Goal: Task Accomplishment & Management: Use online tool/utility

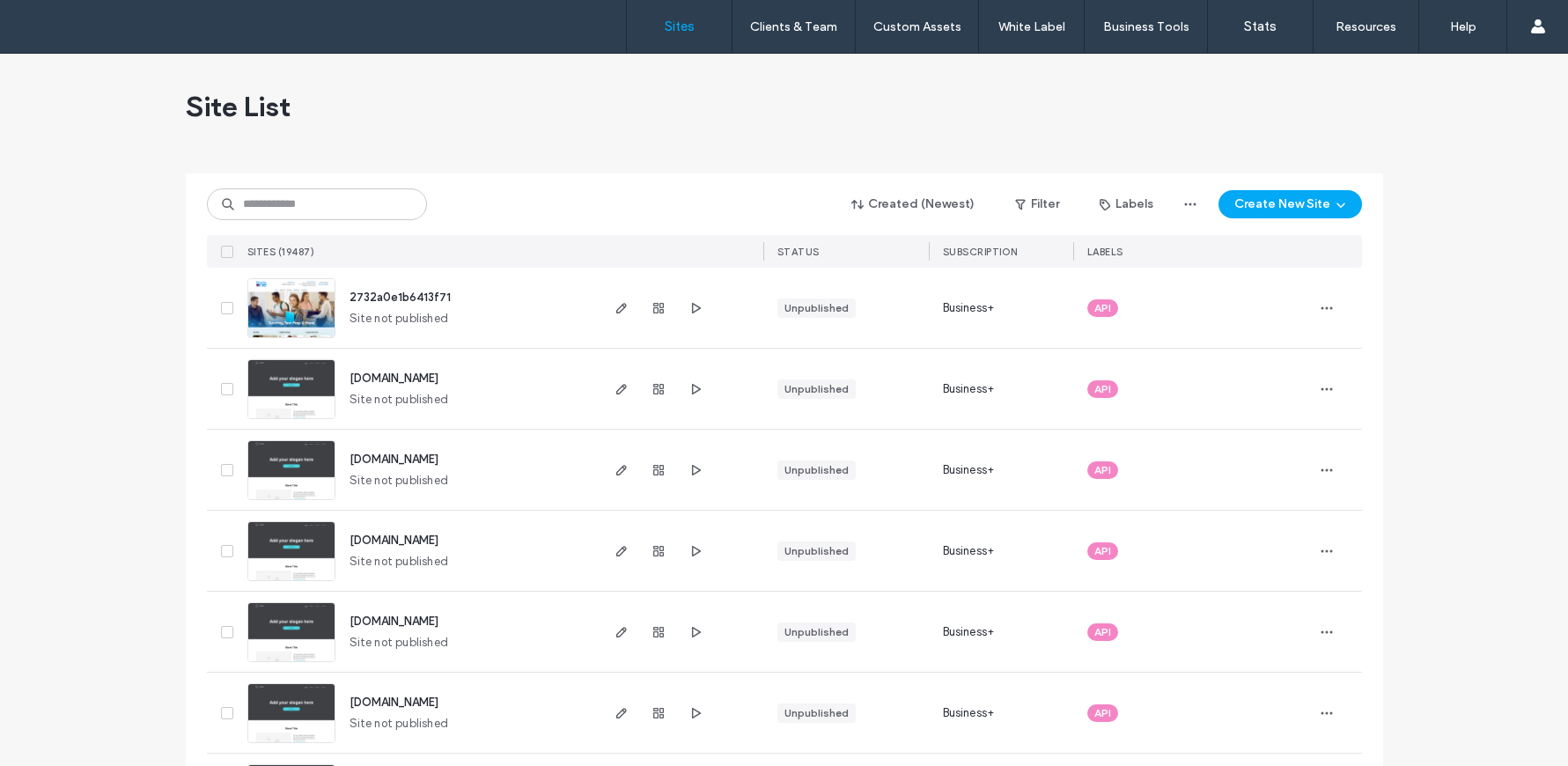
click at [377, 209] on input at bounding box center [317, 203] width 220 height 32
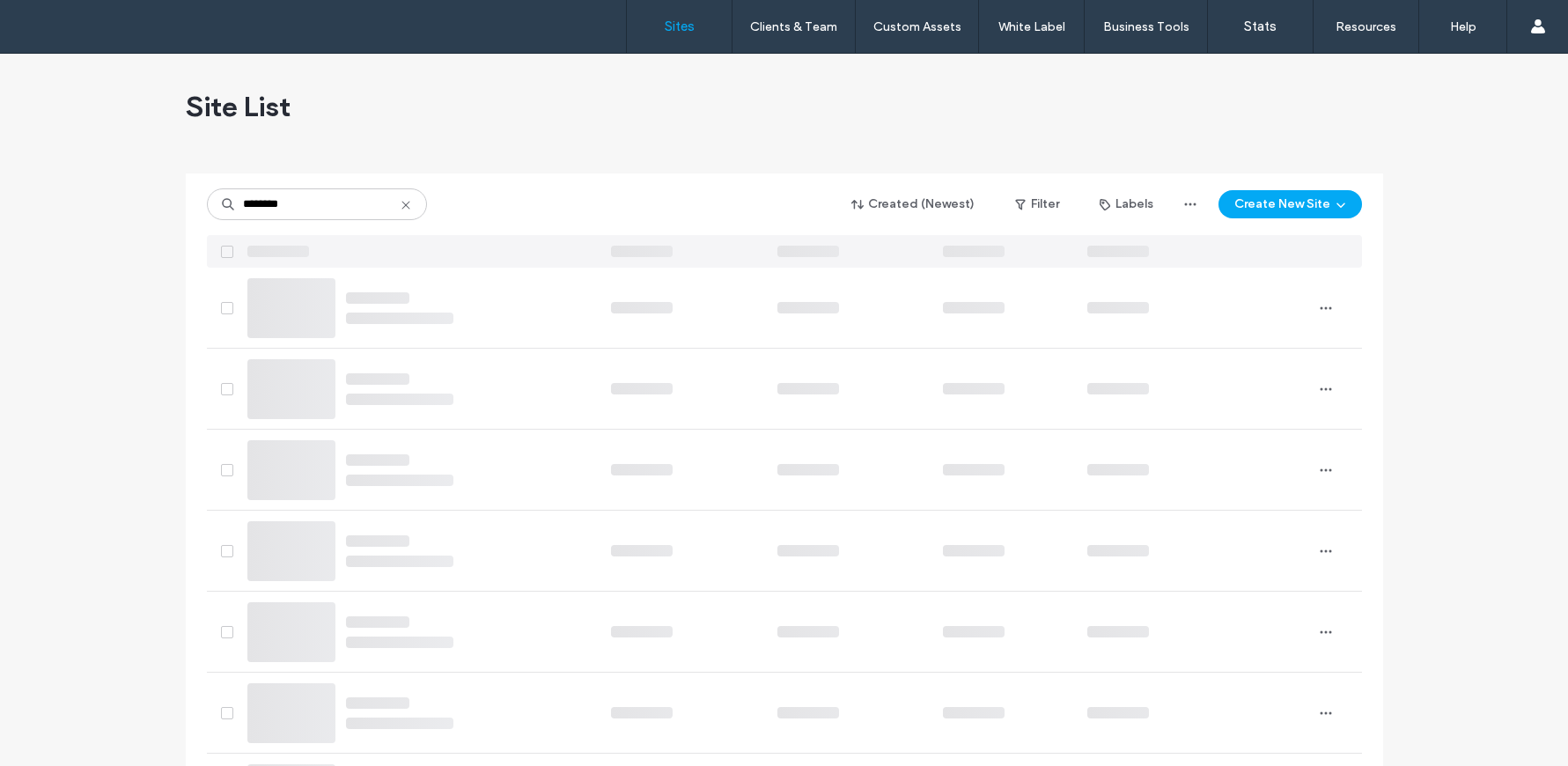
type input "********"
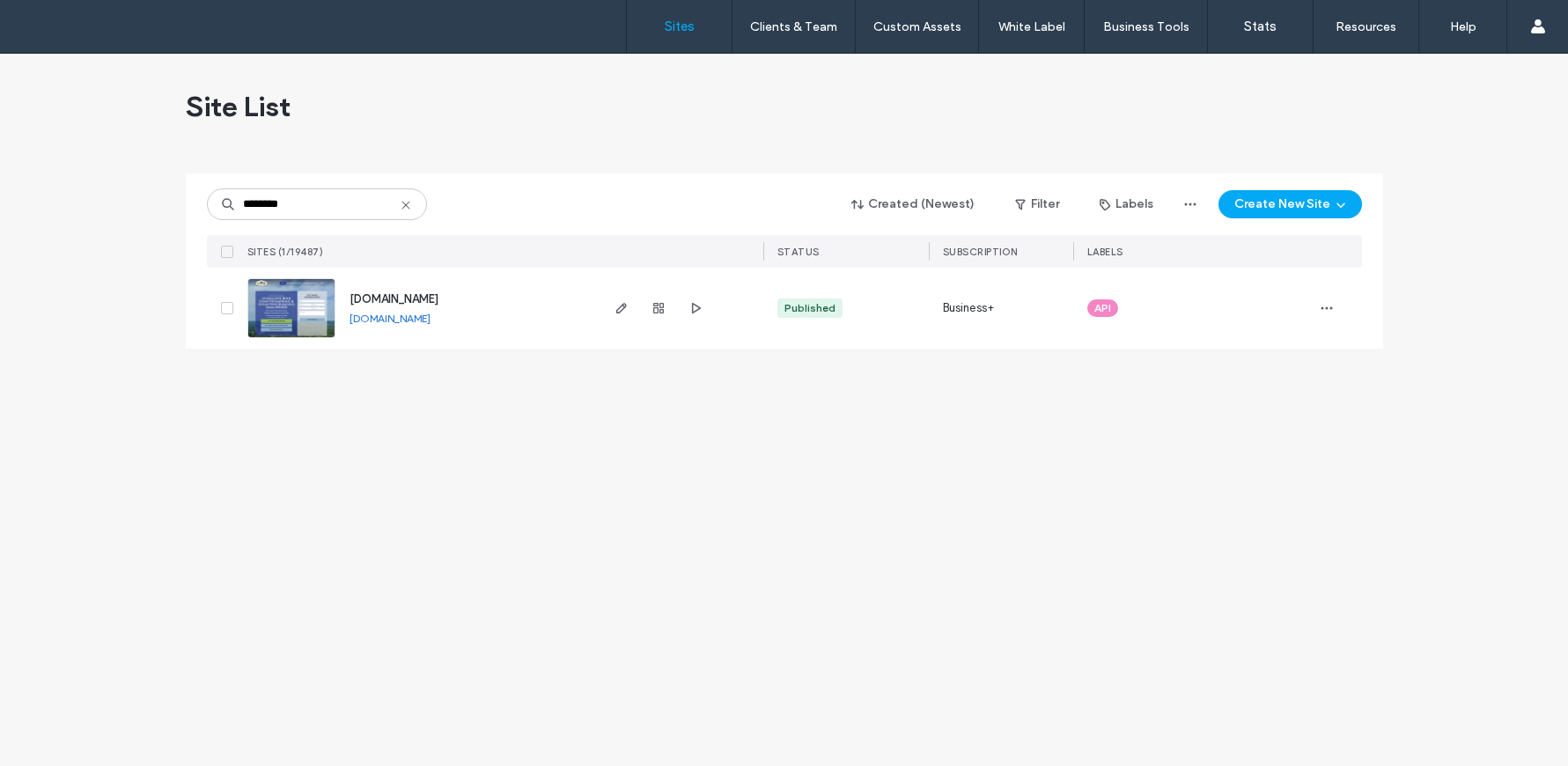
click at [290, 309] on img at bounding box center [291, 339] width 86 height 120
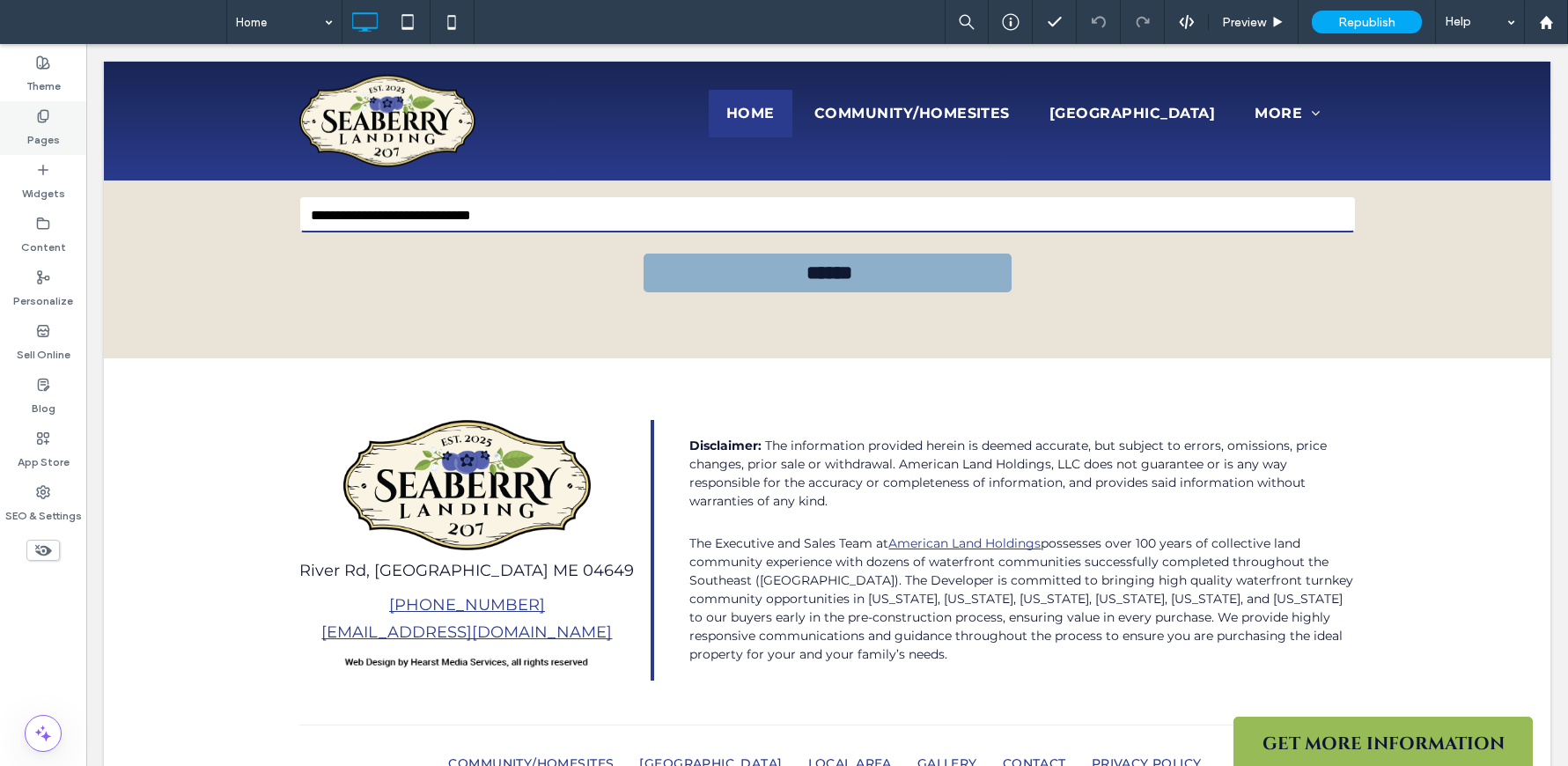
click at [41, 102] on div "Pages" at bounding box center [43, 128] width 86 height 54
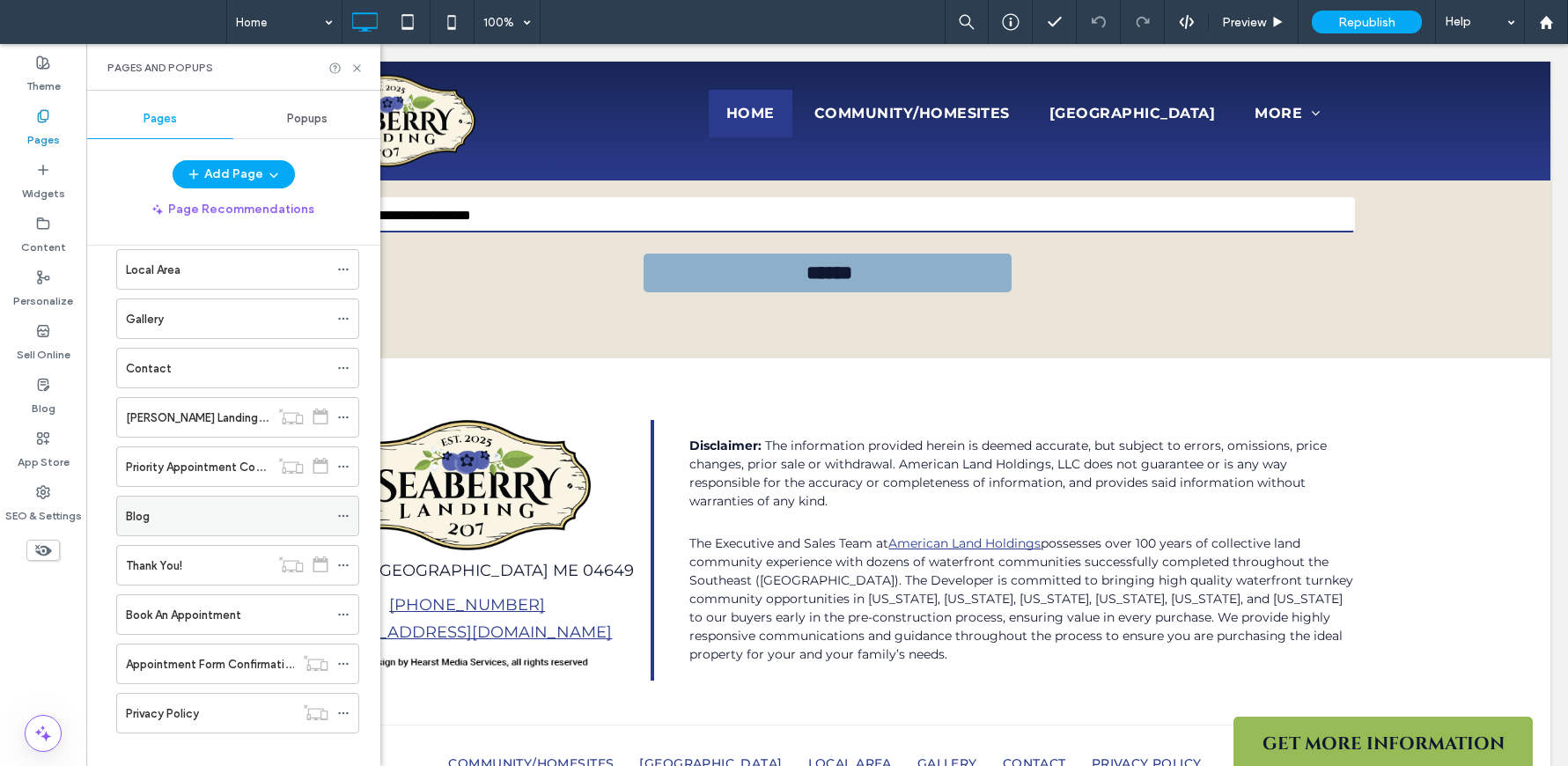
scroll to position [194, 0]
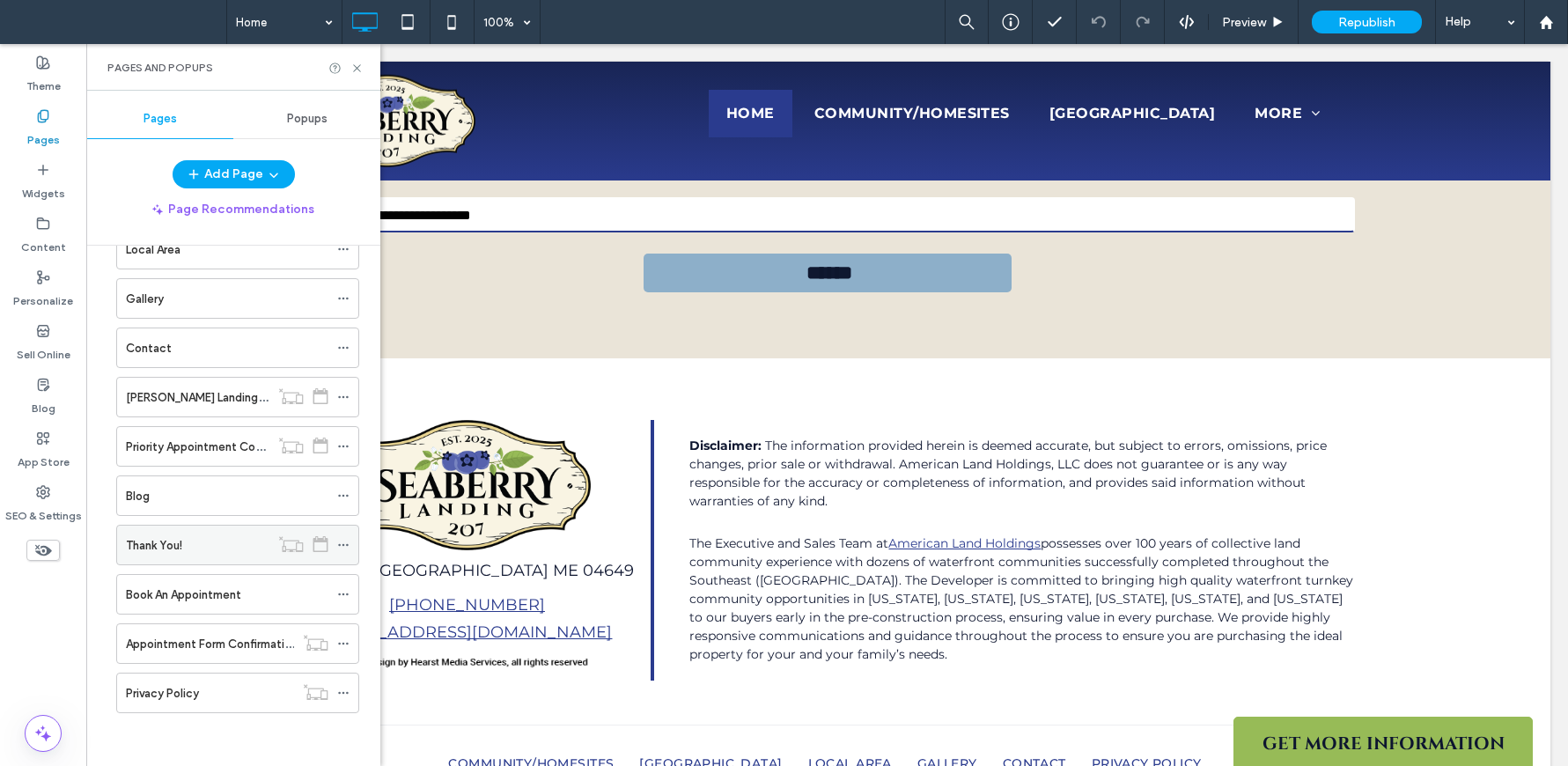
click at [228, 530] on div "Thank You!" at bounding box center [198, 545] width 143 height 39
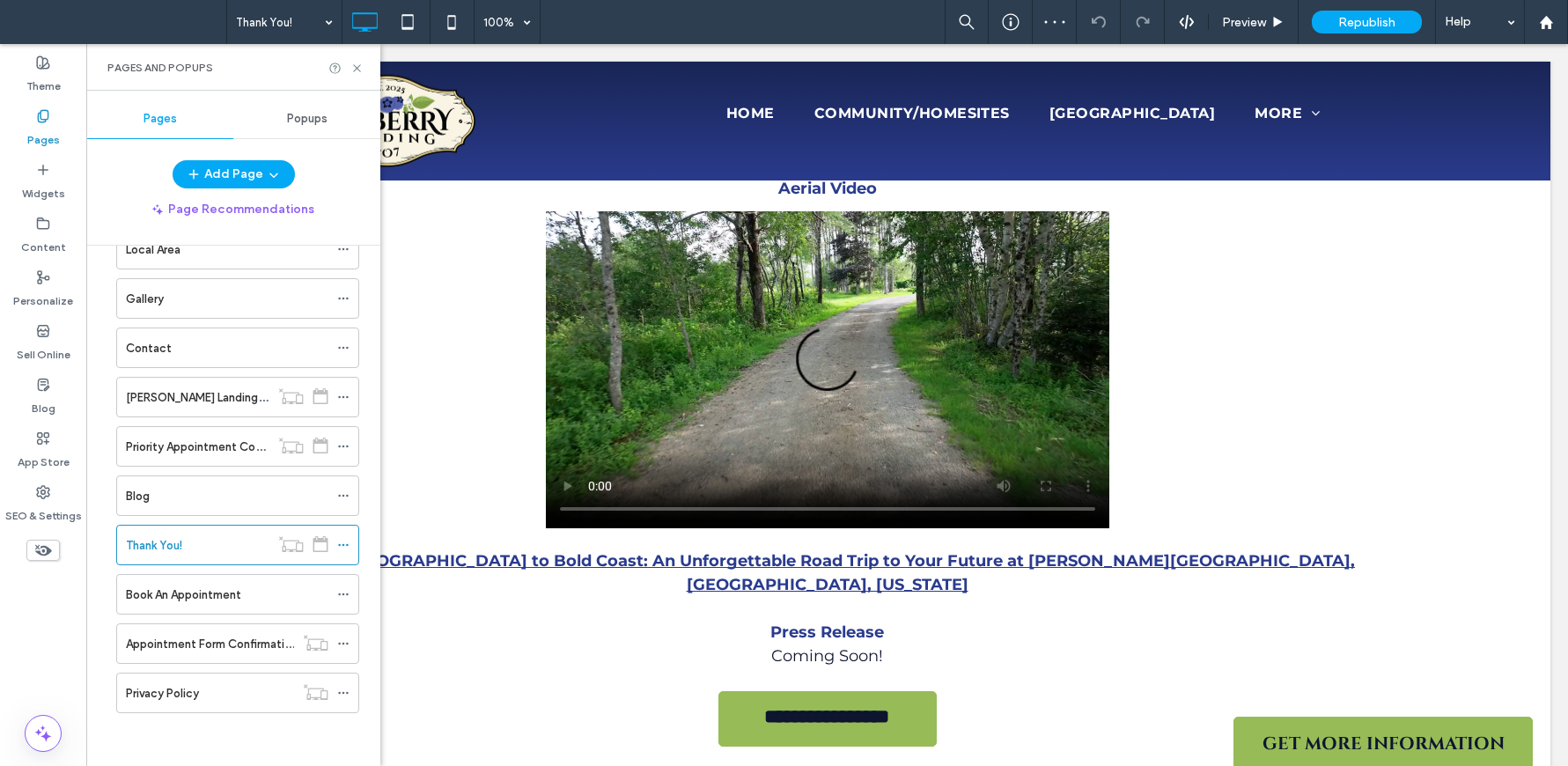
scroll to position [1096, 0]
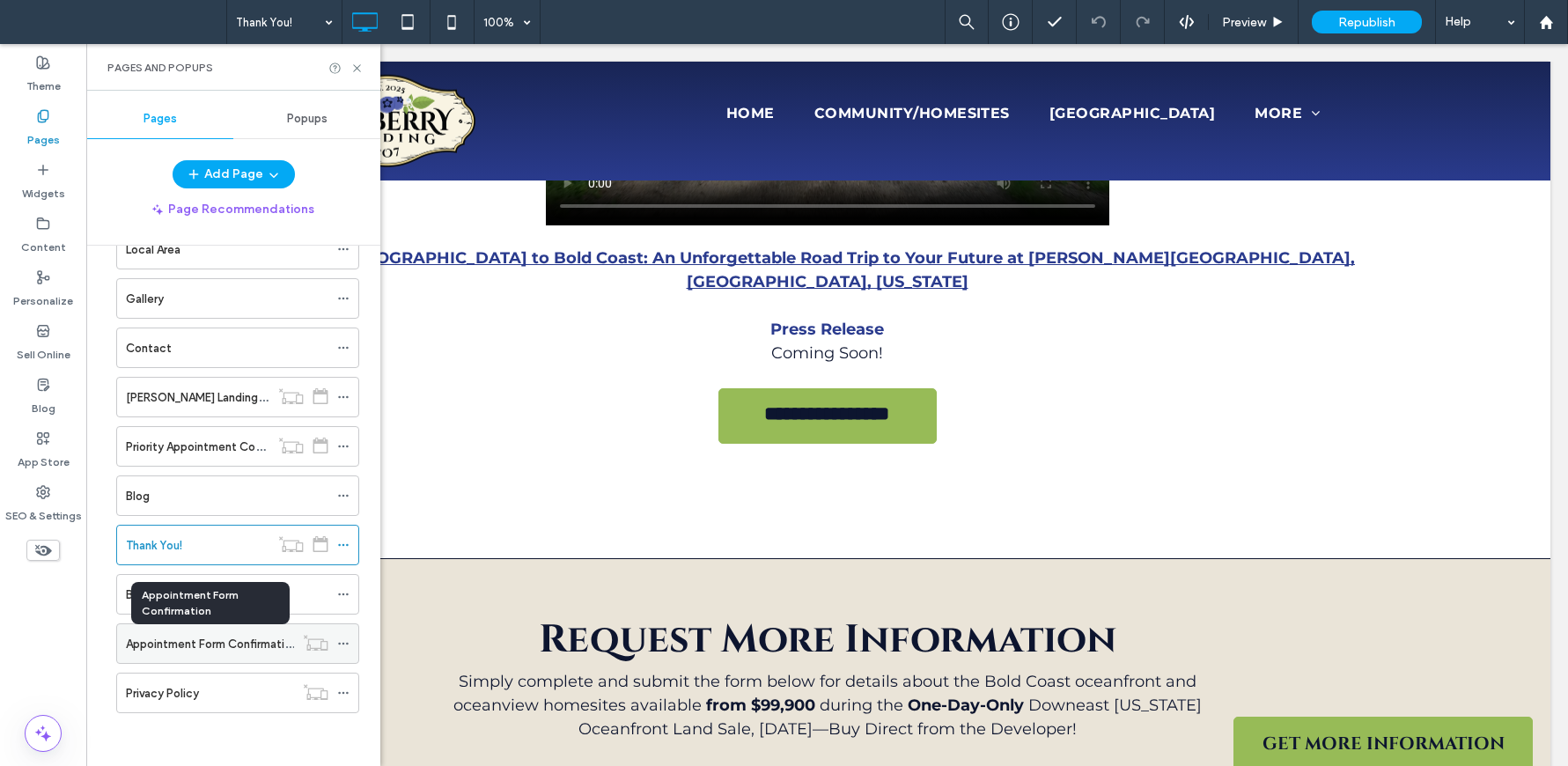
click at [246, 636] on label "Appointment Form Confirmation" at bounding box center [212, 643] width 172 height 31
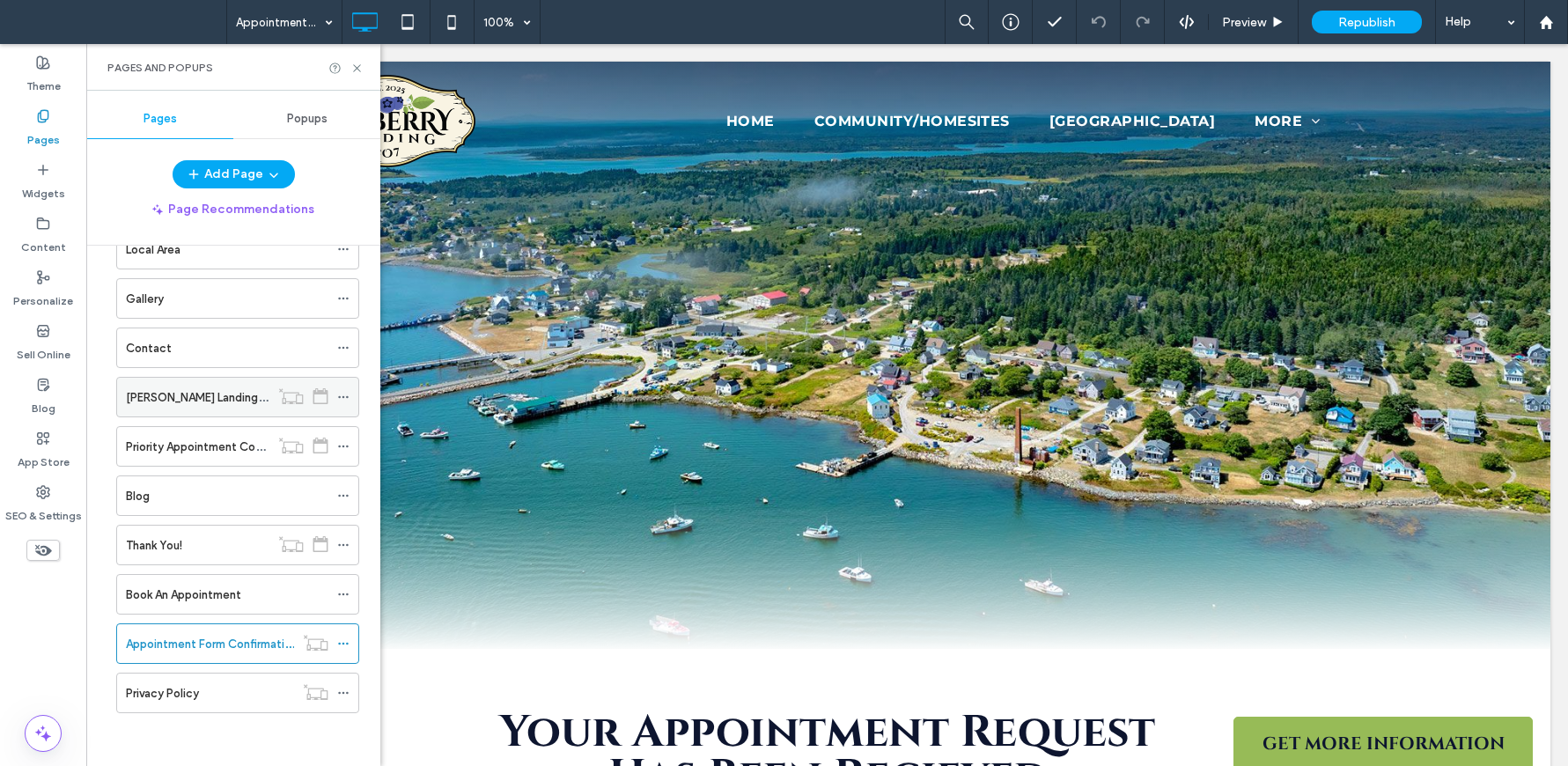
click at [204, 388] on label "Seaberry Landing Priority Appointment Funnel" at bounding box center [267, 398] width 282 height 31
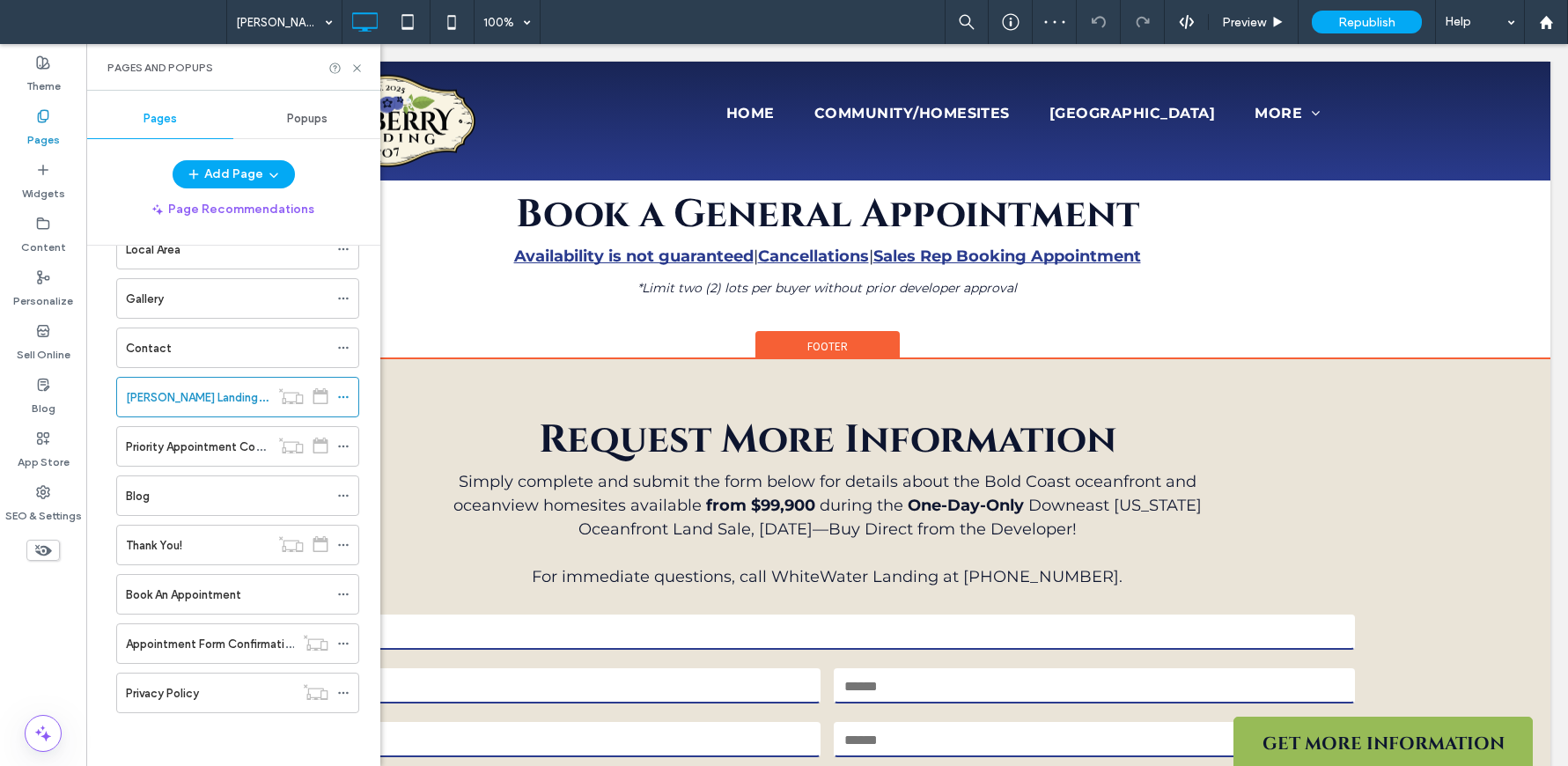
scroll to position [2152, 0]
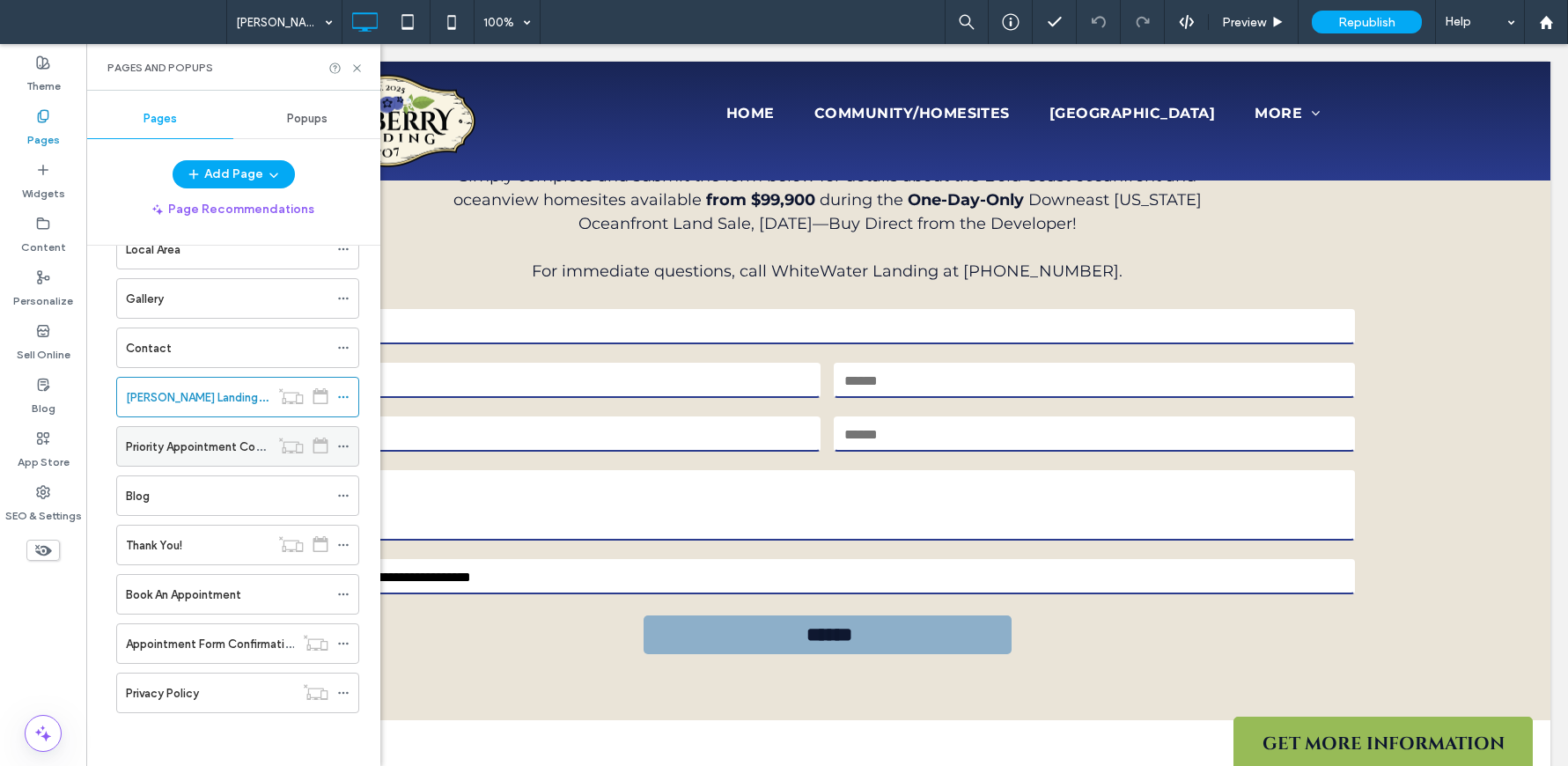
click at [209, 443] on label "Priority Appointment Confirmation" at bounding box center [218, 447] width 183 height 31
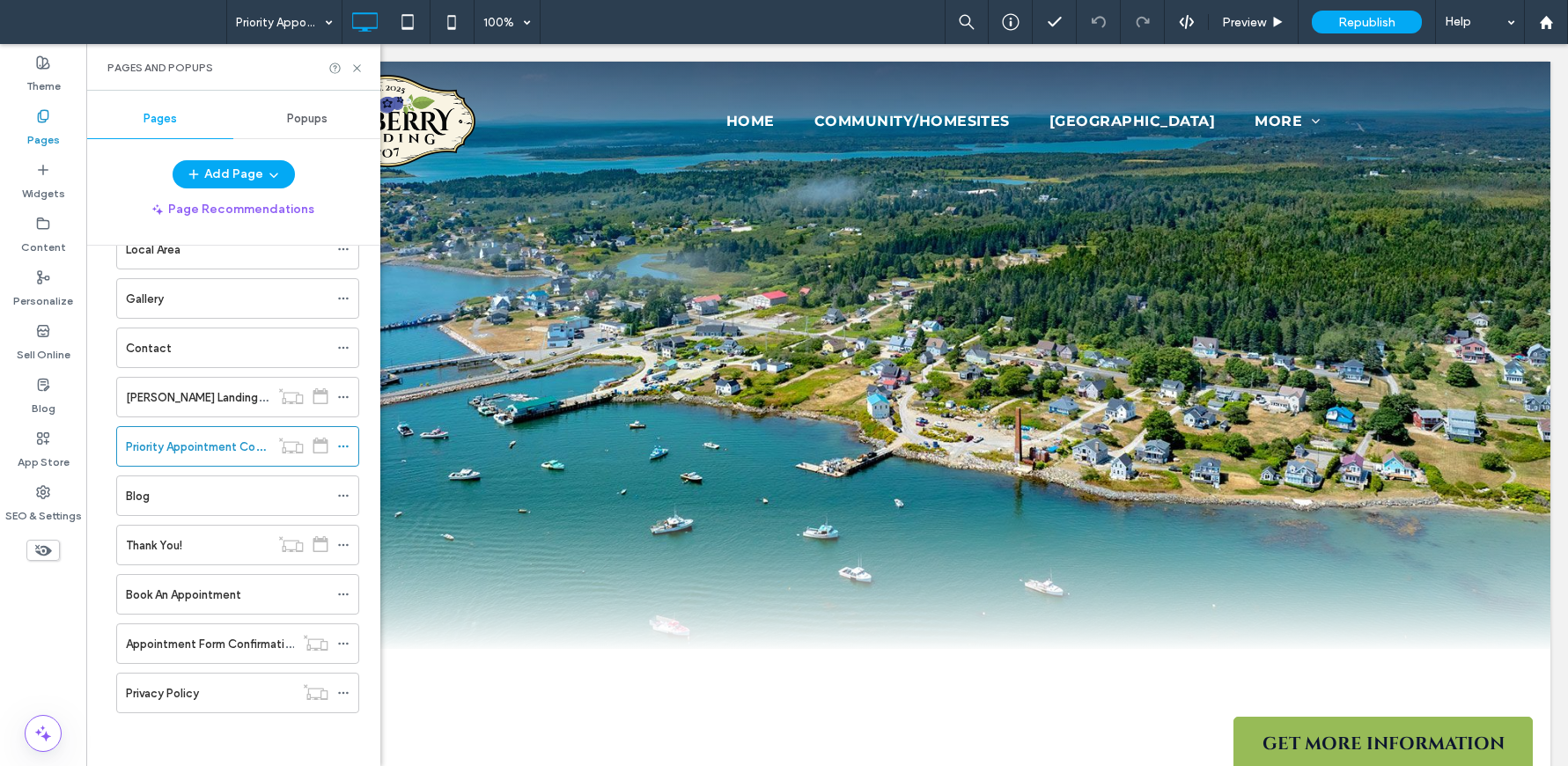
scroll to position [0, 0]
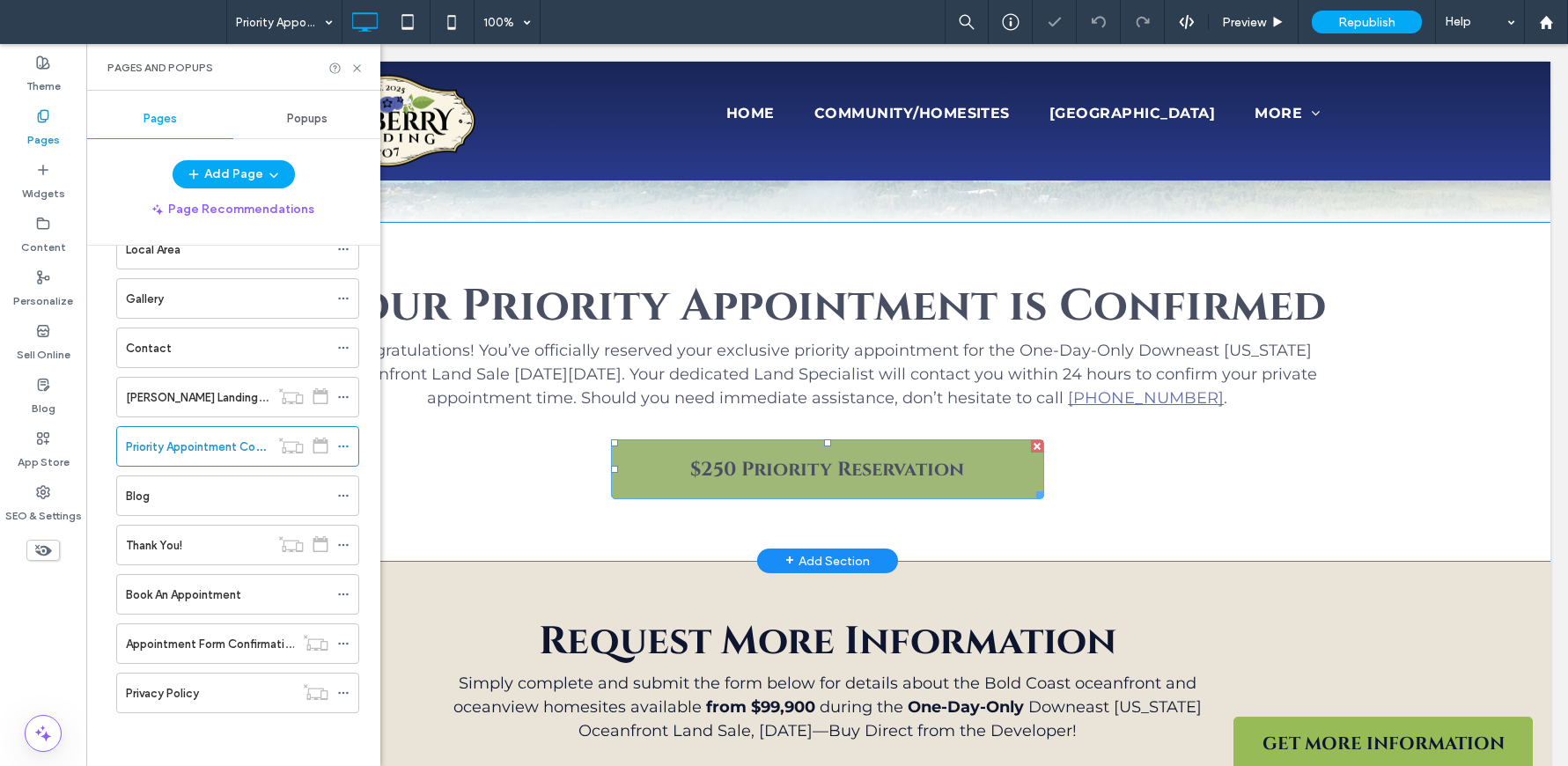
scroll to position [496, 0]
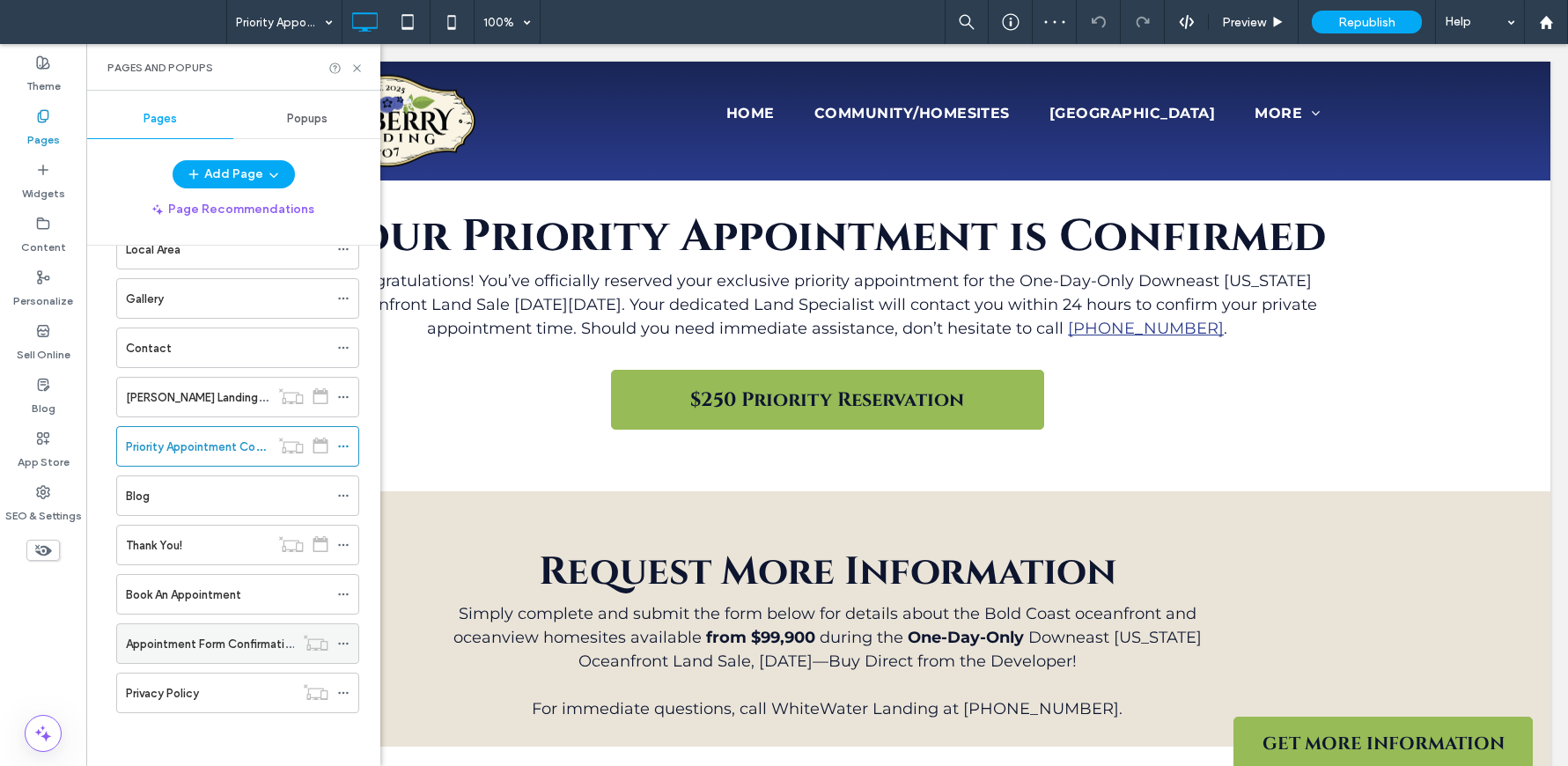
click at [266, 645] on label "Appointment Form Confirmation" at bounding box center [212, 643] width 172 height 31
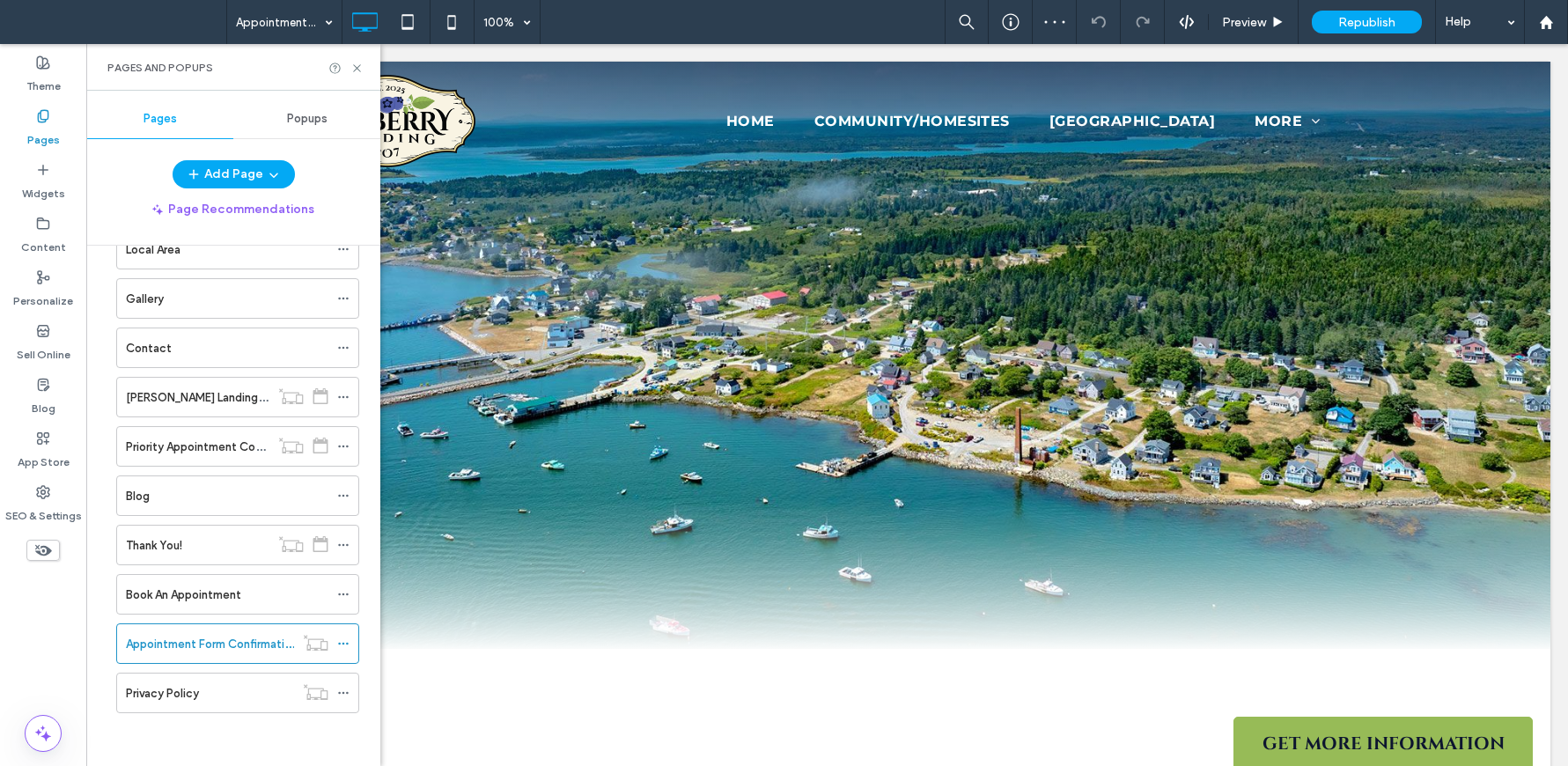
scroll to position [0, 0]
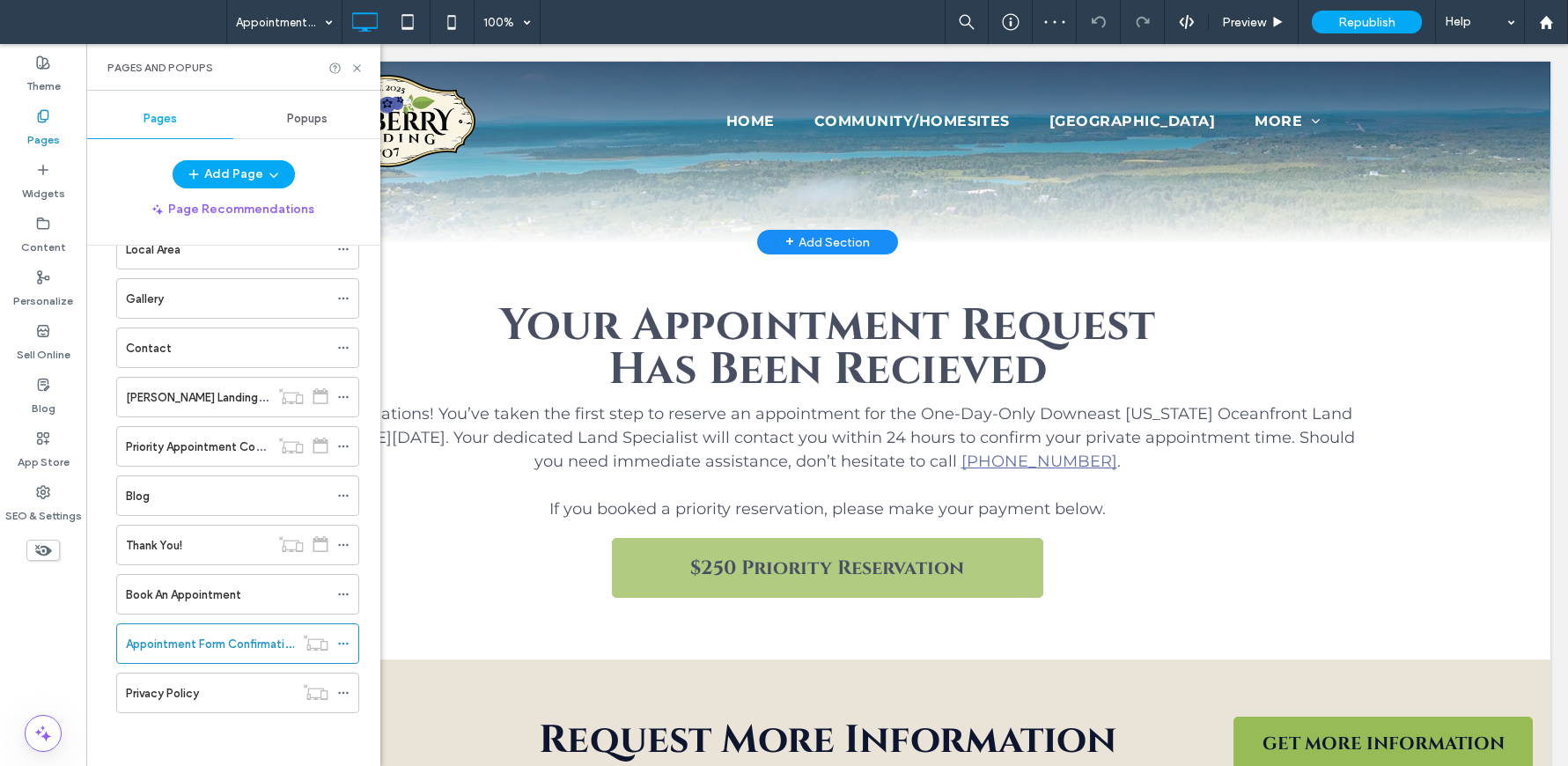
scroll to position [410, 0]
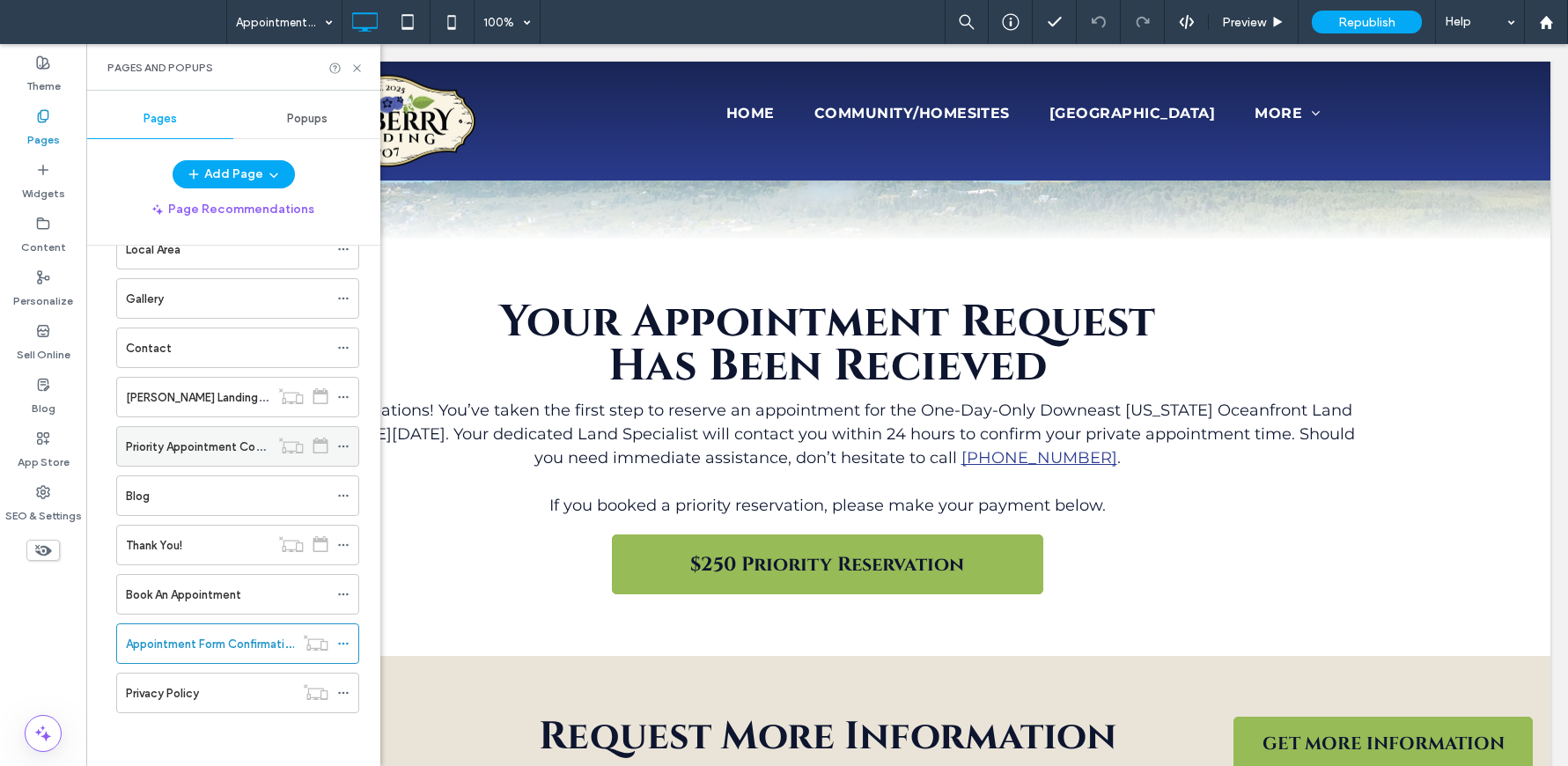
click at [208, 457] on div "Priority Appointment Confirmation" at bounding box center [198, 446] width 143 height 39
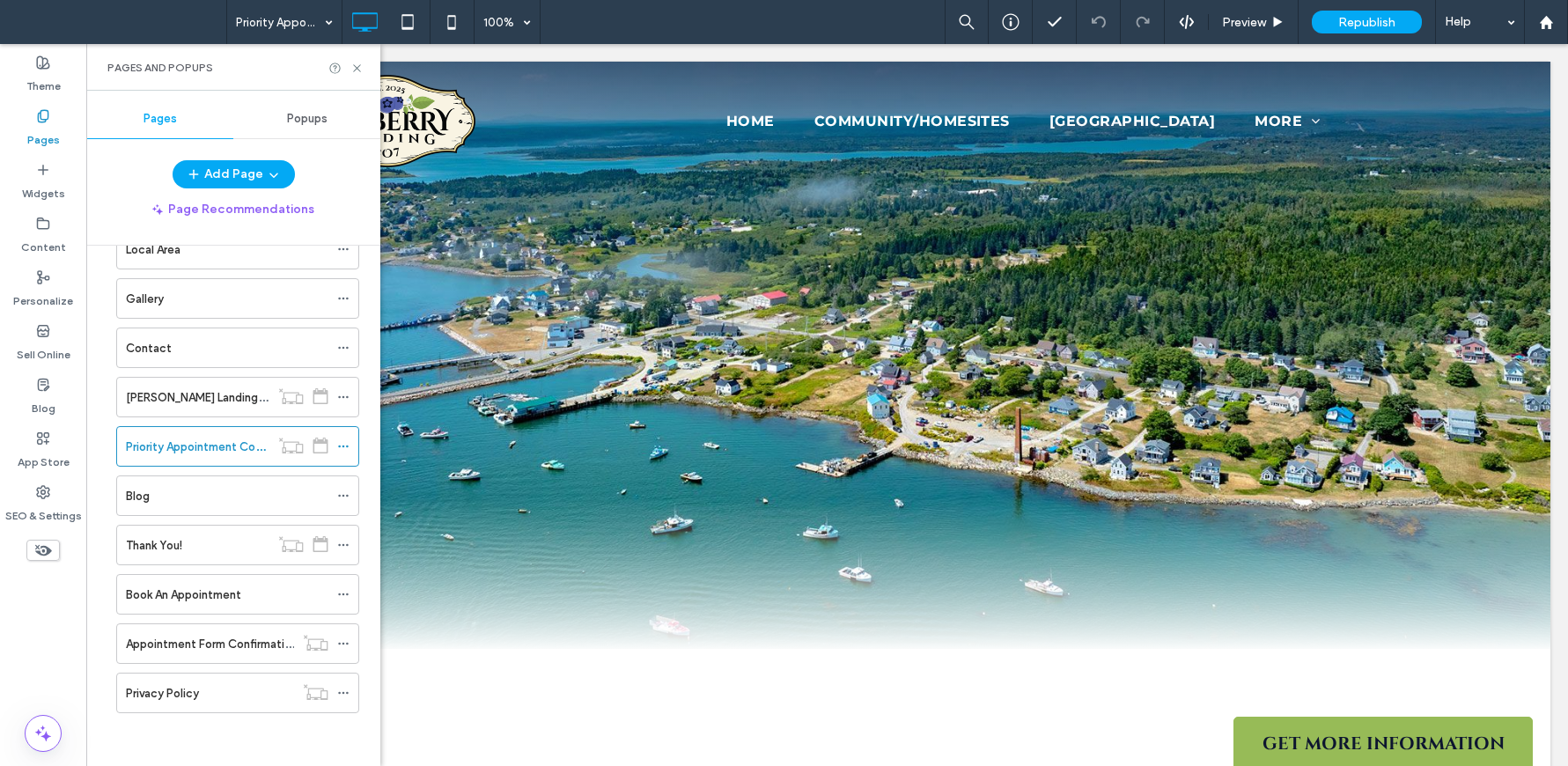
scroll to position [0, 0]
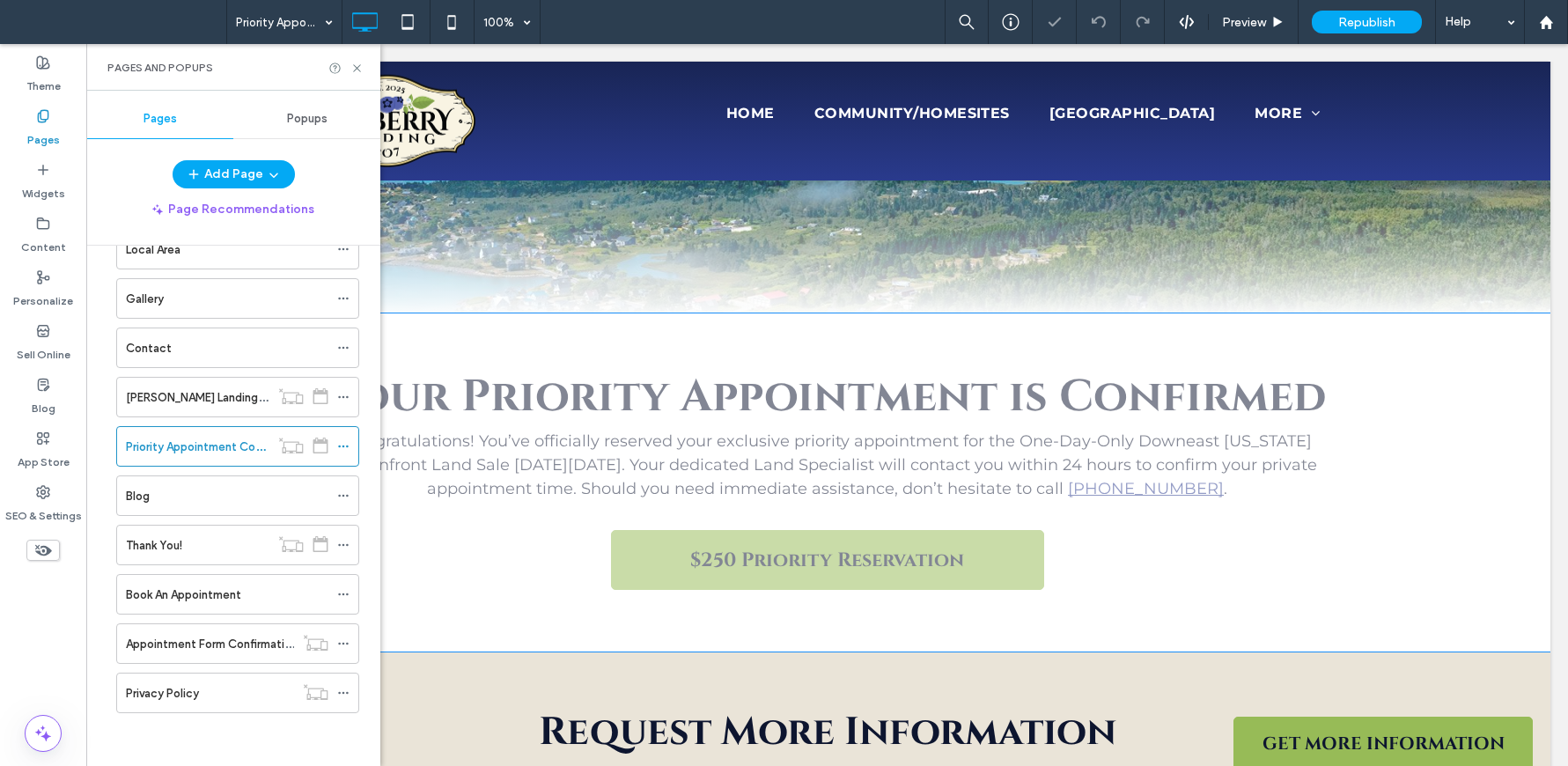
scroll to position [378, 0]
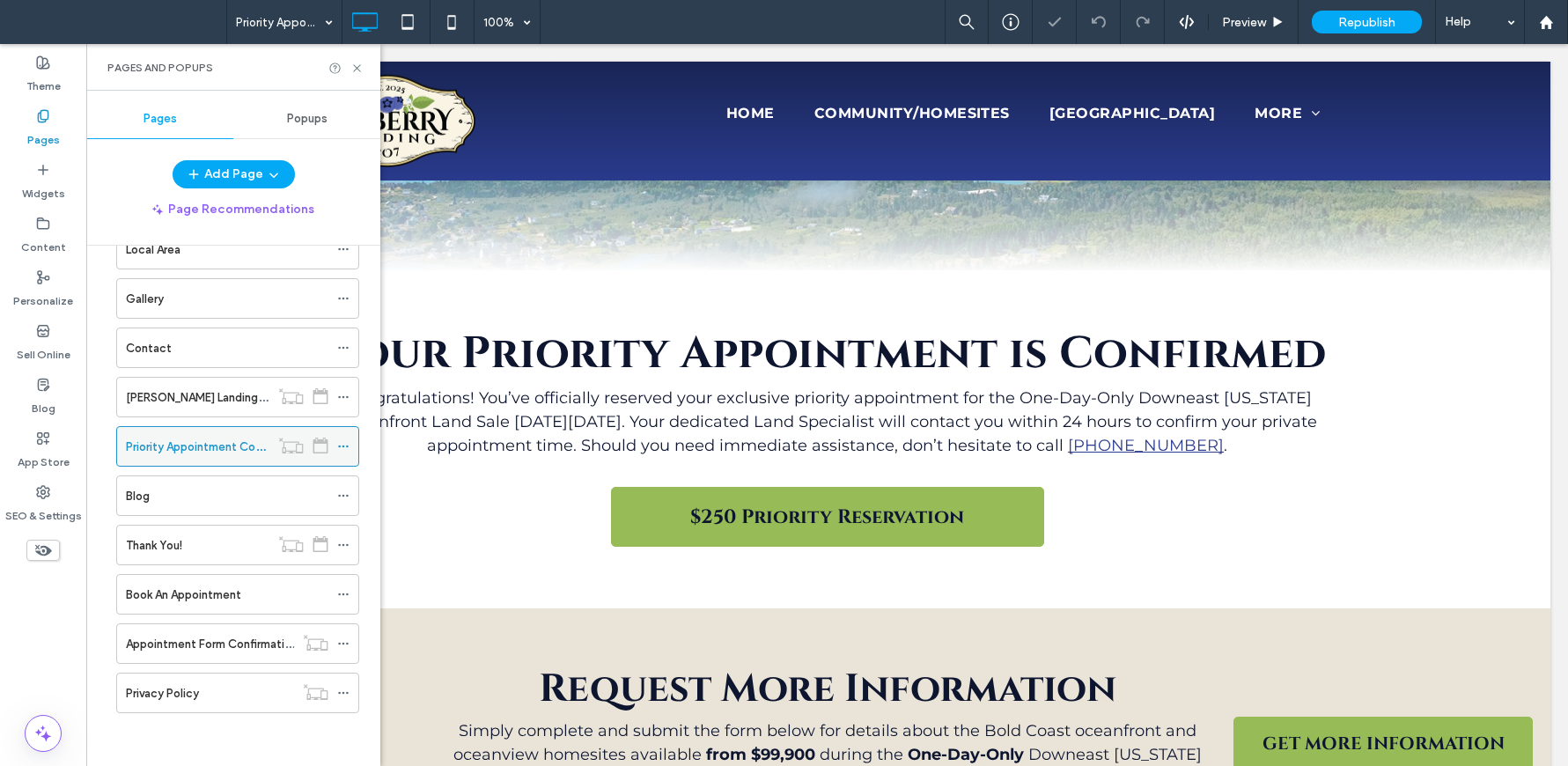
click at [342, 444] on icon at bounding box center [343, 447] width 13 height 13
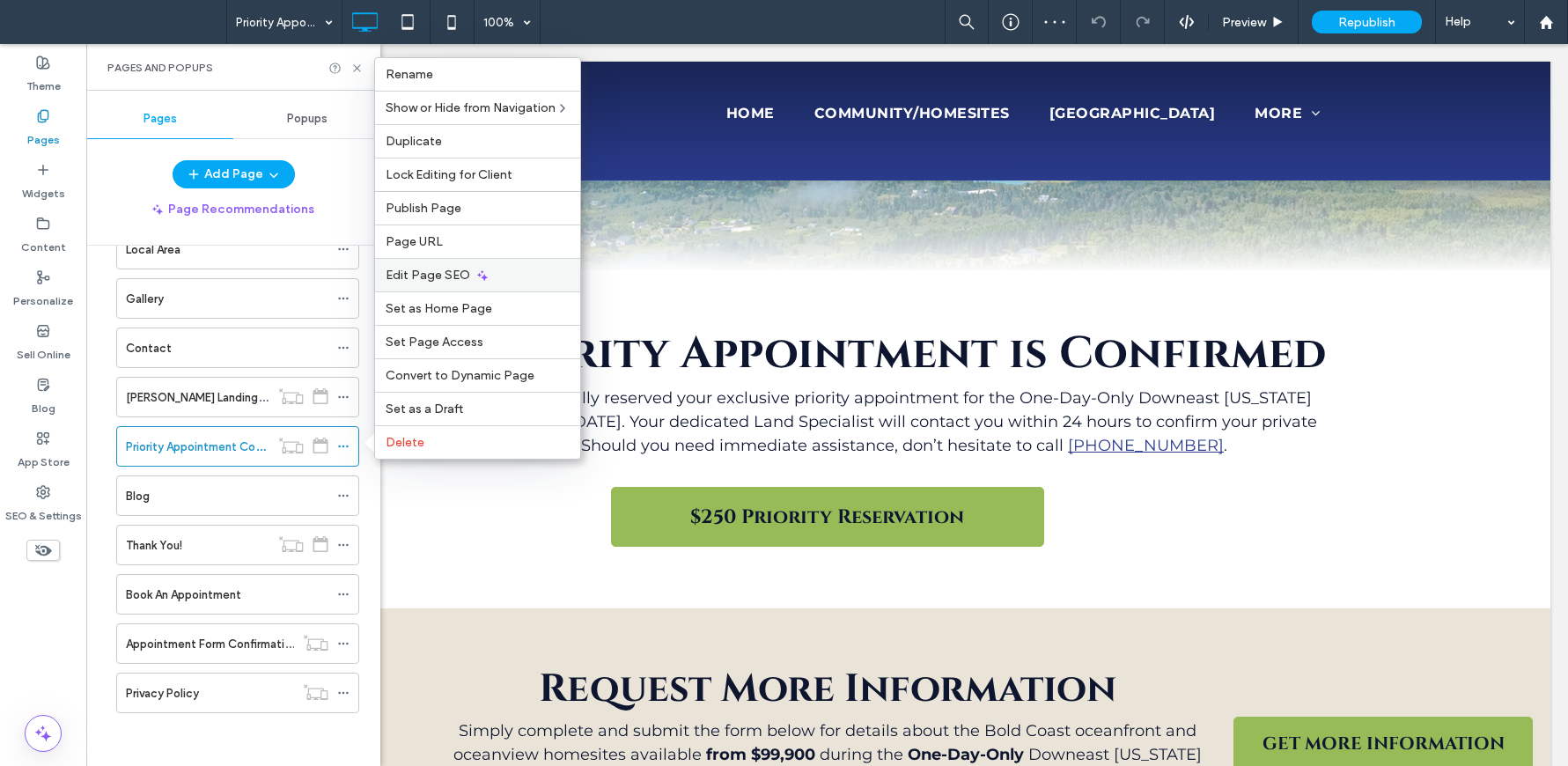
click at [478, 269] on icon at bounding box center [483, 276] width 15 height 15
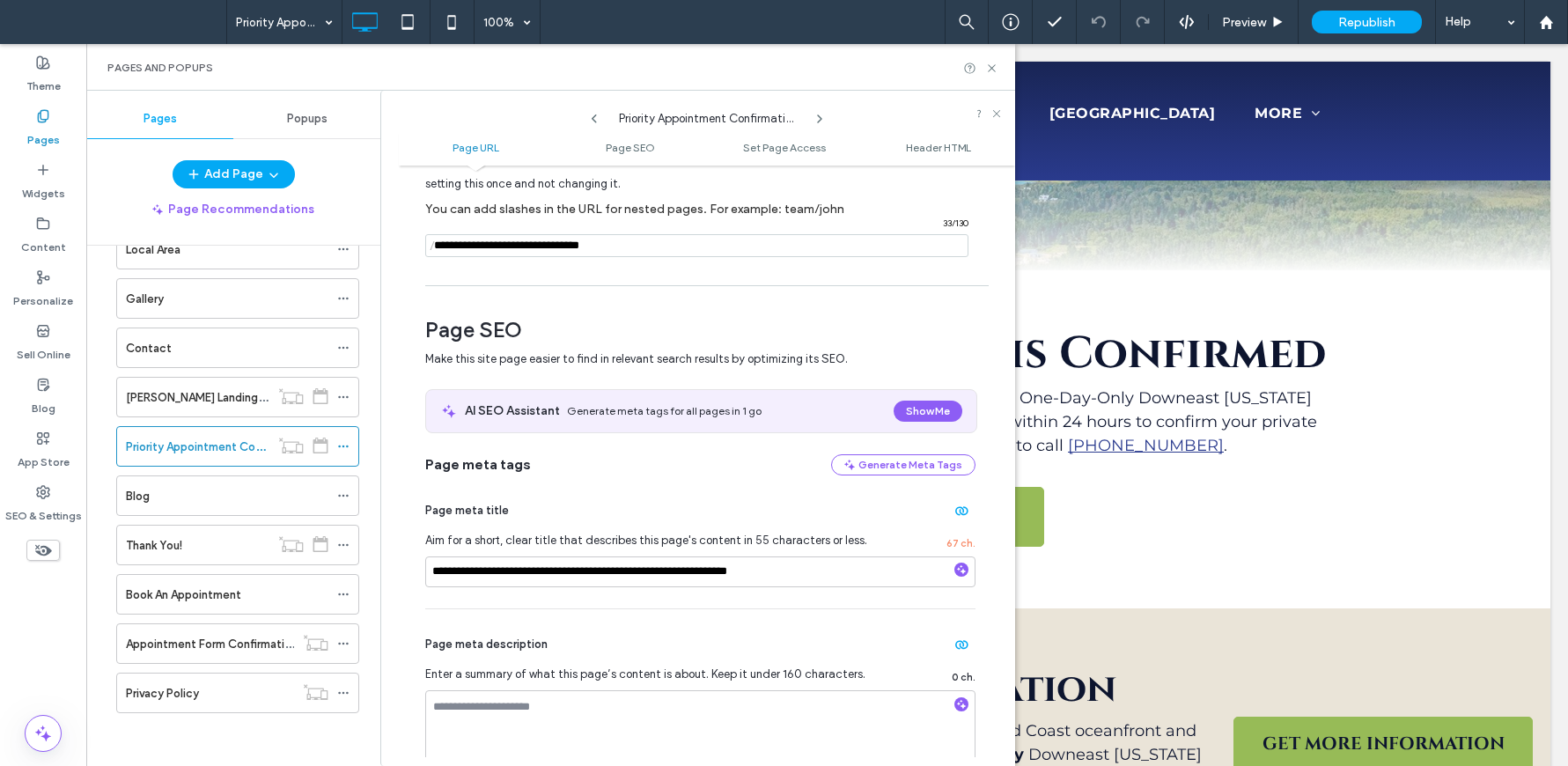
scroll to position [0, 0]
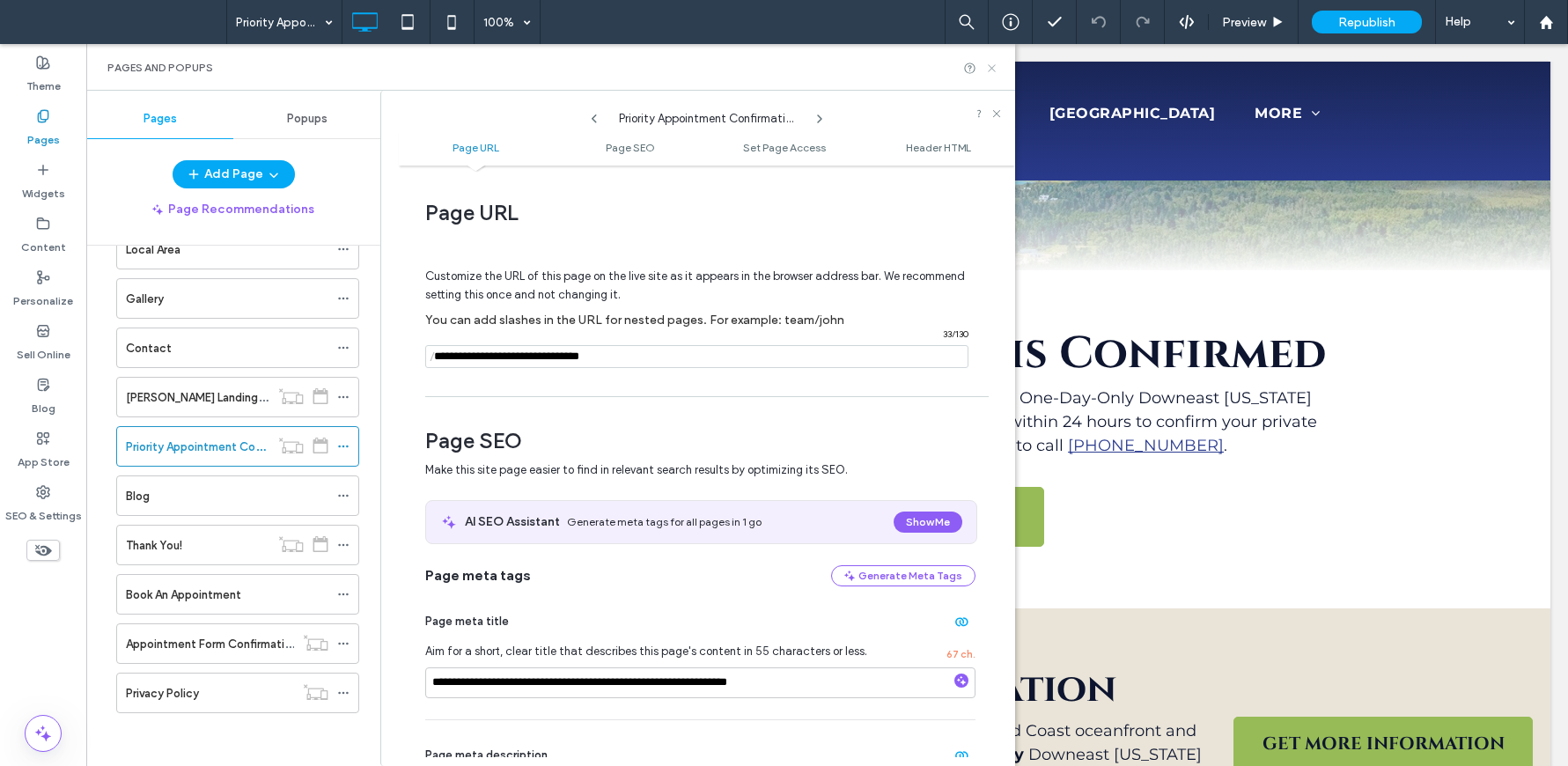
click at [994, 65] on use at bounding box center [991, 68] width 7 height 7
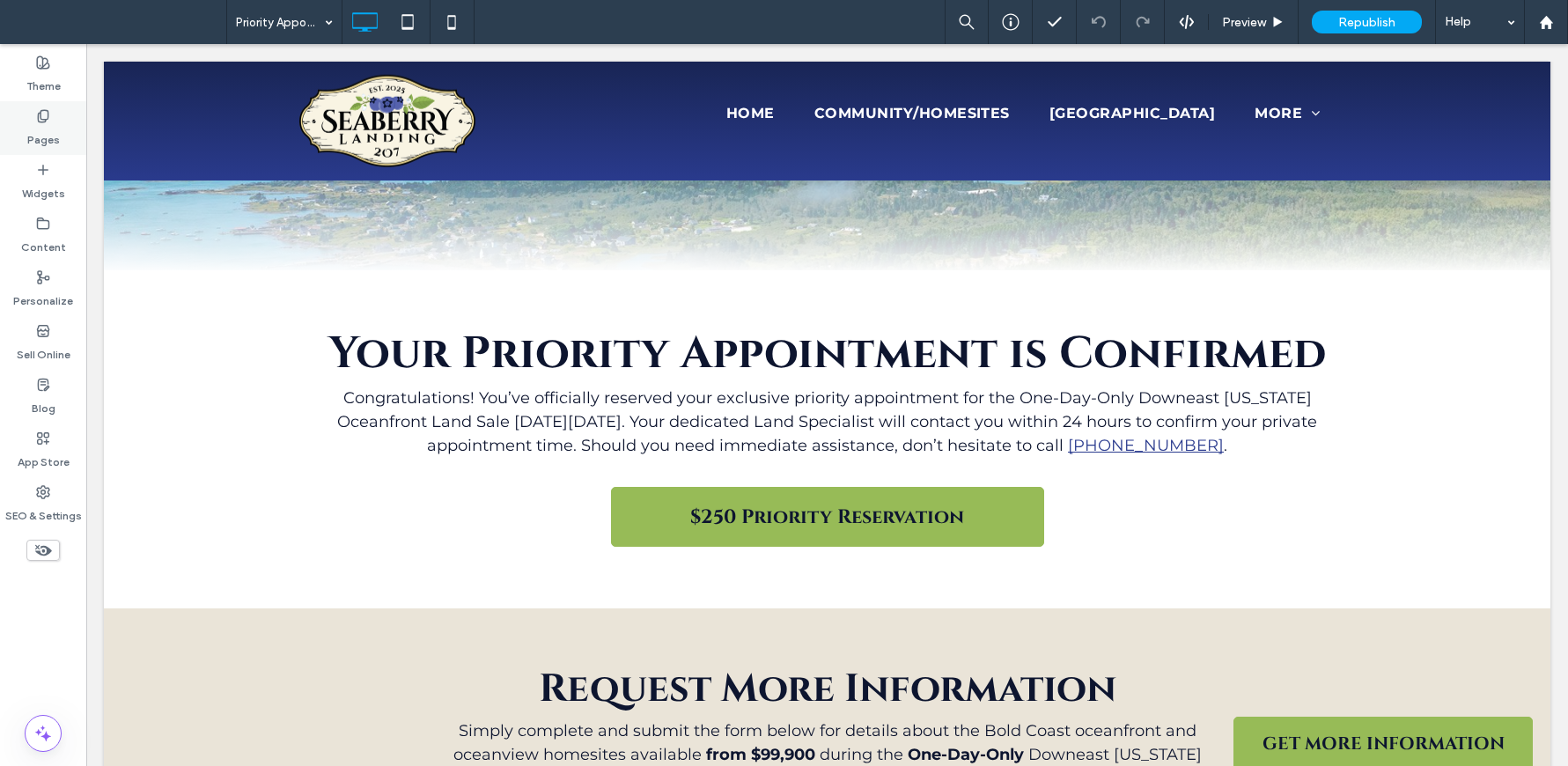
click at [39, 105] on div "Pages" at bounding box center [43, 128] width 86 height 54
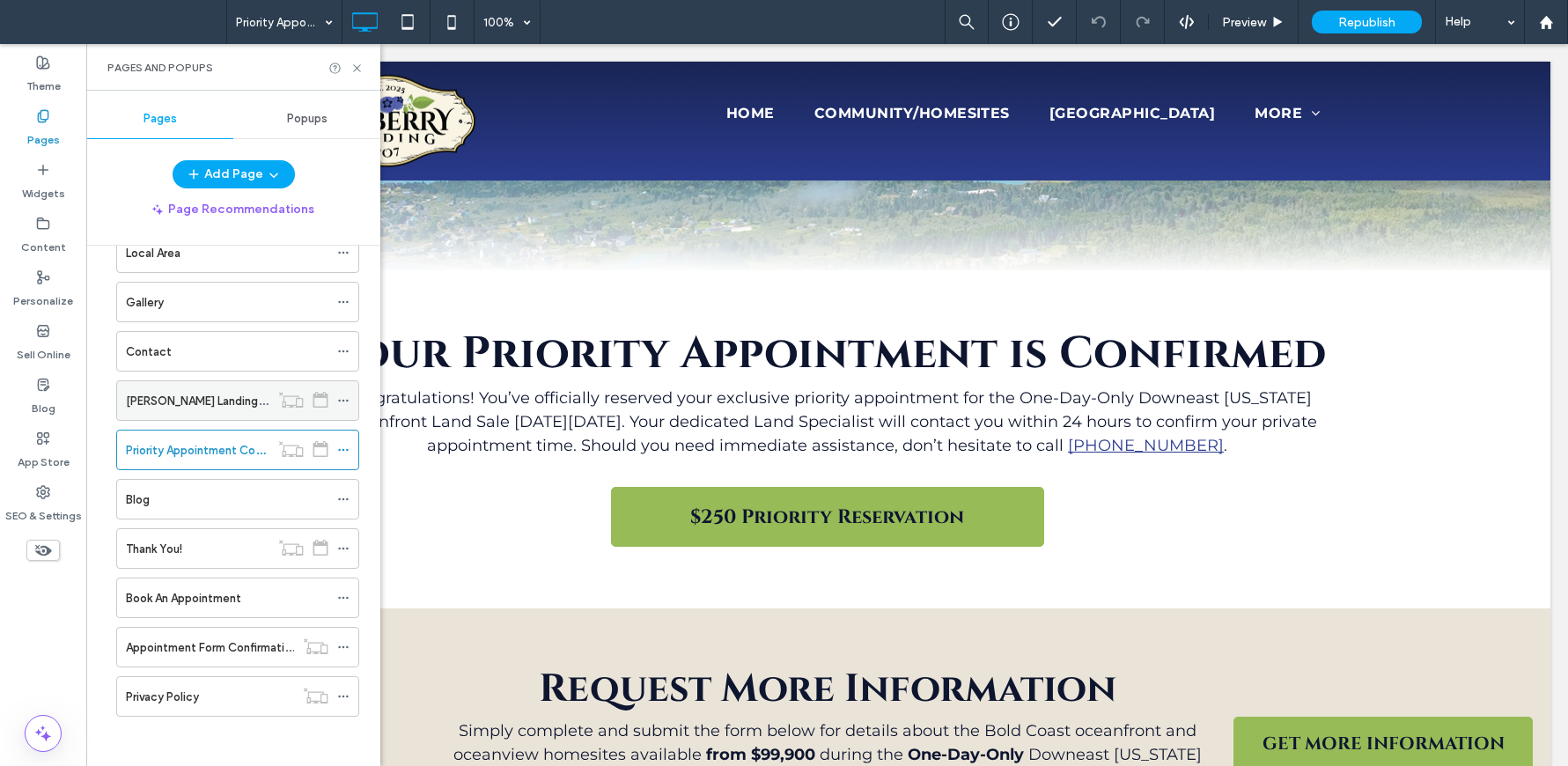
scroll to position [194, 0]
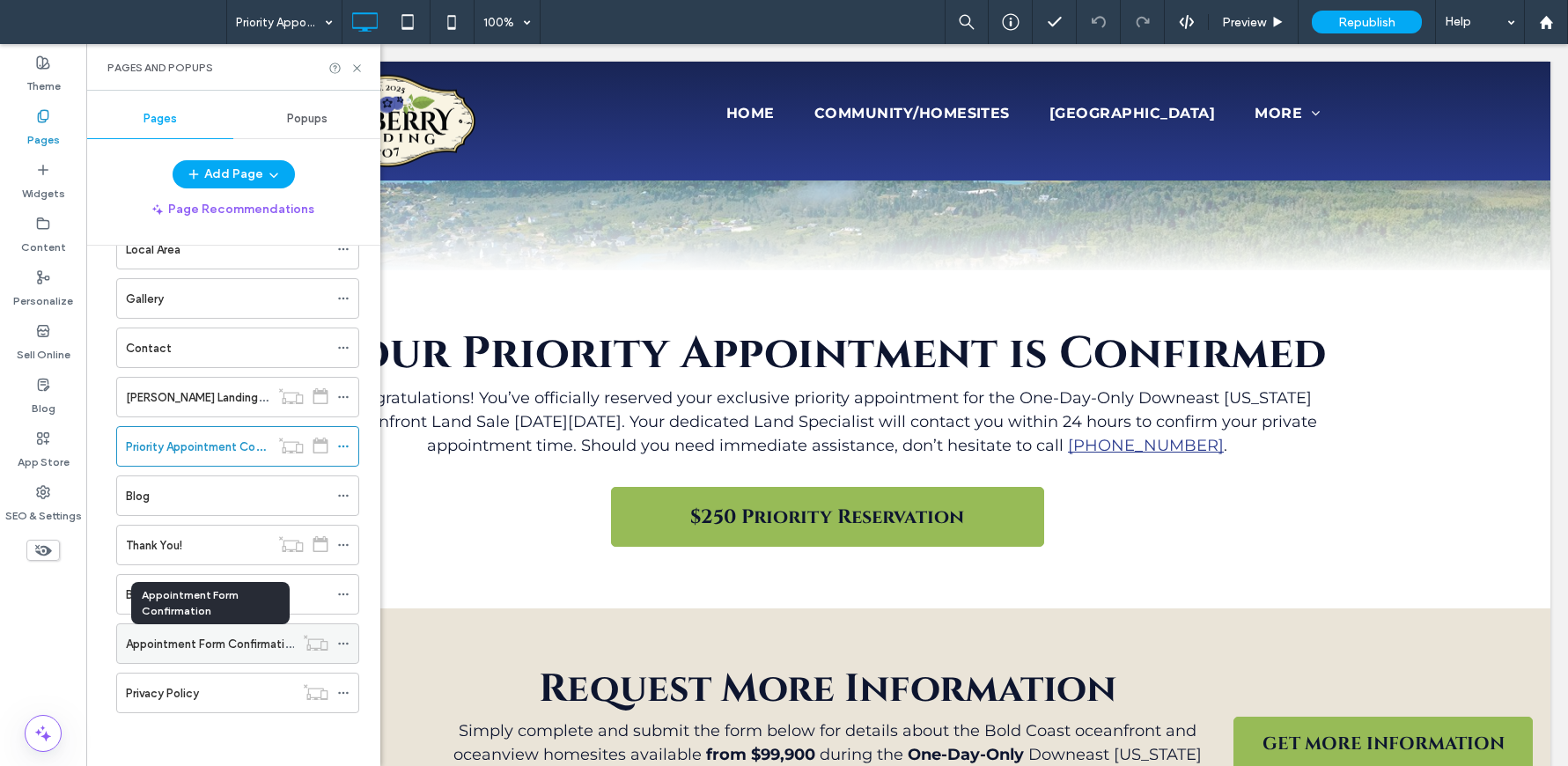
click at [211, 642] on label "Appointment Form Confirmation" at bounding box center [212, 643] width 172 height 31
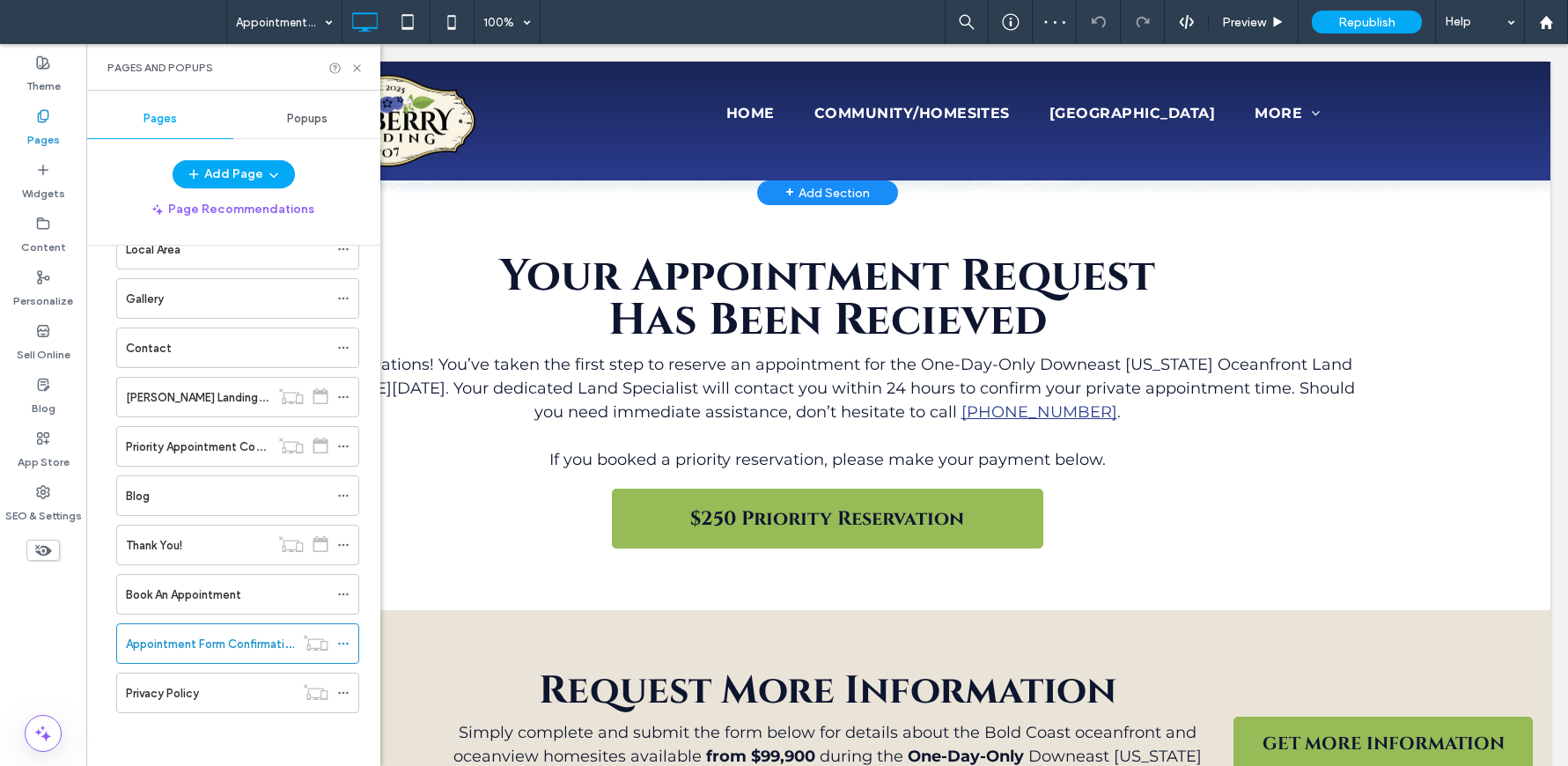
scroll to position [213, 0]
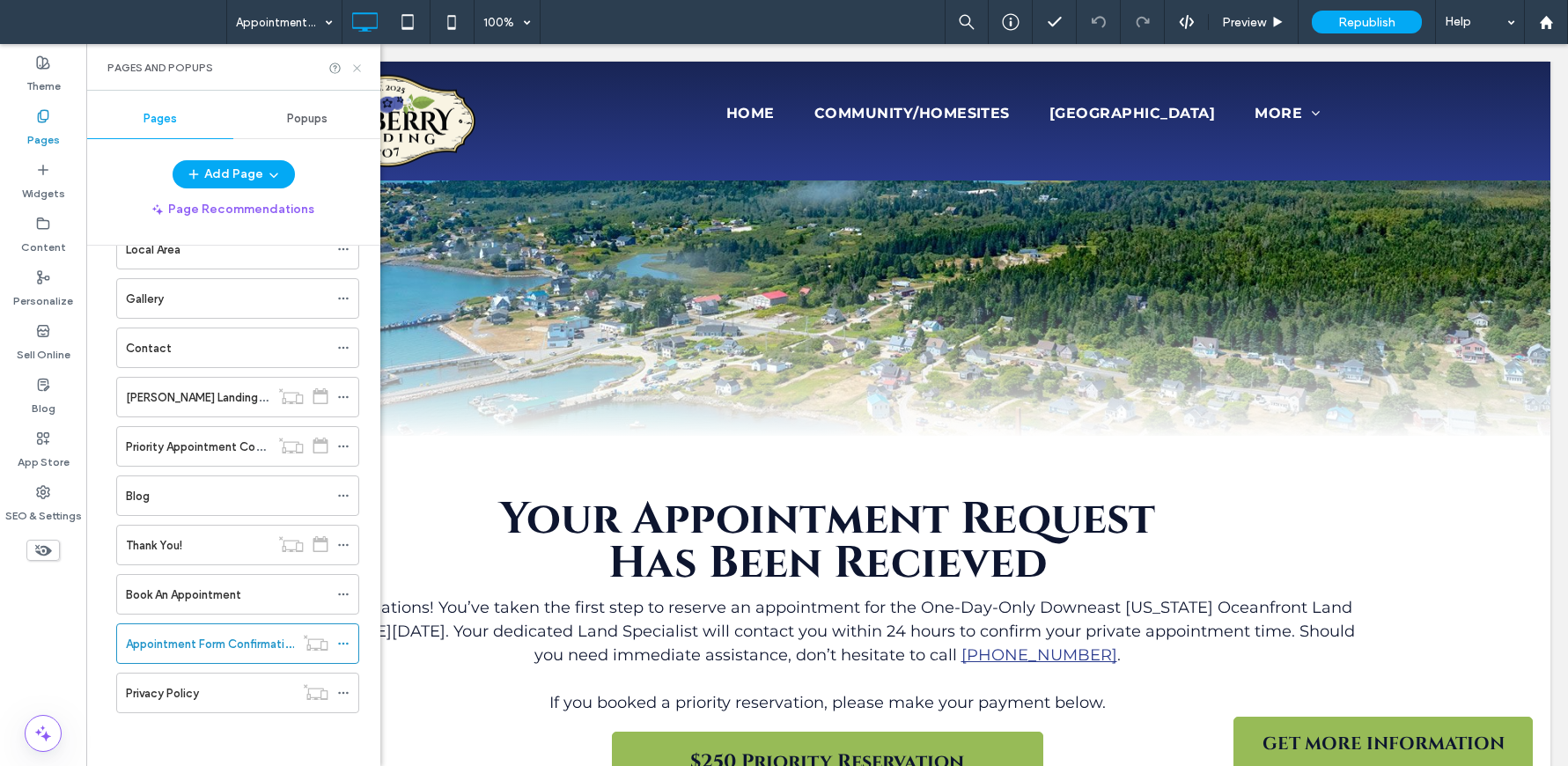
click at [353, 66] on icon at bounding box center [357, 68] width 14 height 14
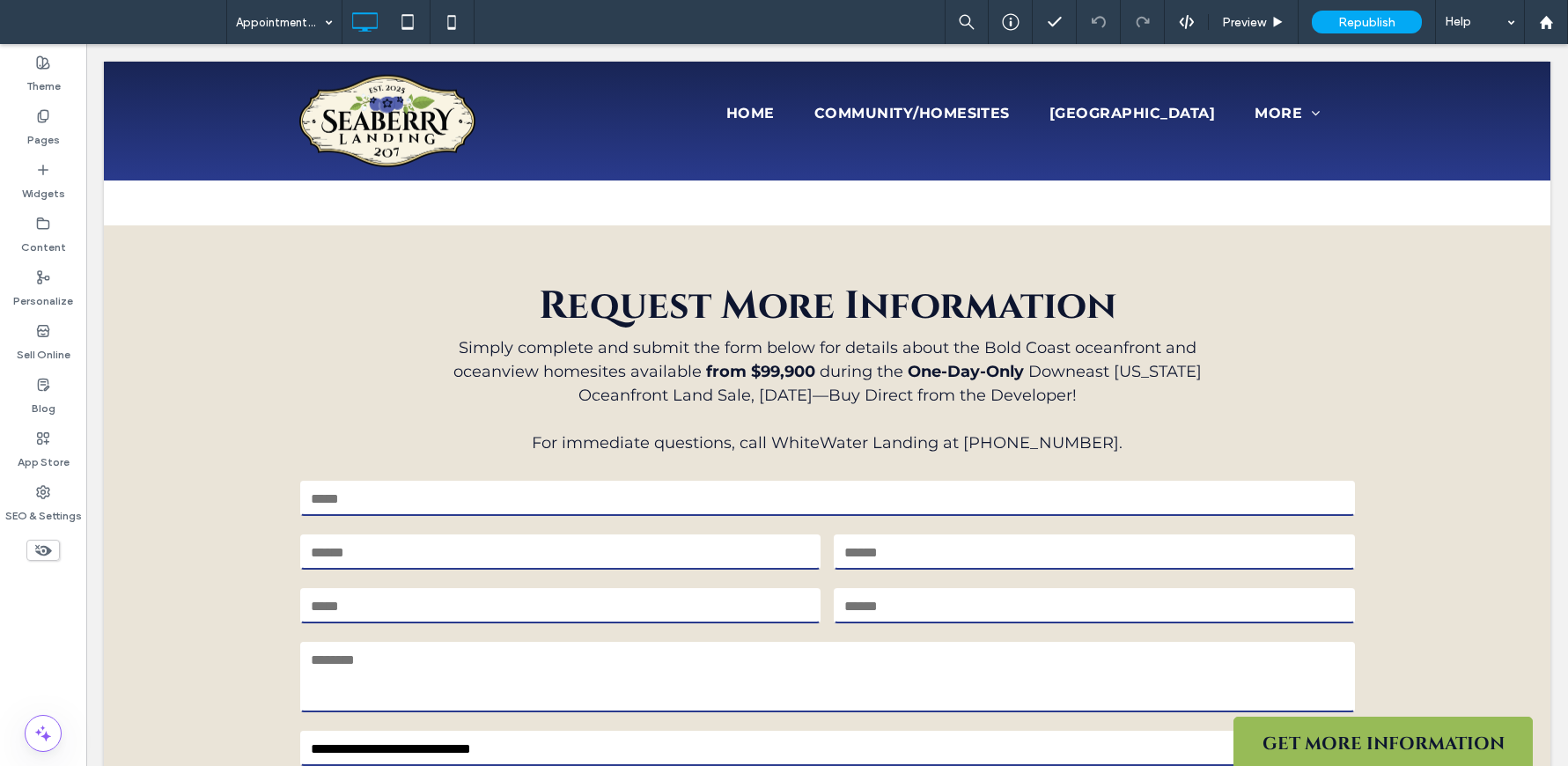
scroll to position [1463, 0]
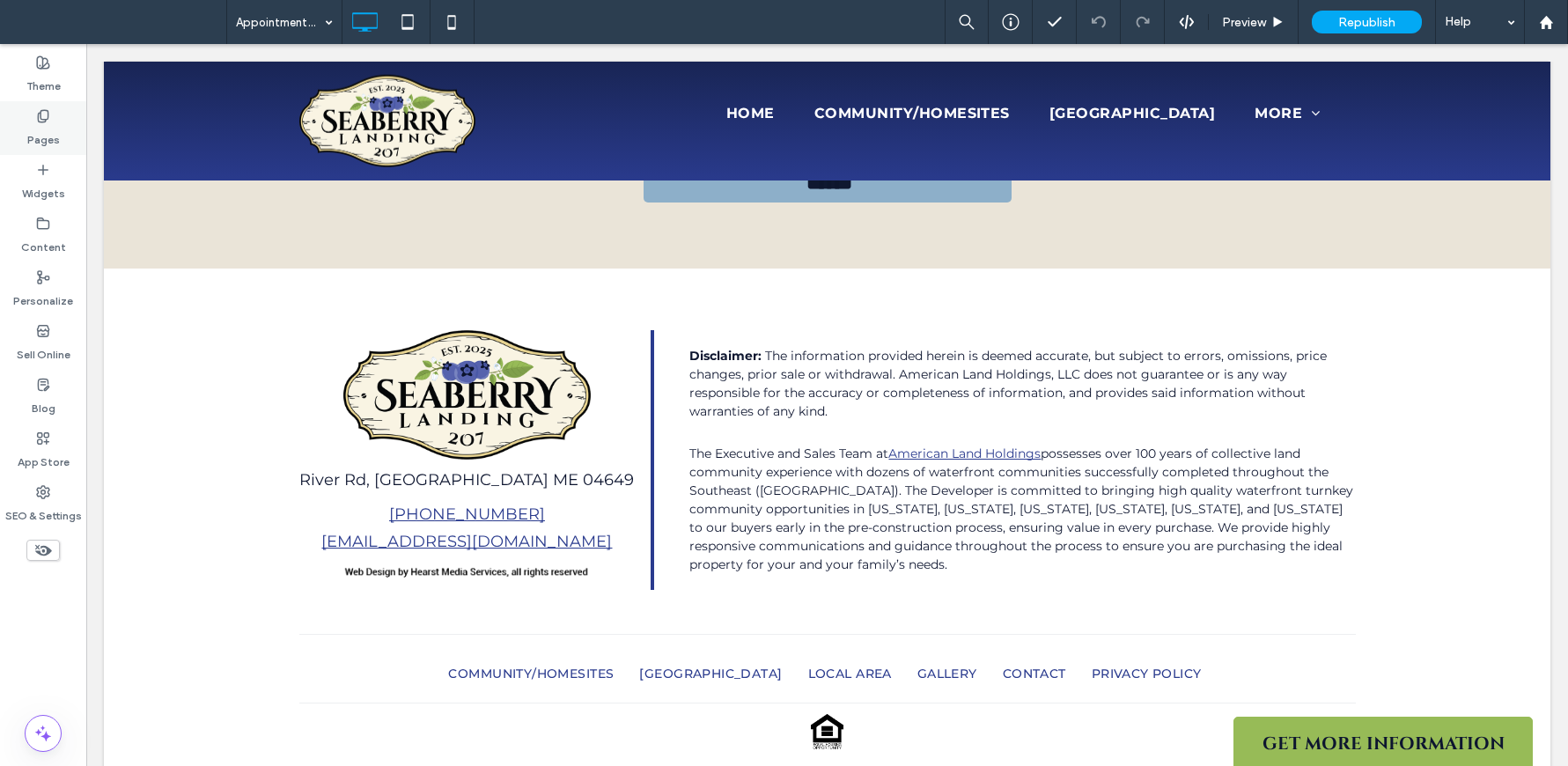
click at [36, 115] on icon at bounding box center [44, 116] width 15 height 15
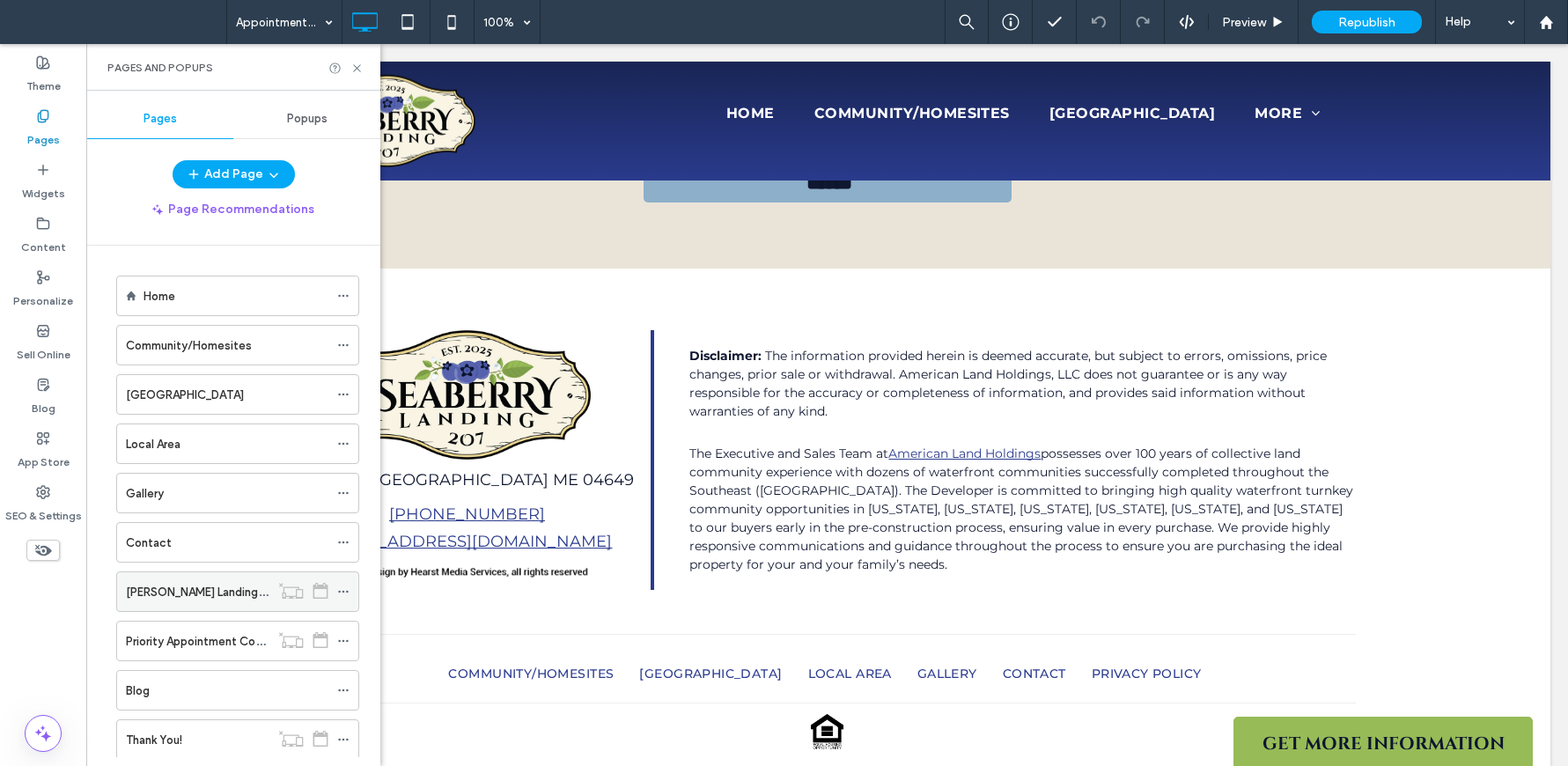
click at [217, 593] on label "Seaberry Landing Priority Appointment Funnel" at bounding box center [267, 592] width 282 height 31
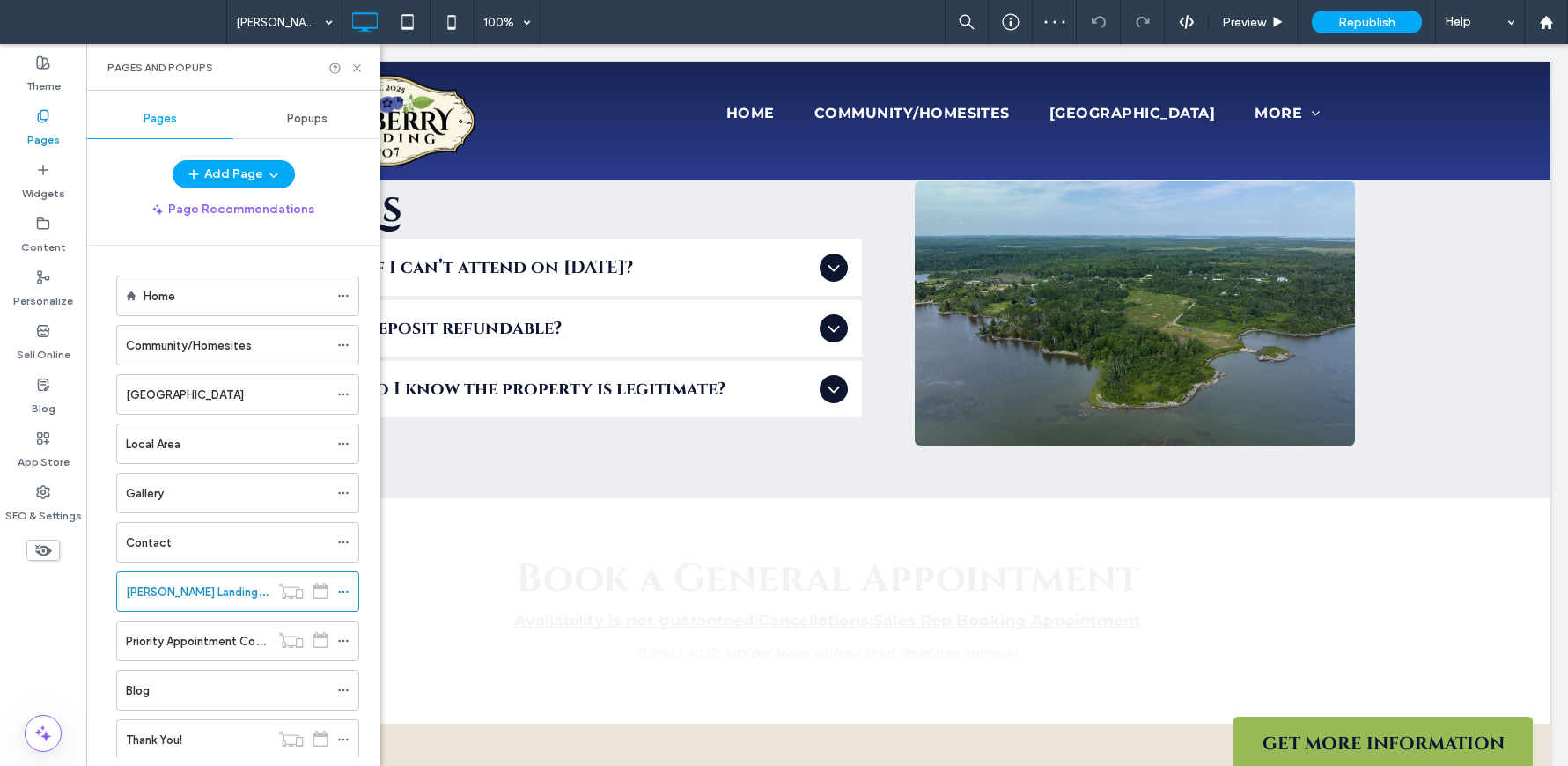
scroll to position [1483, 0]
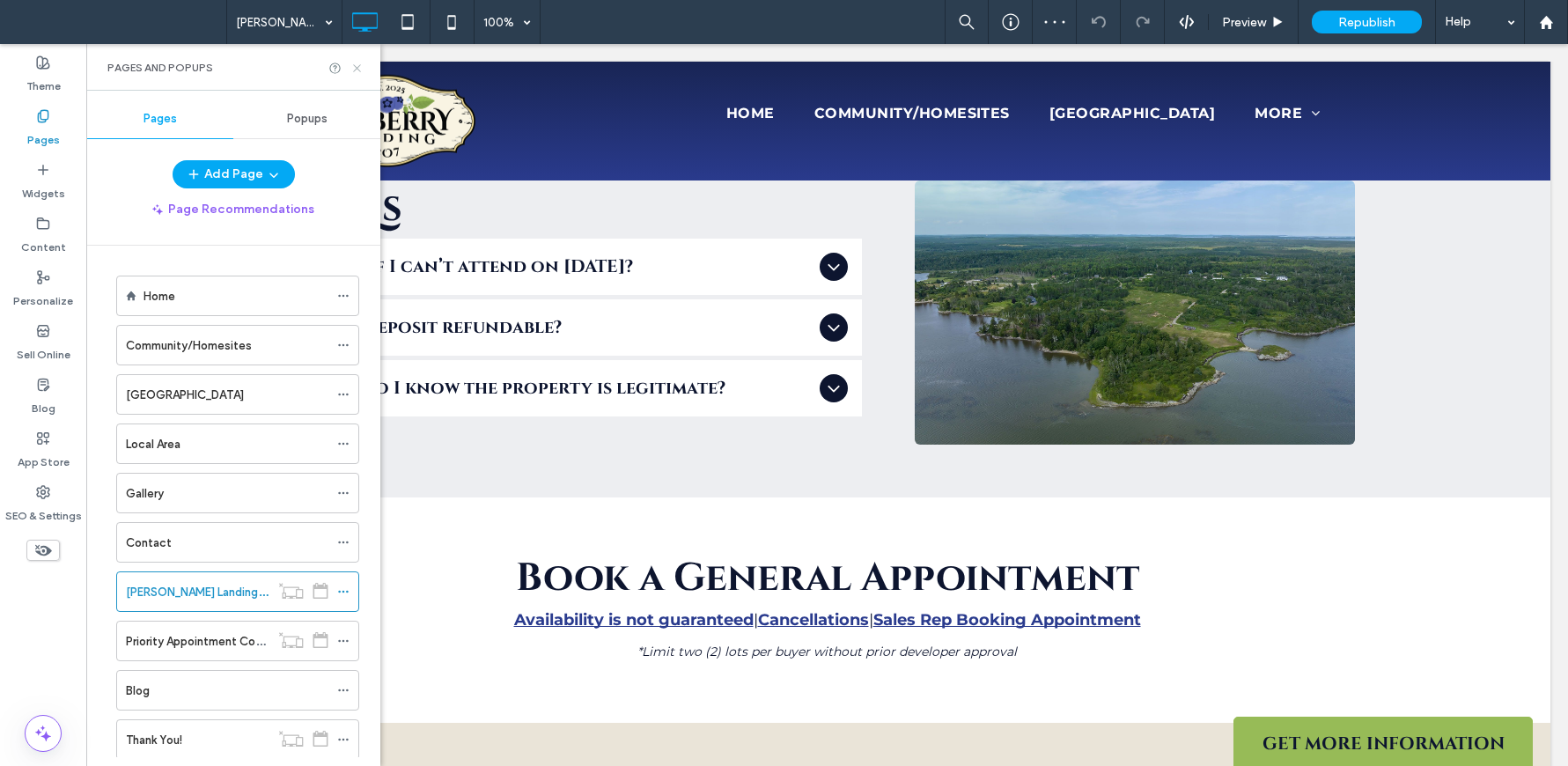
click at [360, 69] on icon at bounding box center [357, 68] width 14 height 14
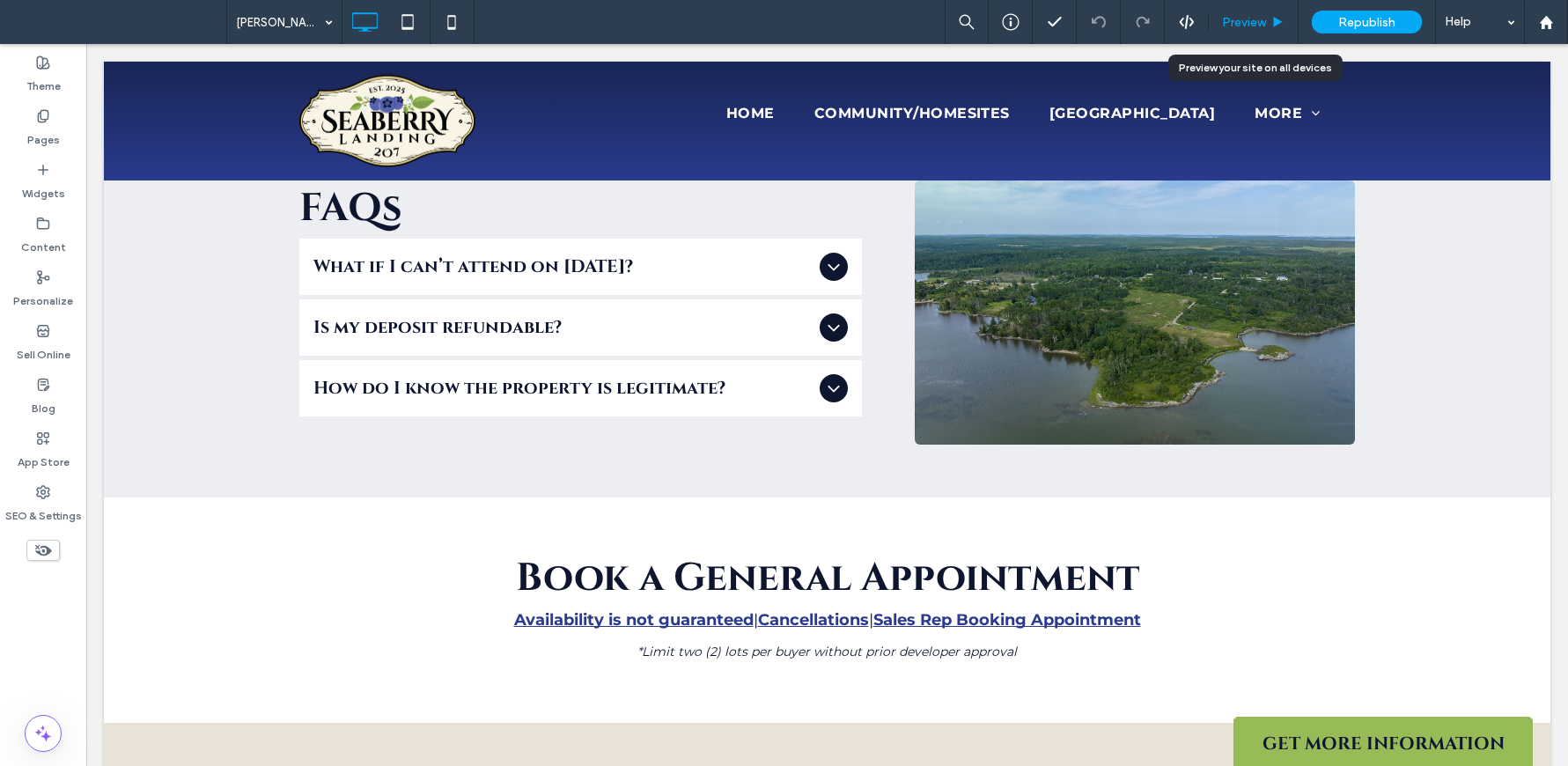
drag, startPoint x: 1257, startPoint y: 21, endPoint x: 984, endPoint y: 100, distance: 284.2
click at [1257, 21] on span "Preview" at bounding box center [1244, 22] width 44 height 15
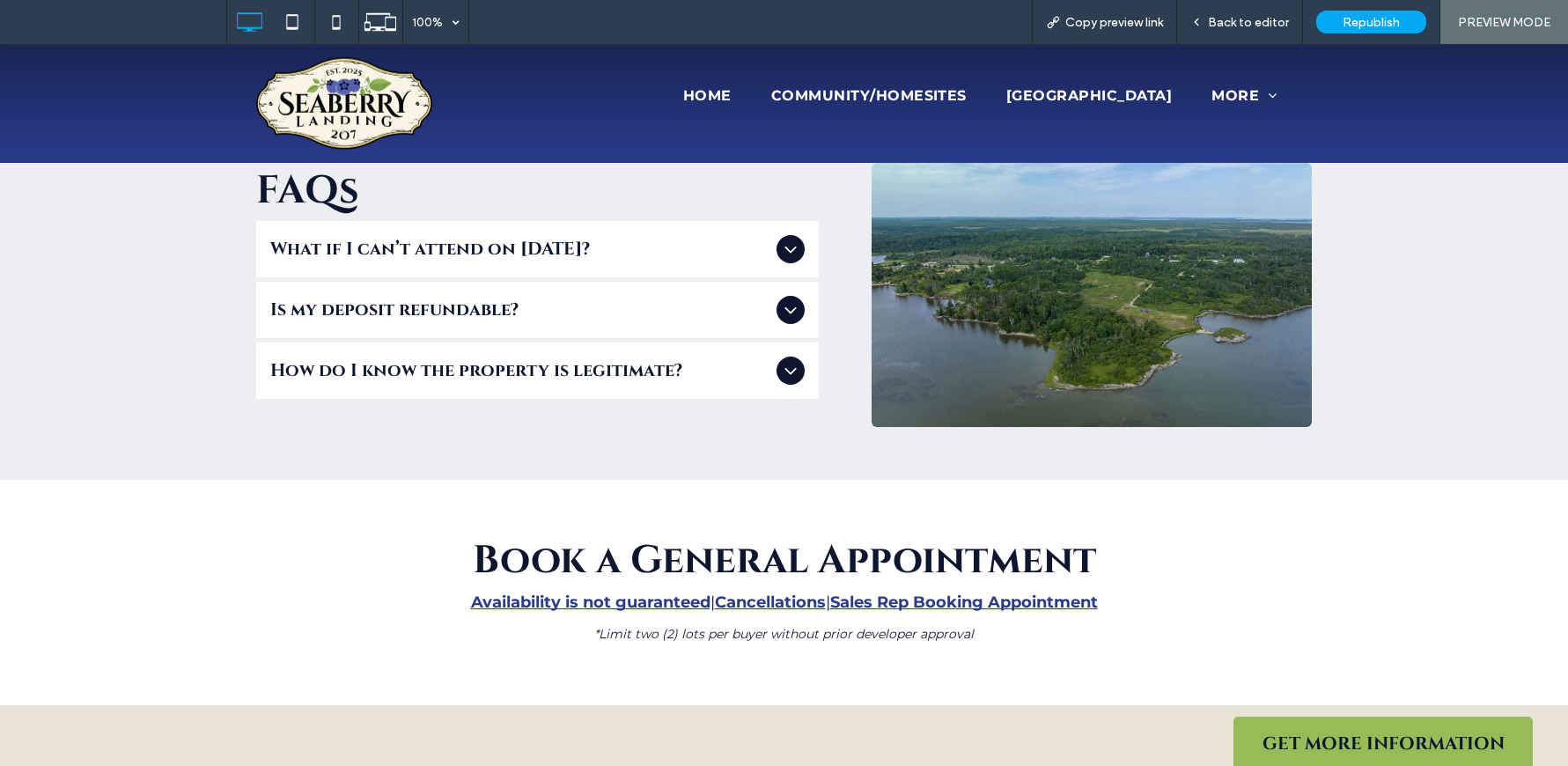
click at [793, 244] on icon at bounding box center [790, 249] width 21 height 21
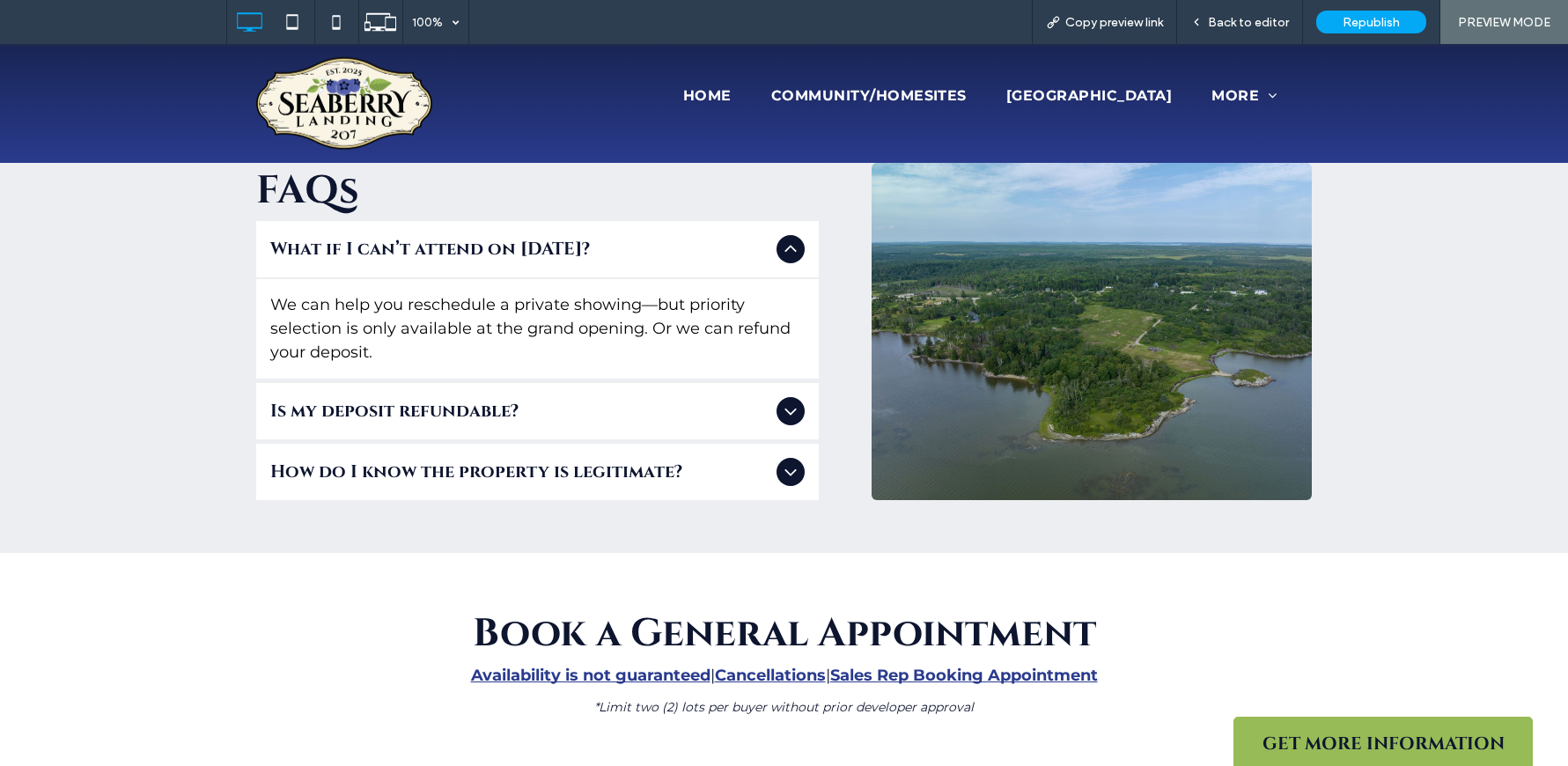
click at [793, 244] on icon at bounding box center [790, 249] width 21 height 21
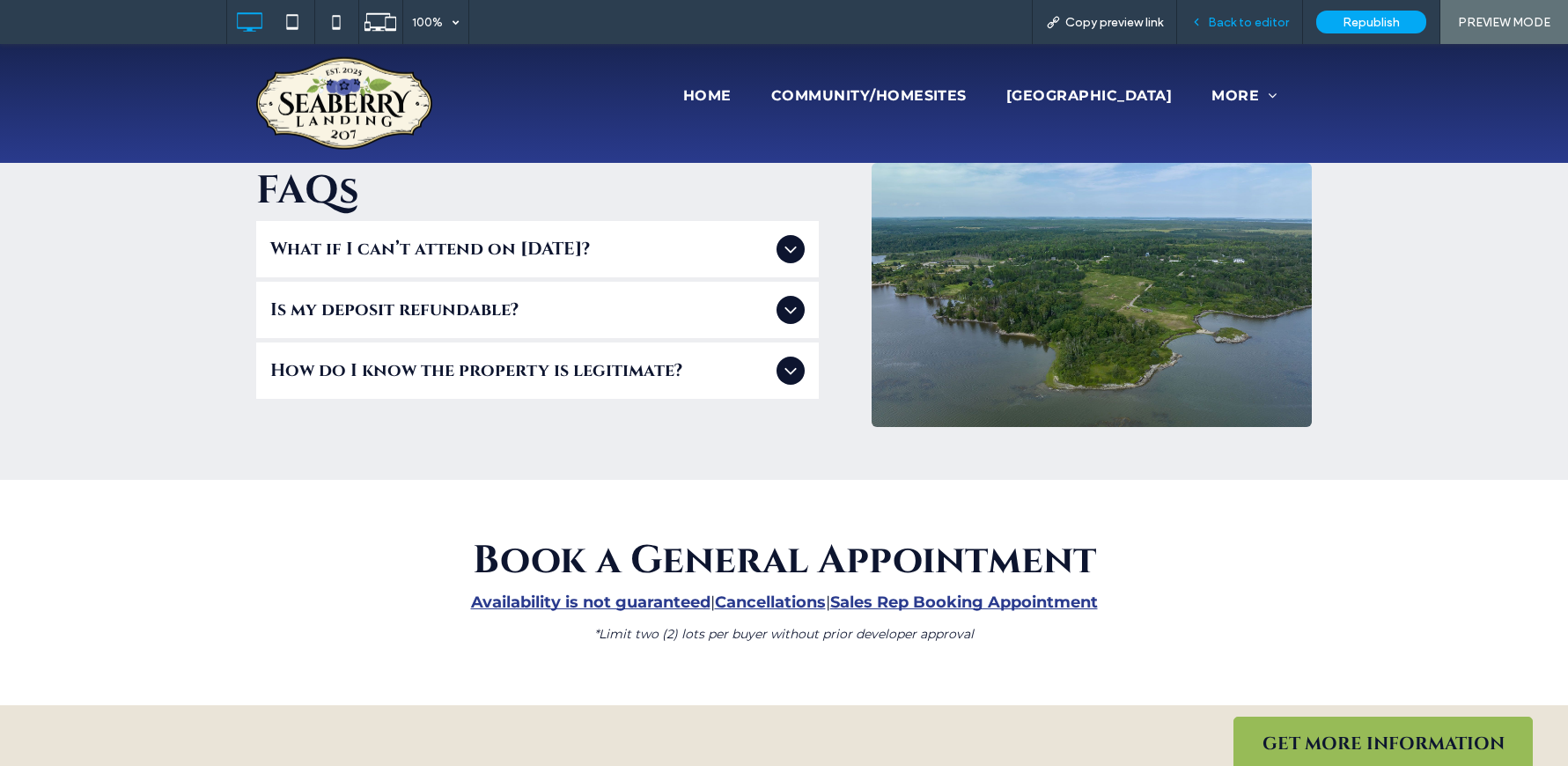
click at [1257, 24] on span "Back to editor" at bounding box center [1247, 22] width 81 height 15
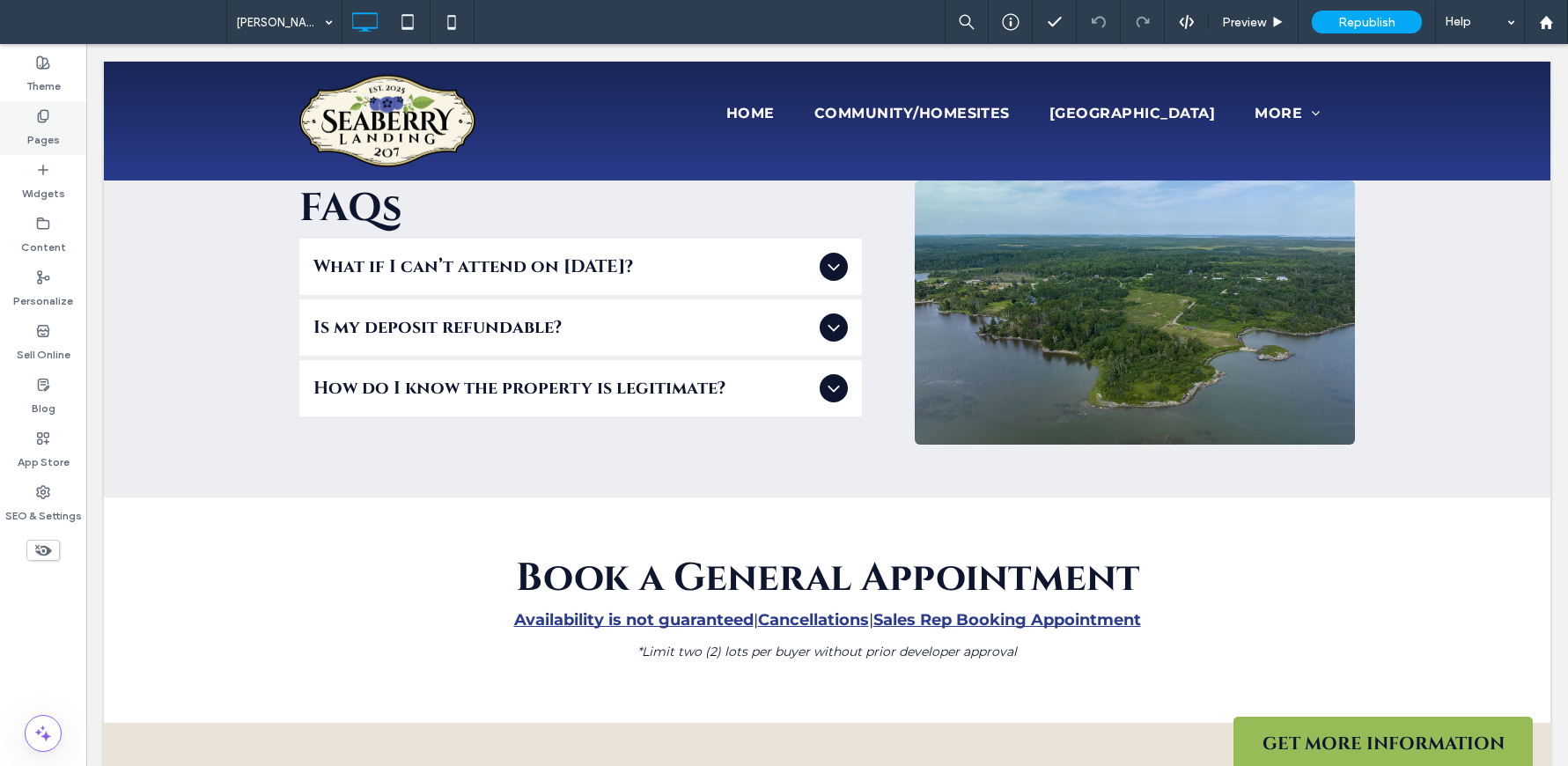
click at [44, 109] on icon at bounding box center [44, 116] width 15 height 15
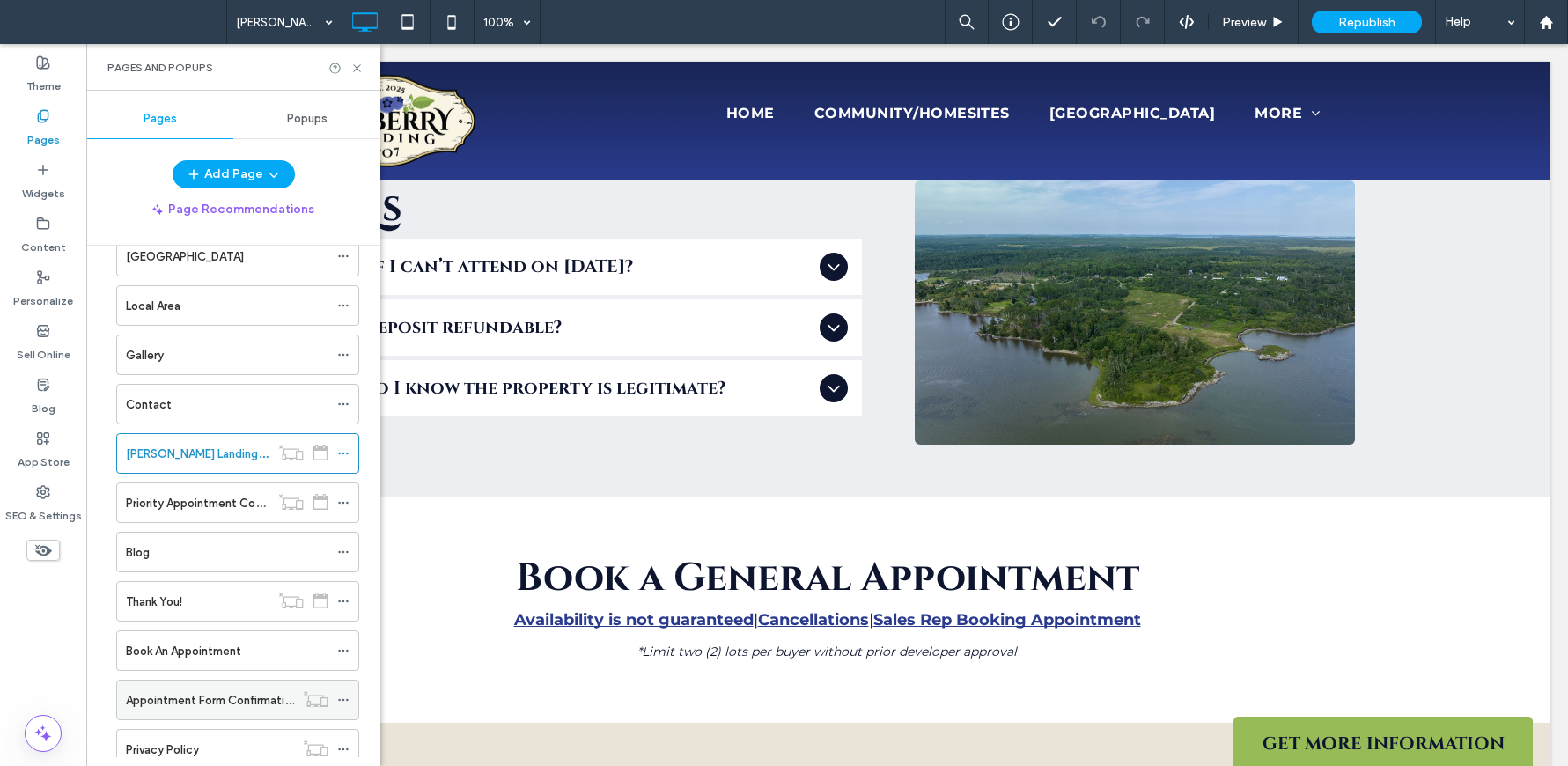
scroll to position [194, 0]
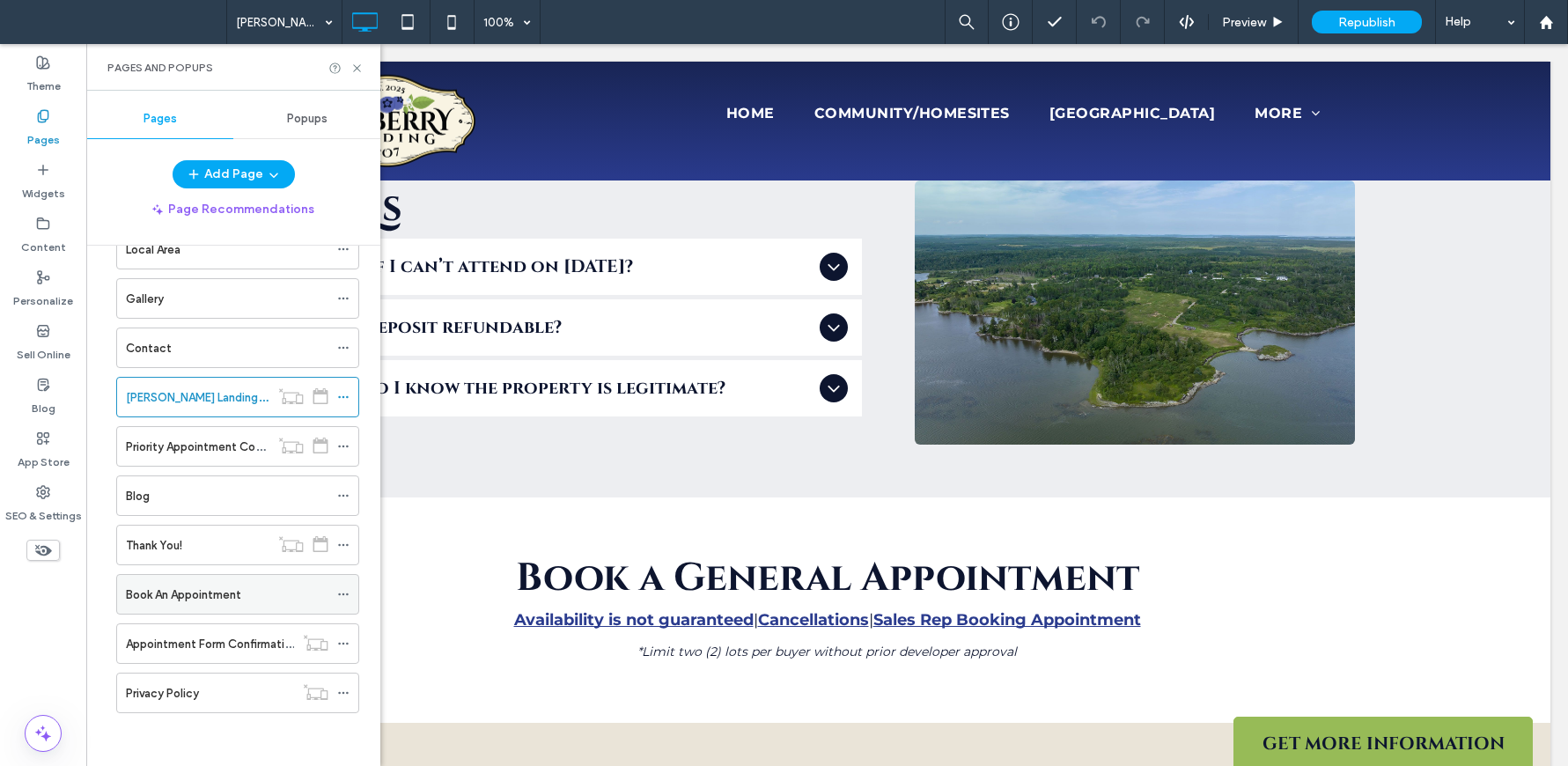
click at [217, 596] on label "Book An Appointment" at bounding box center [183, 594] width 115 height 31
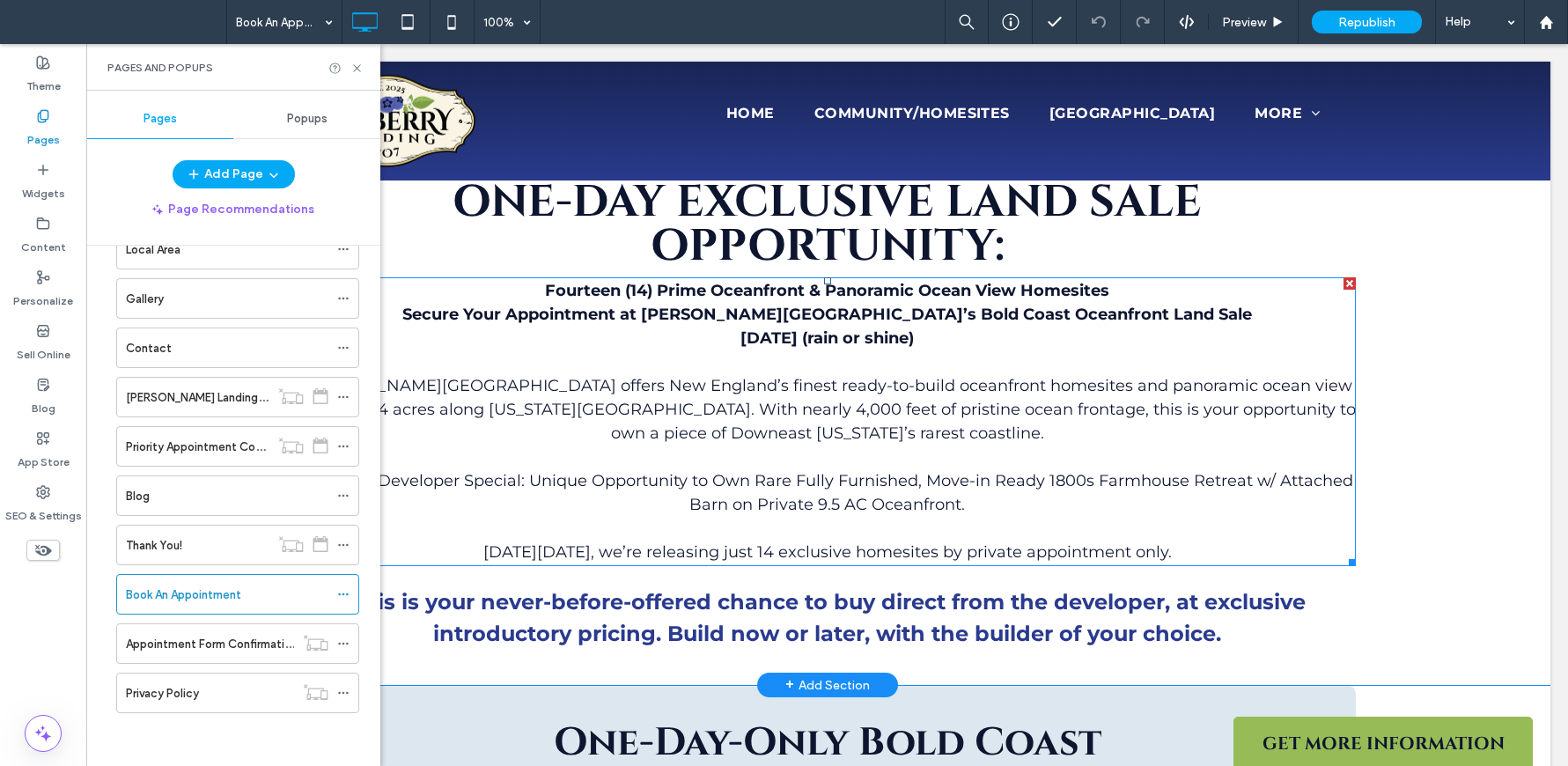
scroll to position [473, 0]
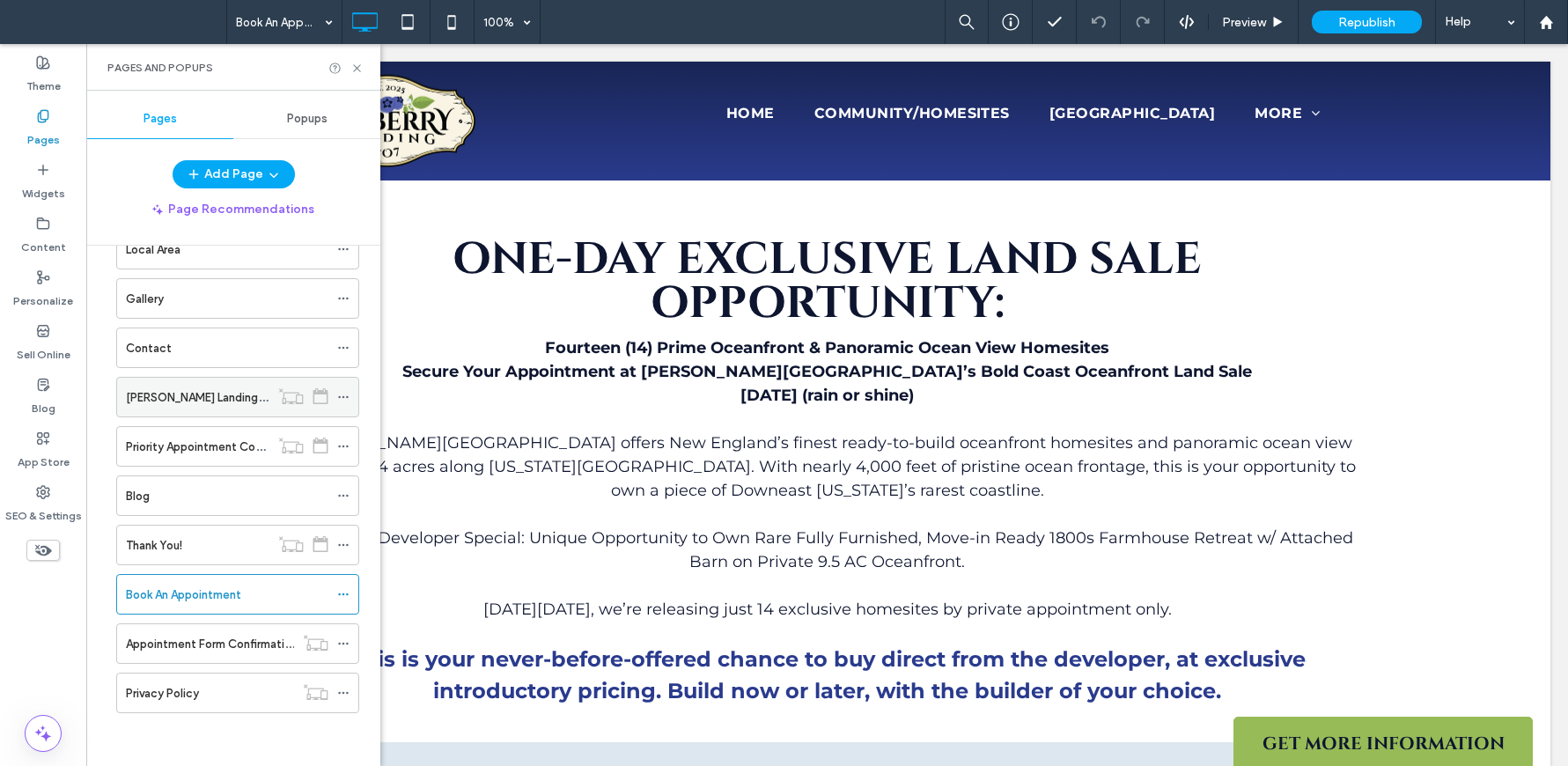
click at [249, 389] on label "Seaberry Landing Priority Appointment Funnel" at bounding box center [267, 398] width 282 height 31
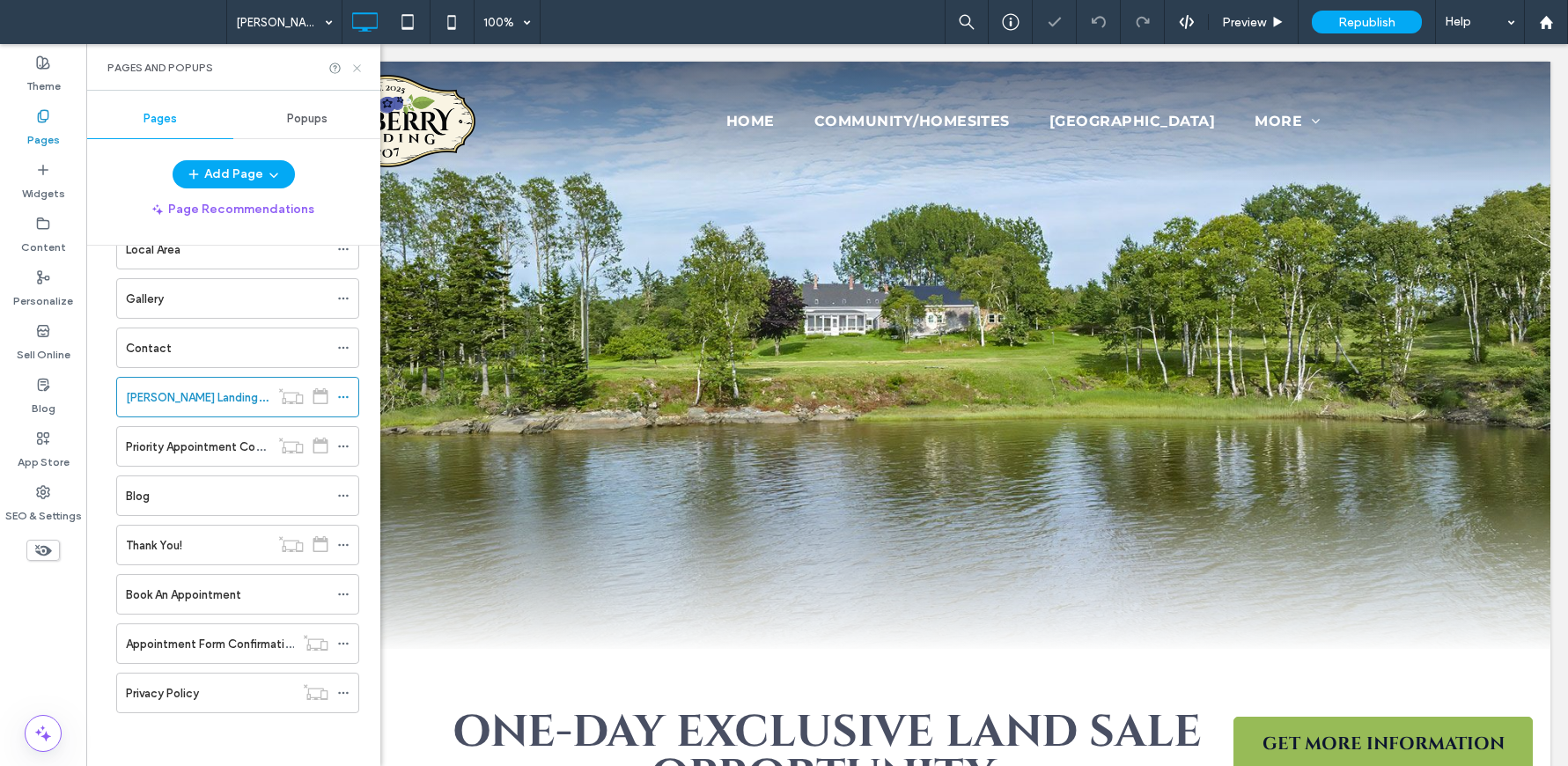
drag, startPoint x: 357, startPoint y: 68, endPoint x: 278, endPoint y: 33, distance: 86.4
click at [357, 68] on use at bounding box center [357, 68] width 7 height 7
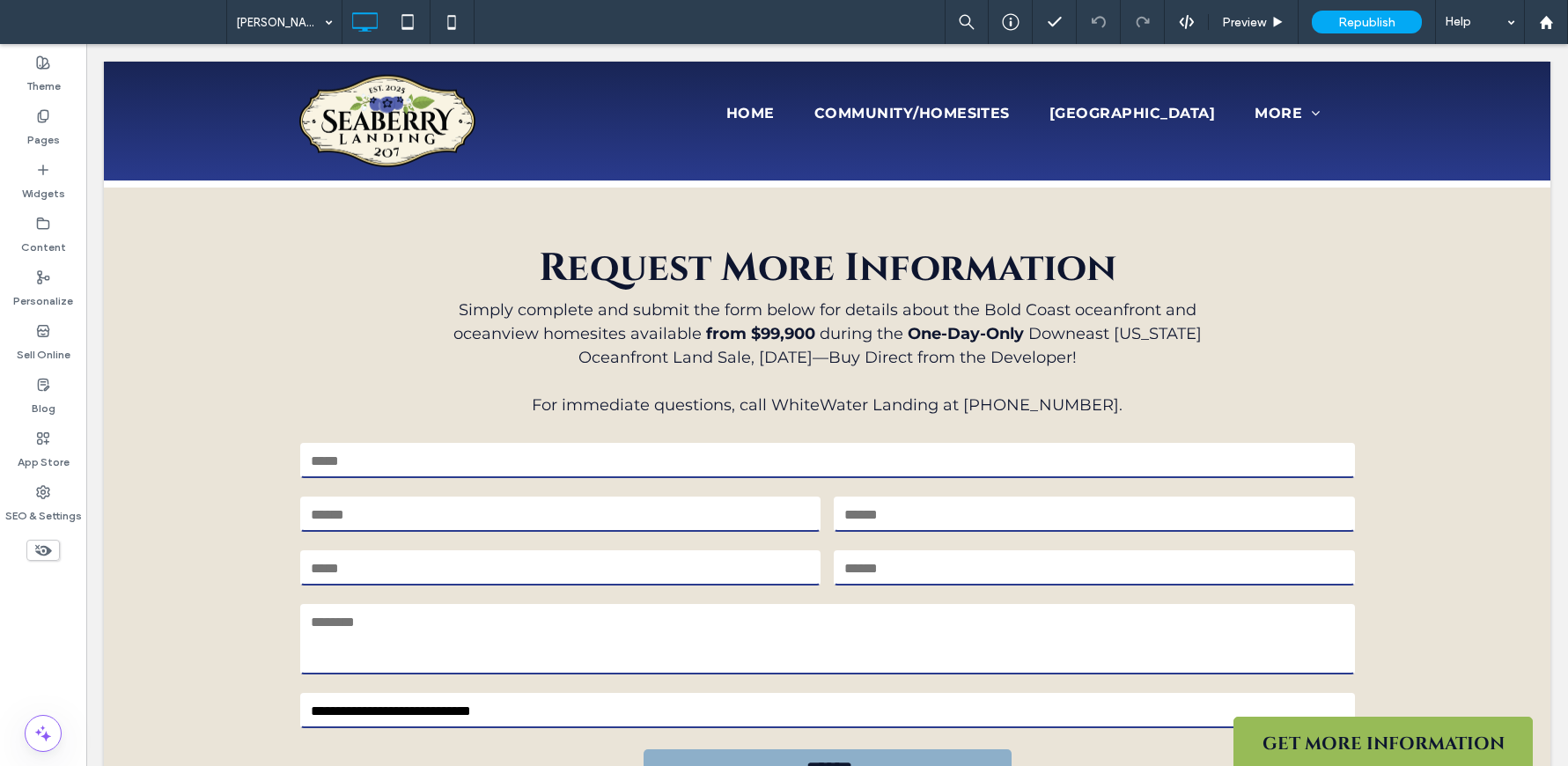
scroll to position [2021, 0]
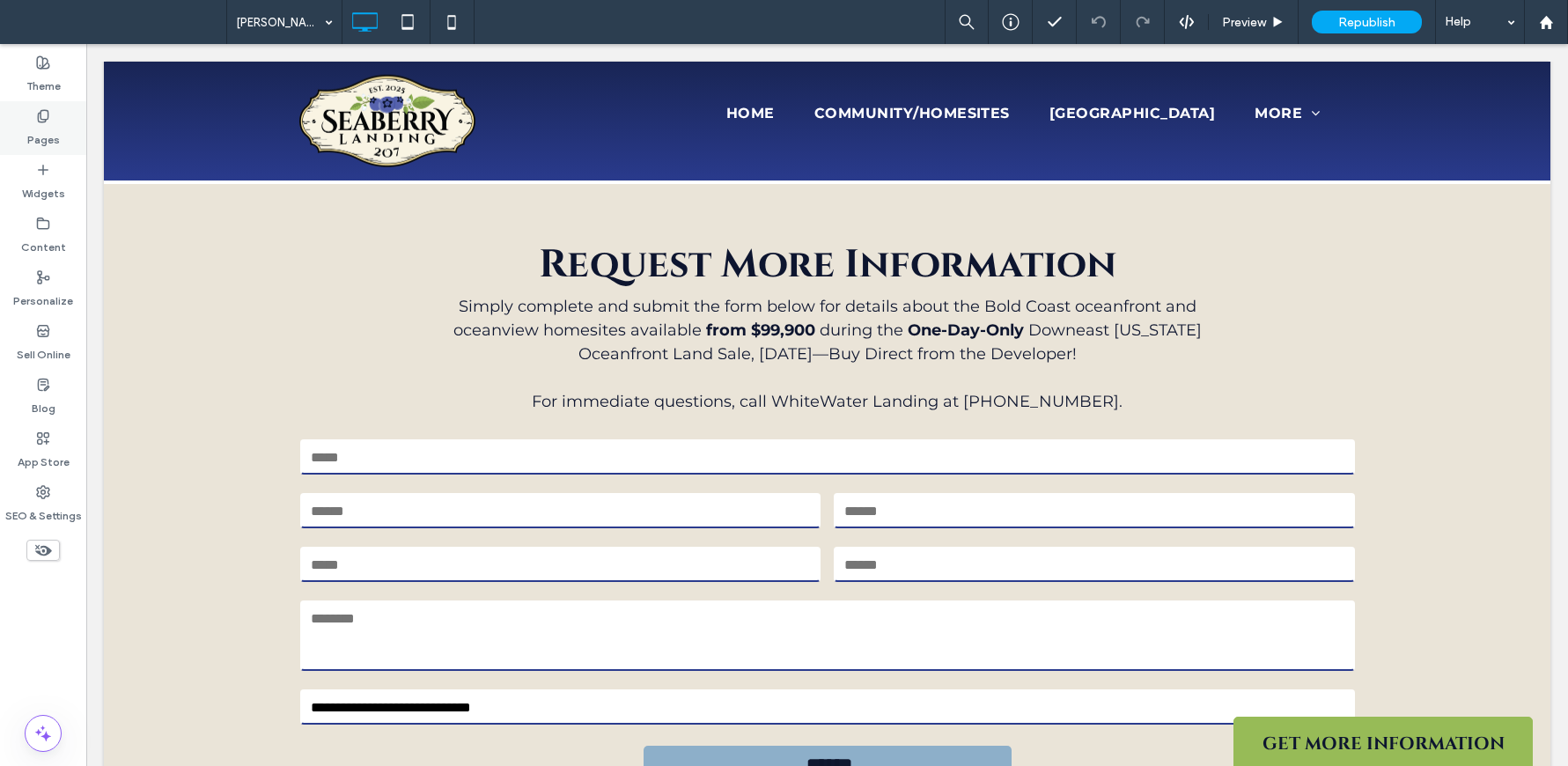
click at [47, 120] on icon at bounding box center [44, 116] width 15 height 15
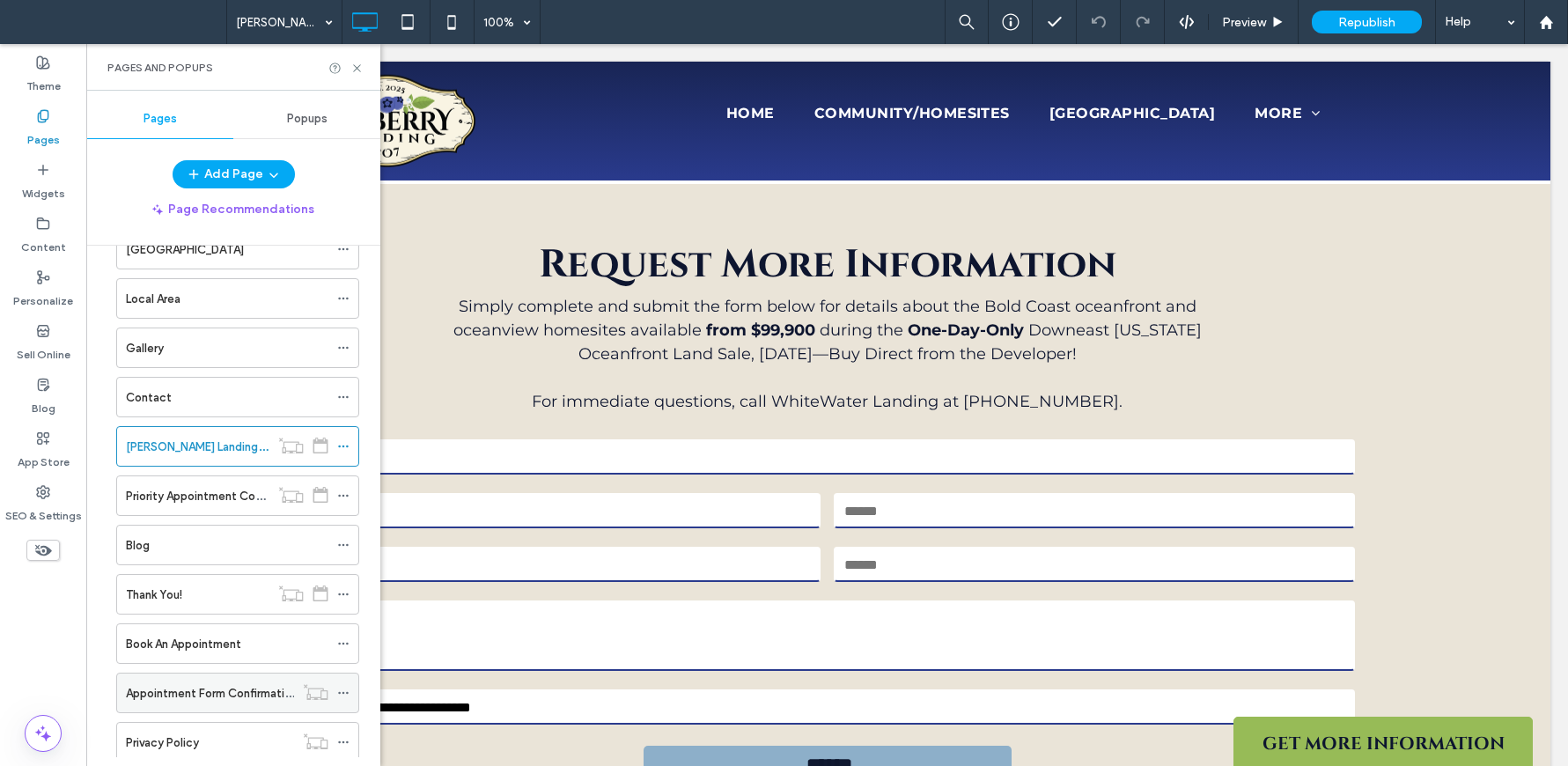
scroll to position [194, 0]
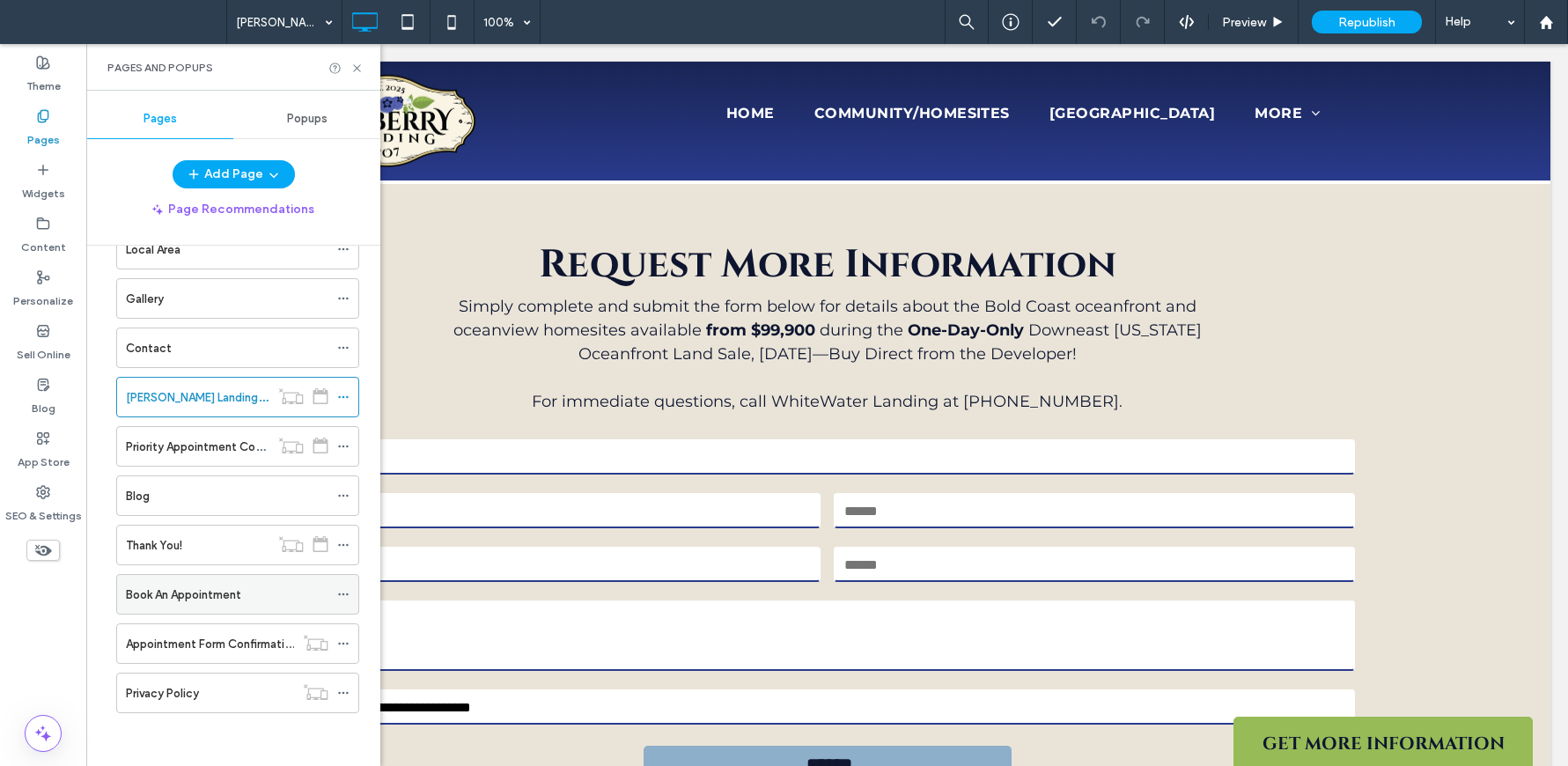
click at [202, 598] on label "Book An Appointment" at bounding box center [183, 594] width 115 height 31
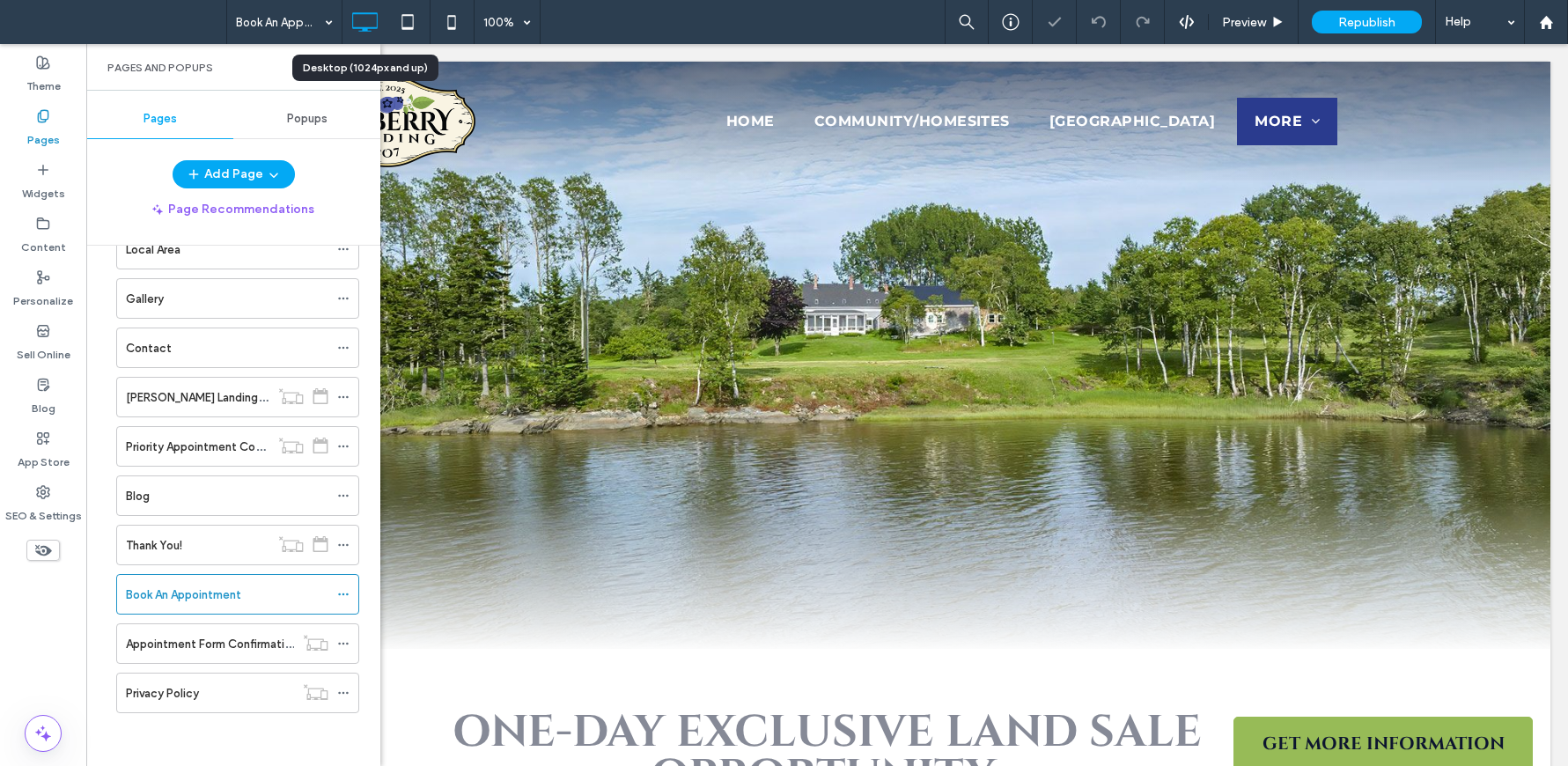
click at [358, 67] on div "Desktop (1024px and up)" at bounding box center [366, 67] width 125 height 15
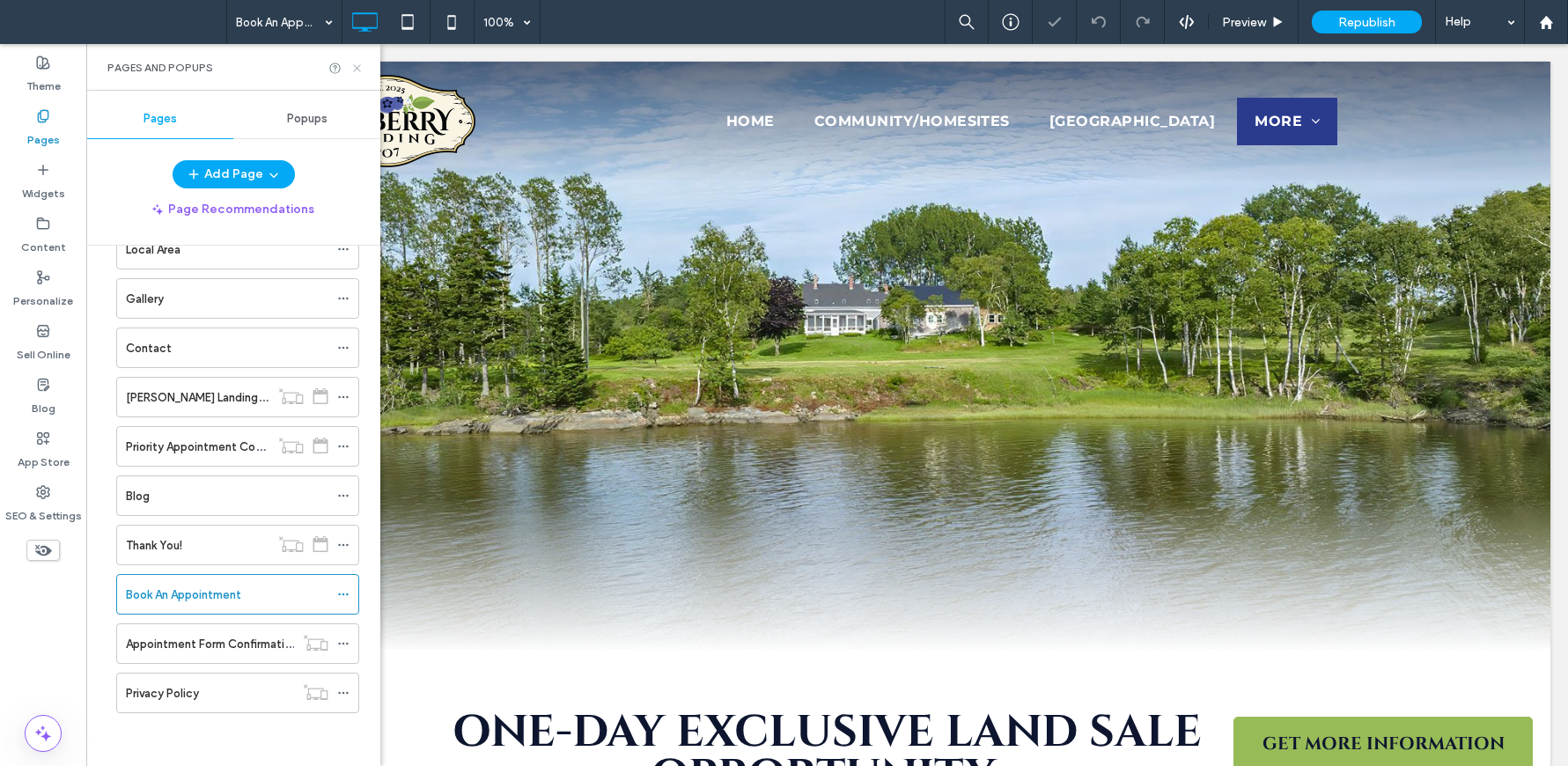
click at [350, 68] on icon at bounding box center [357, 68] width 14 height 14
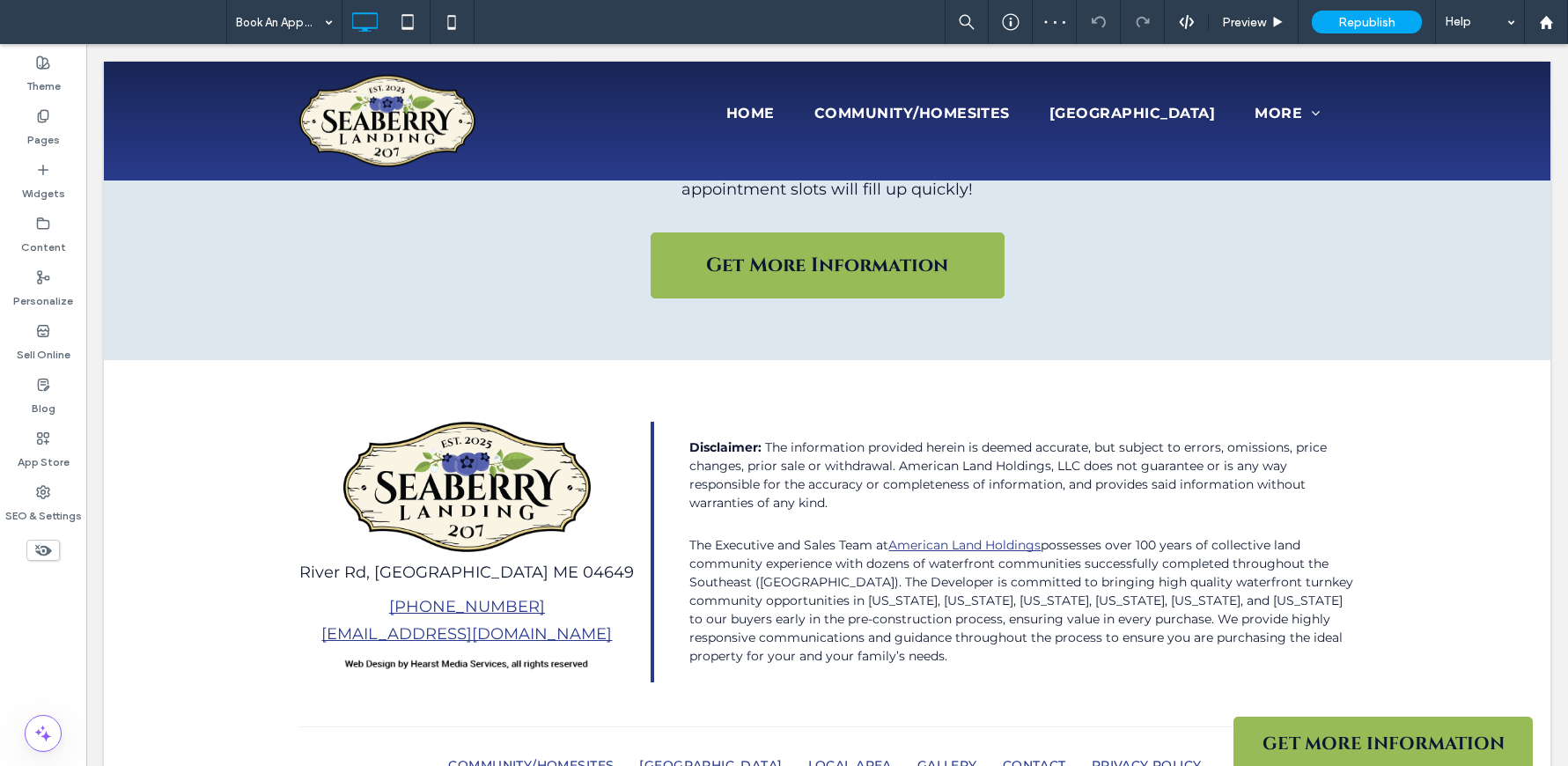
scroll to position [1969, 0]
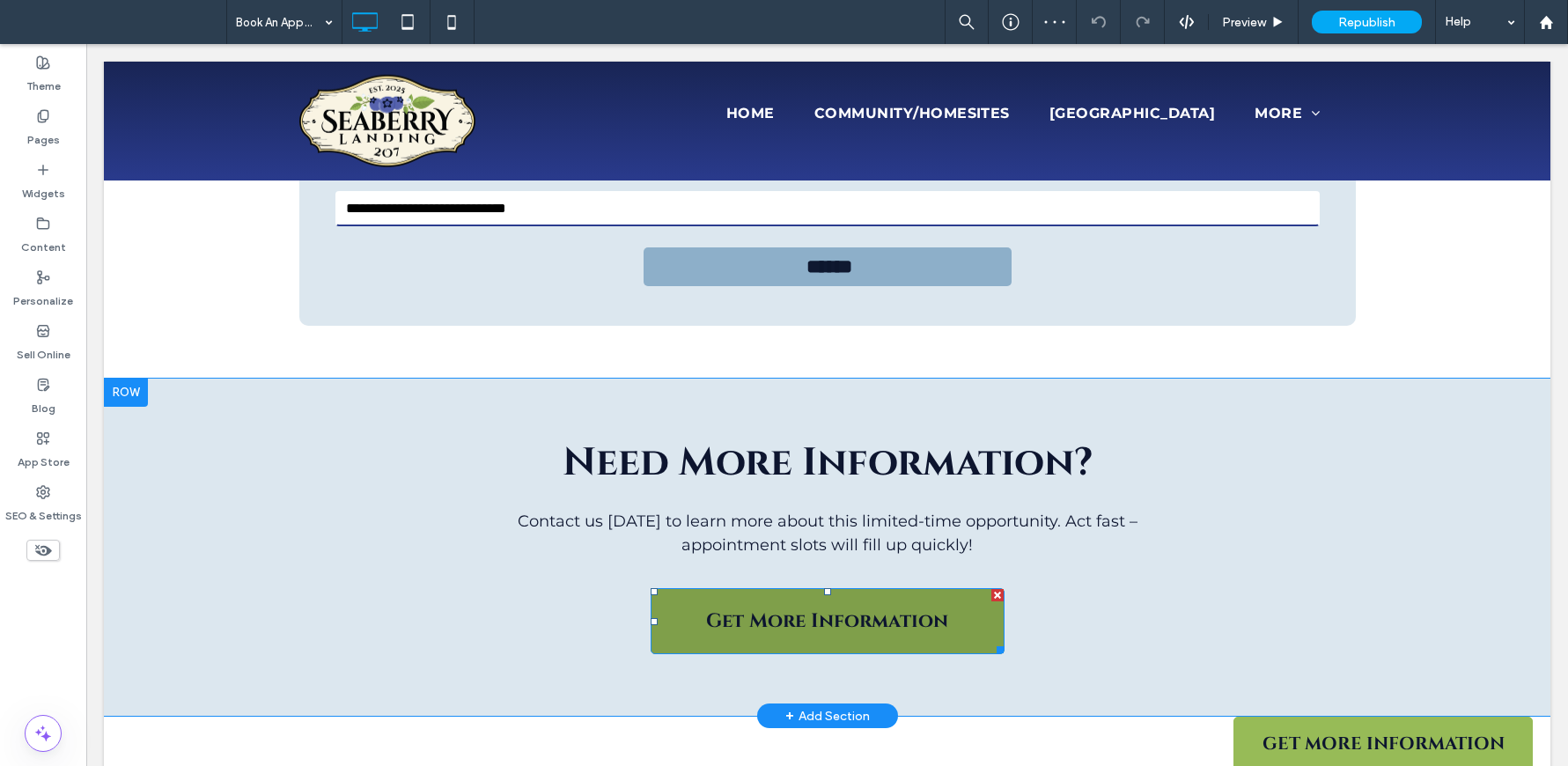
click at [803, 608] on span "Get More Information" at bounding box center [827, 621] width 242 height 25
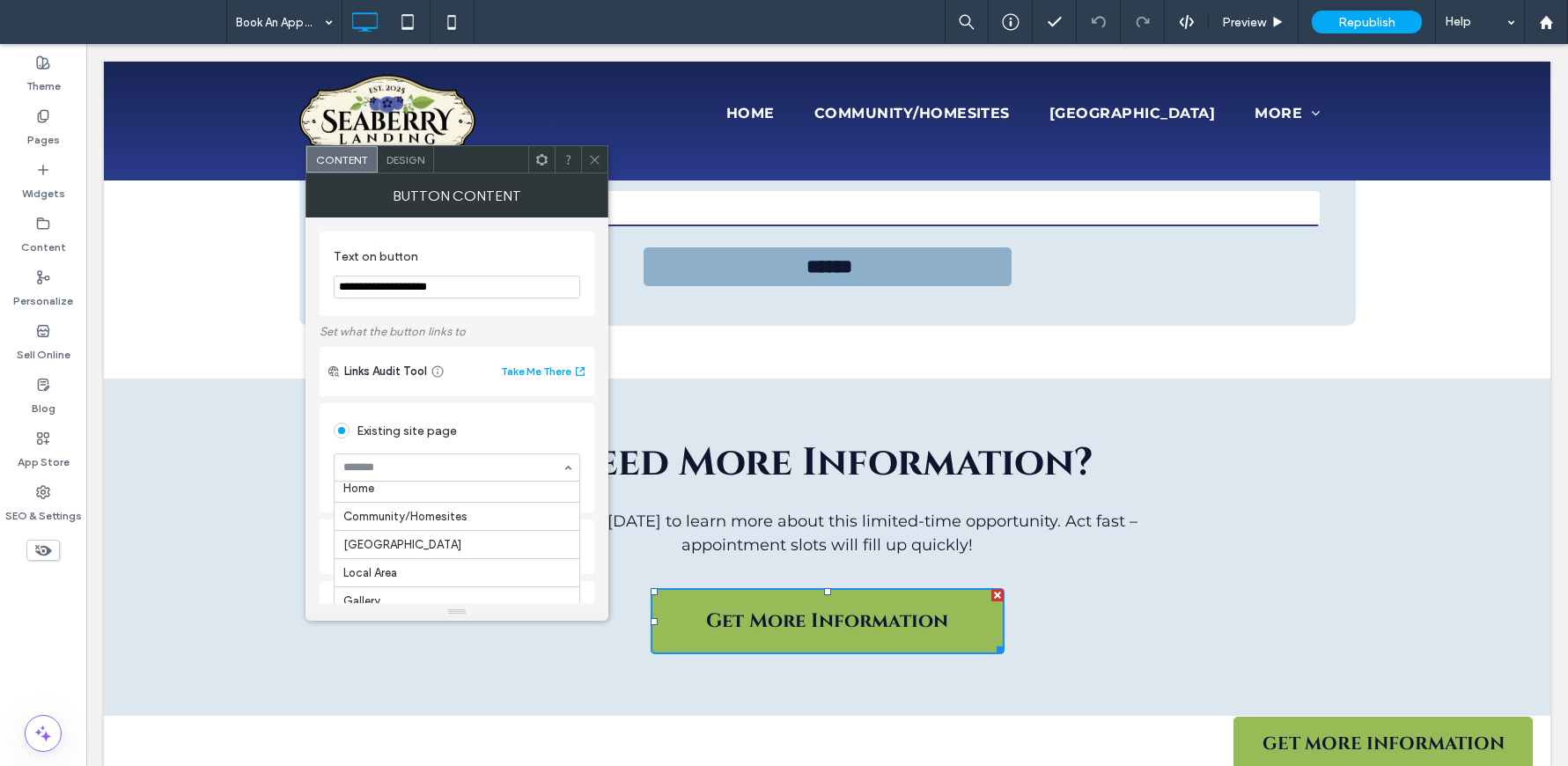
scroll to position [0, 0]
click at [596, 170] on span at bounding box center [595, 159] width 14 height 26
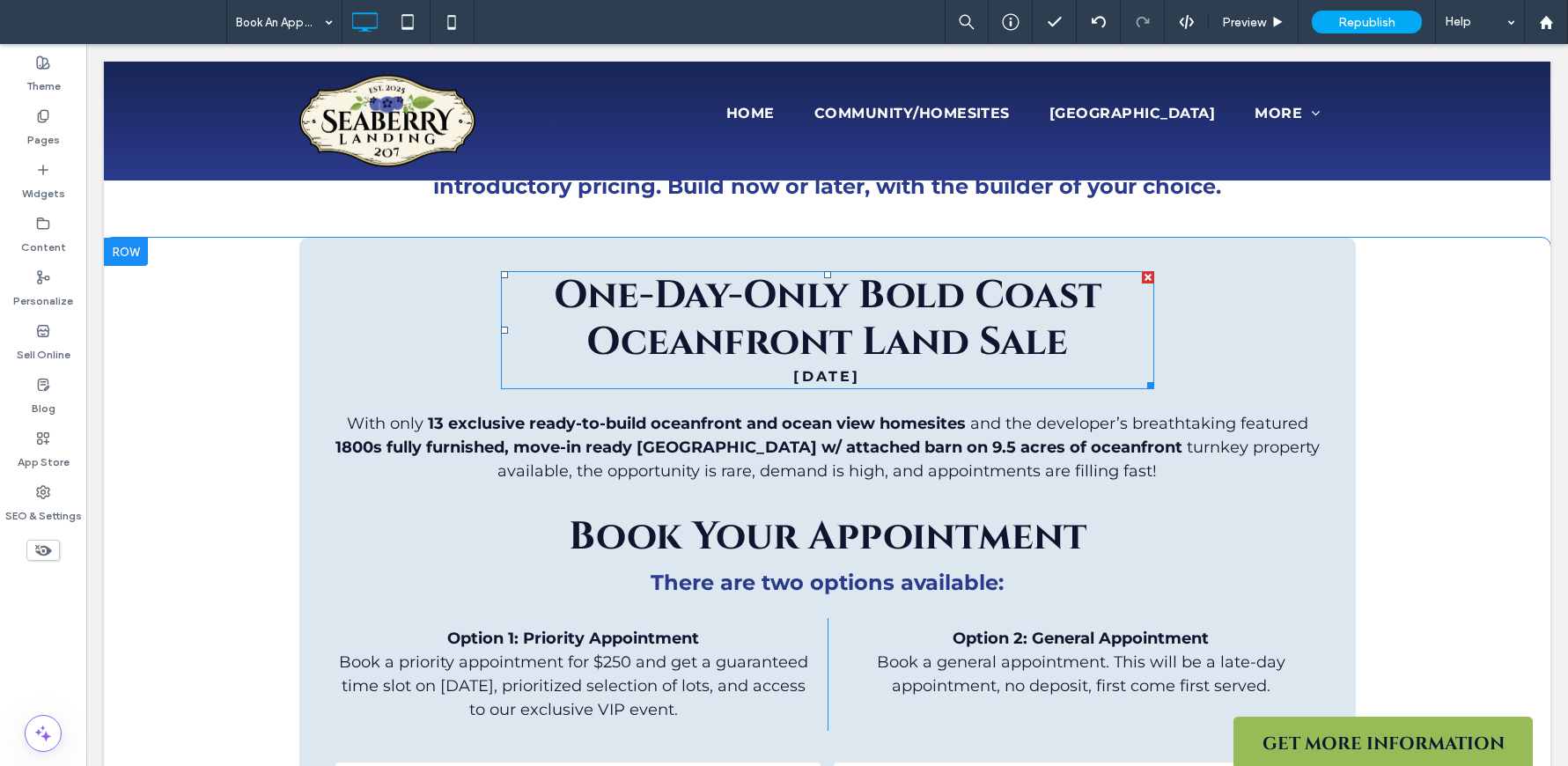
scroll to position [1037, 0]
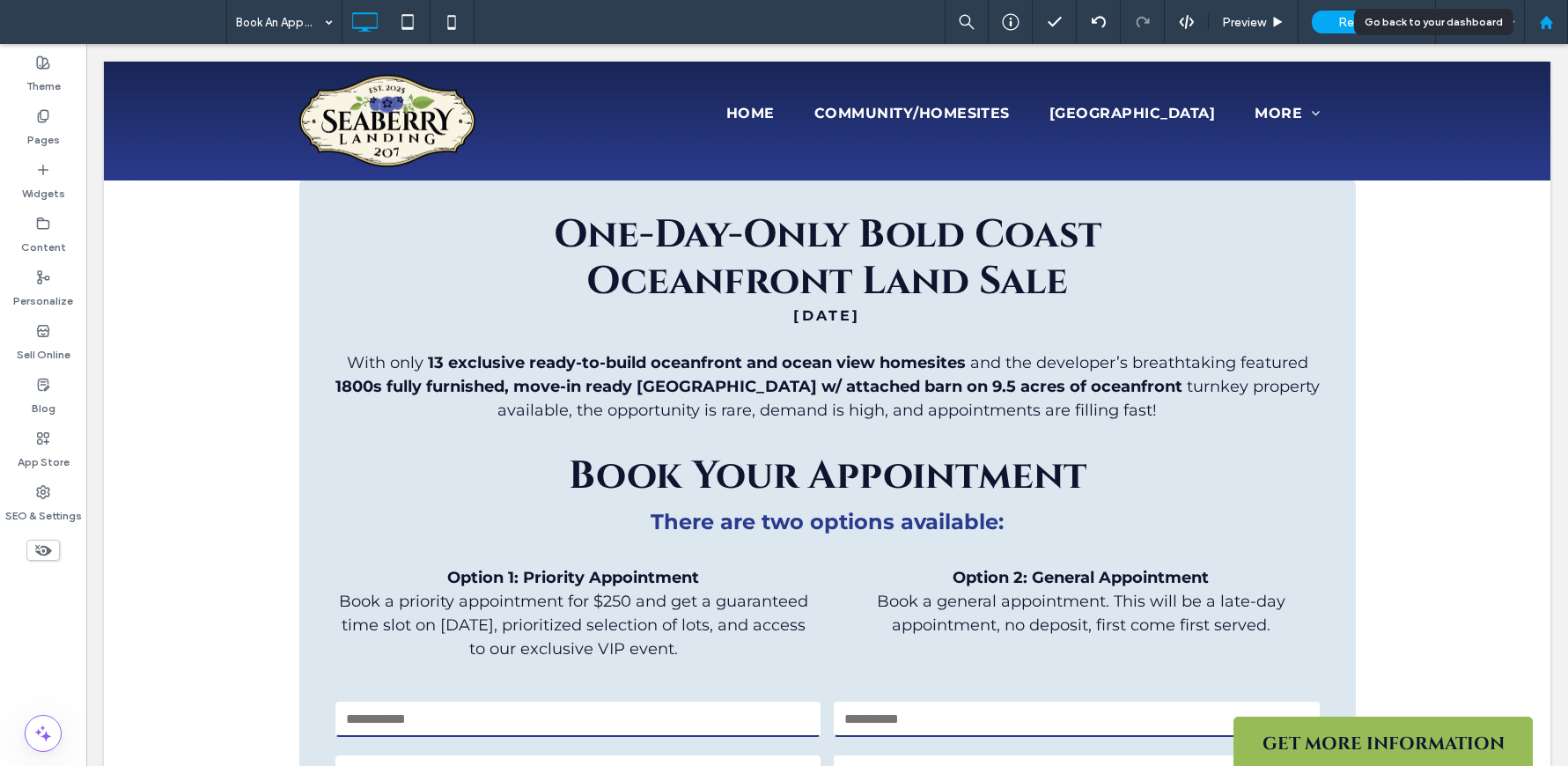
click at [1555, 24] on div at bounding box center [1545, 22] width 43 height 15
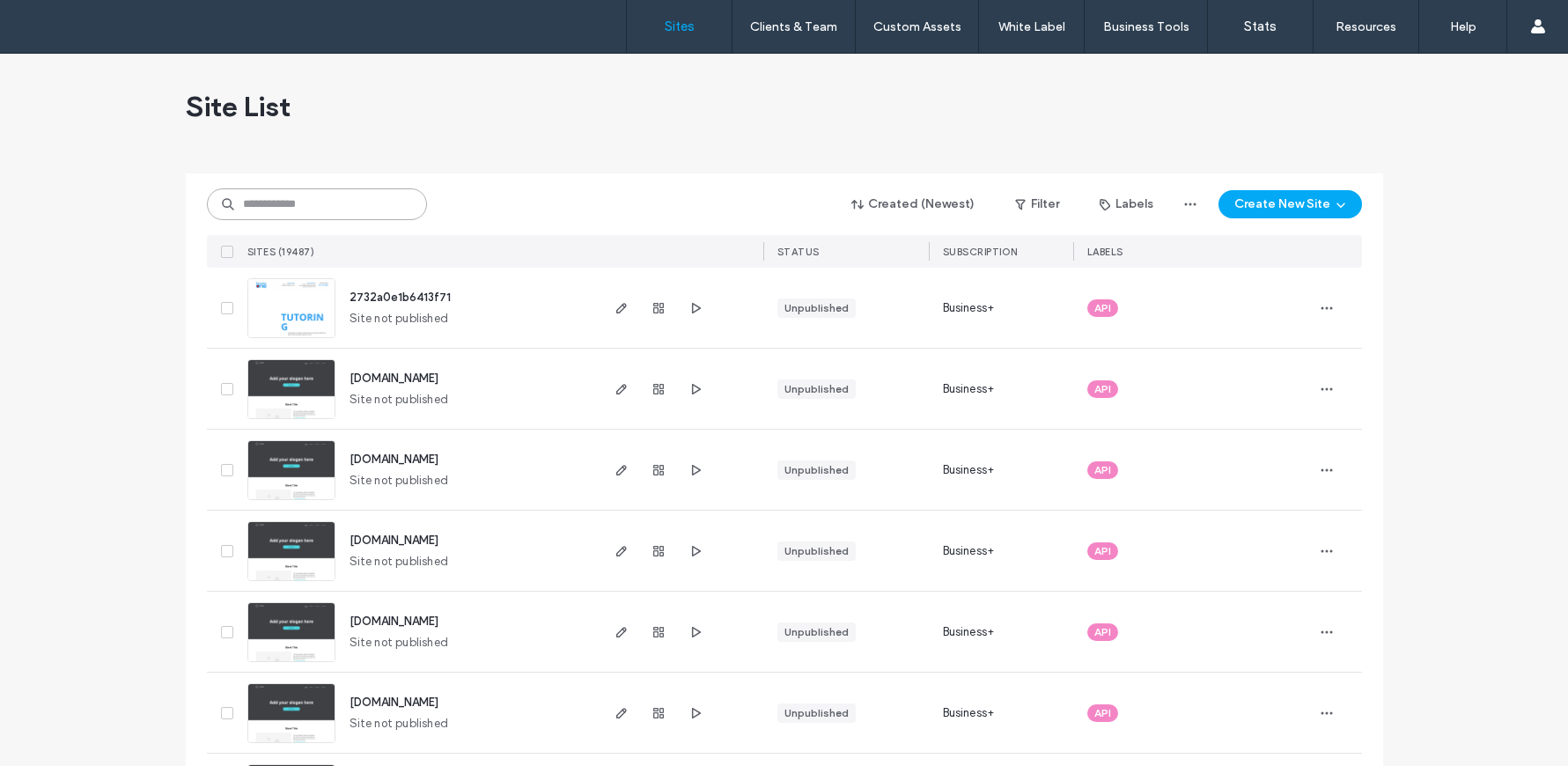
click at [312, 202] on input at bounding box center [317, 203] width 220 height 32
paste input "**********"
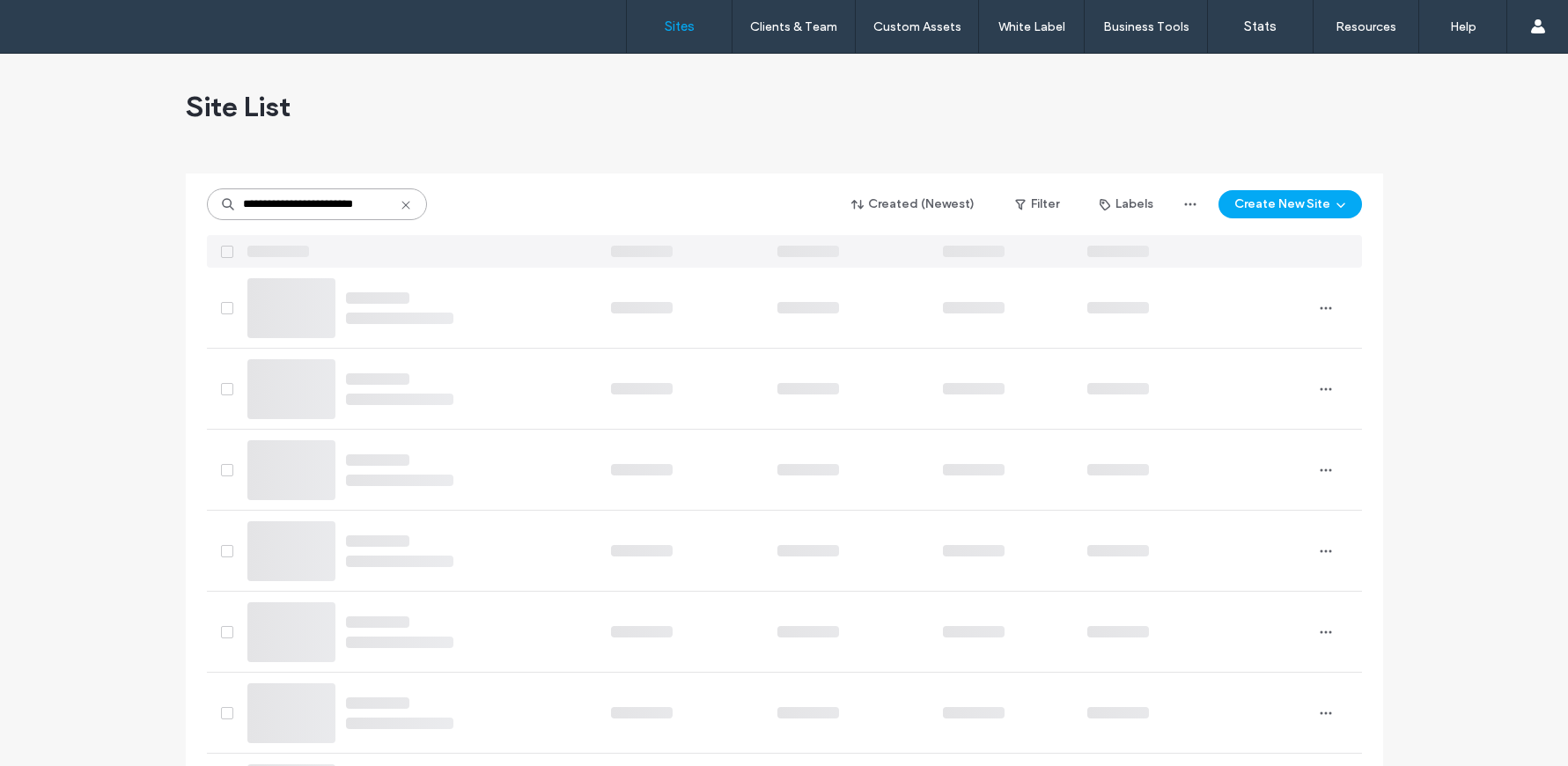
type input "**********"
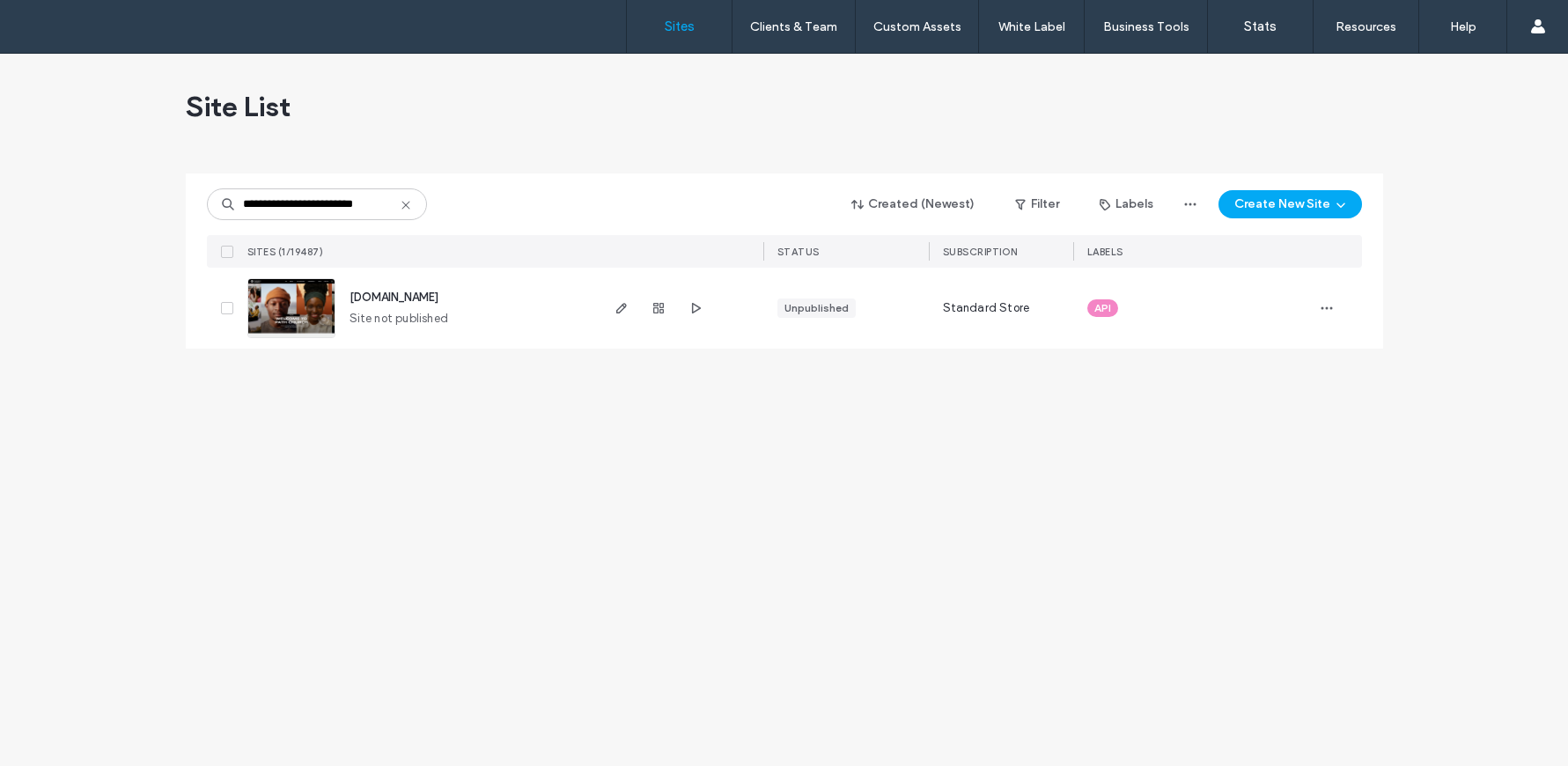
click at [281, 297] on img at bounding box center [291, 339] width 86 height 120
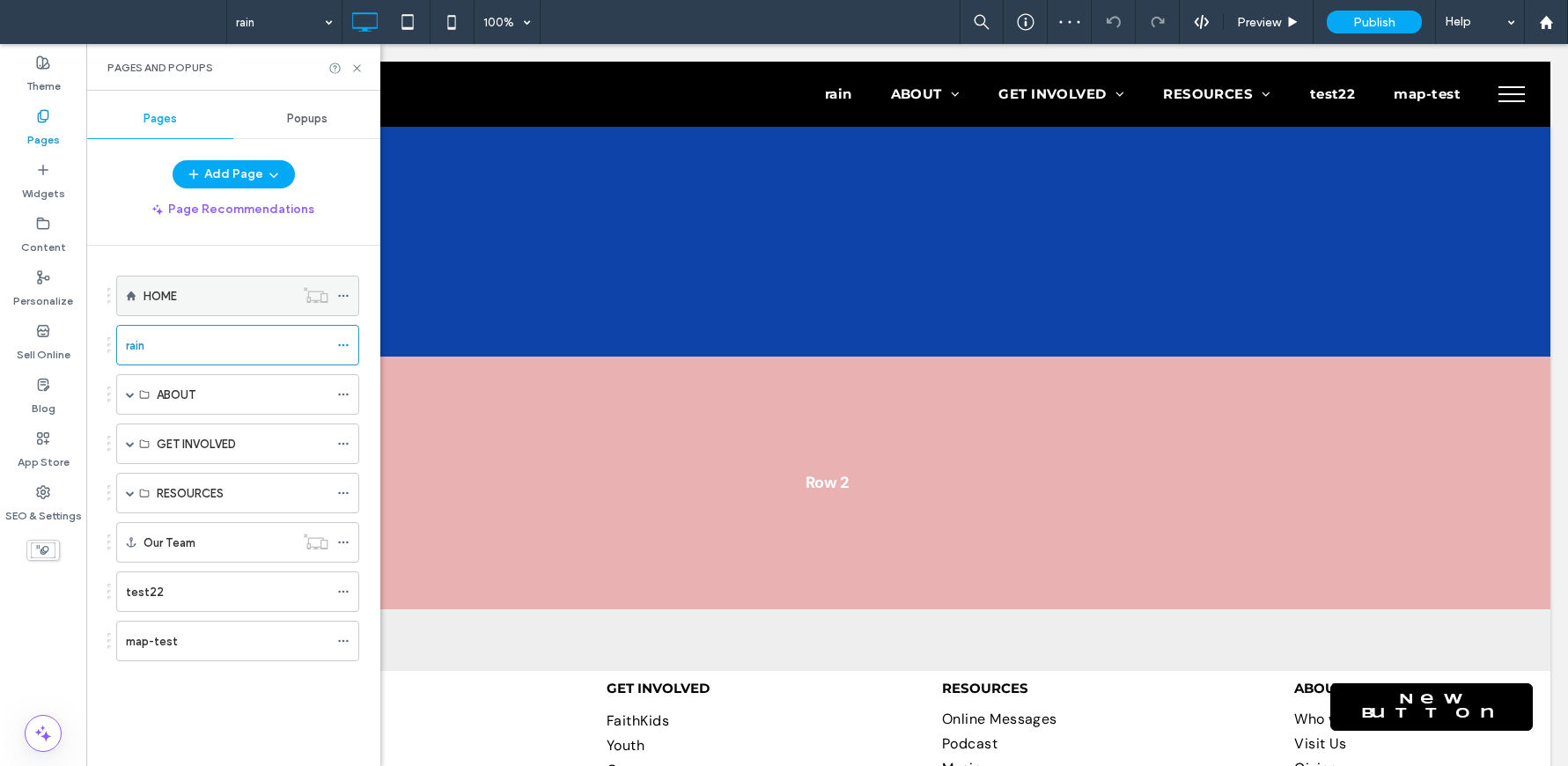
click at [217, 290] on div "HOME" at bounding box center [219, 296] width 151 height 18
click at [355, 73] on icon at bounding box center [357, 68] width 14 height 14
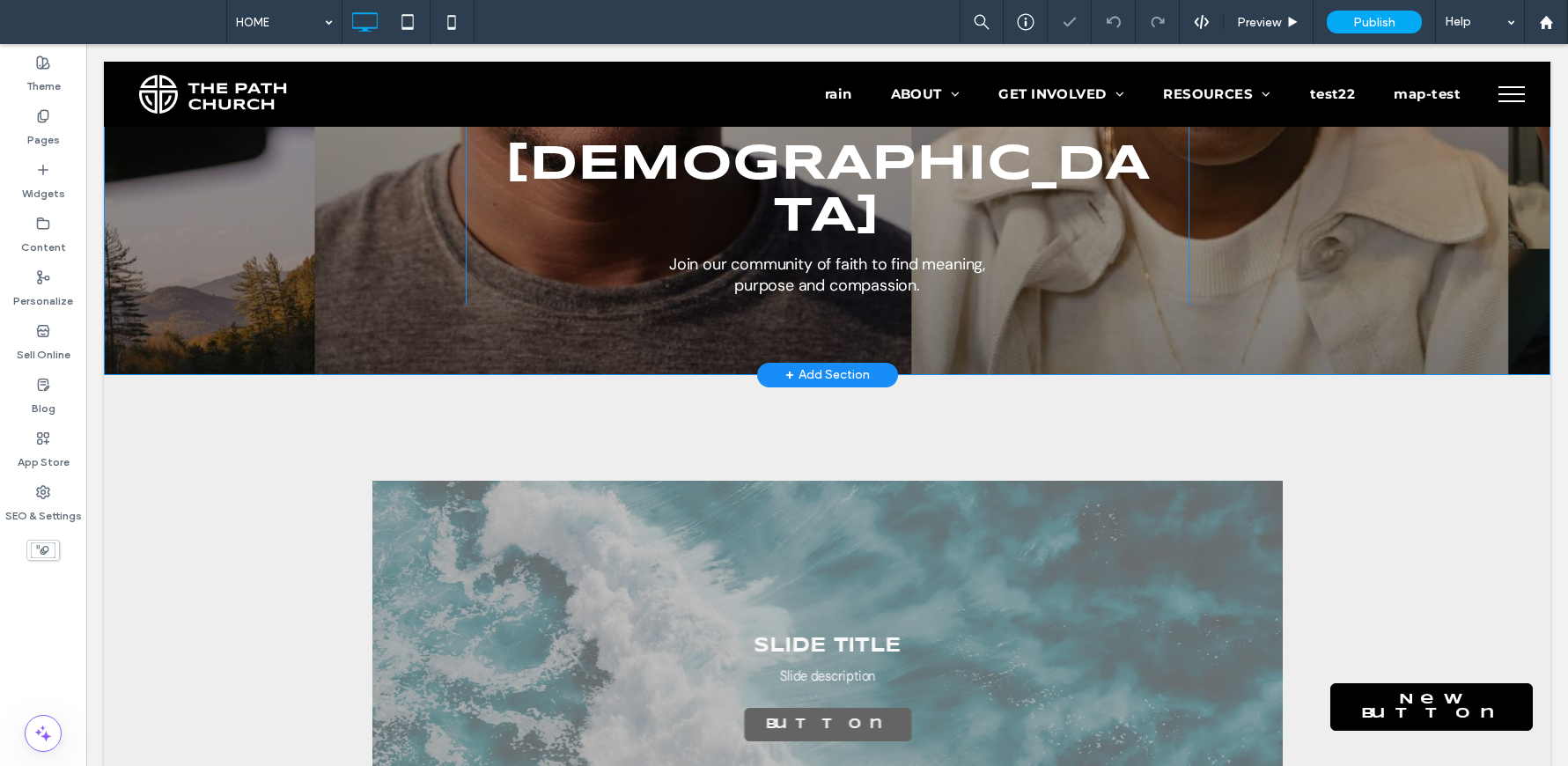
scroll to position [1007, 0]
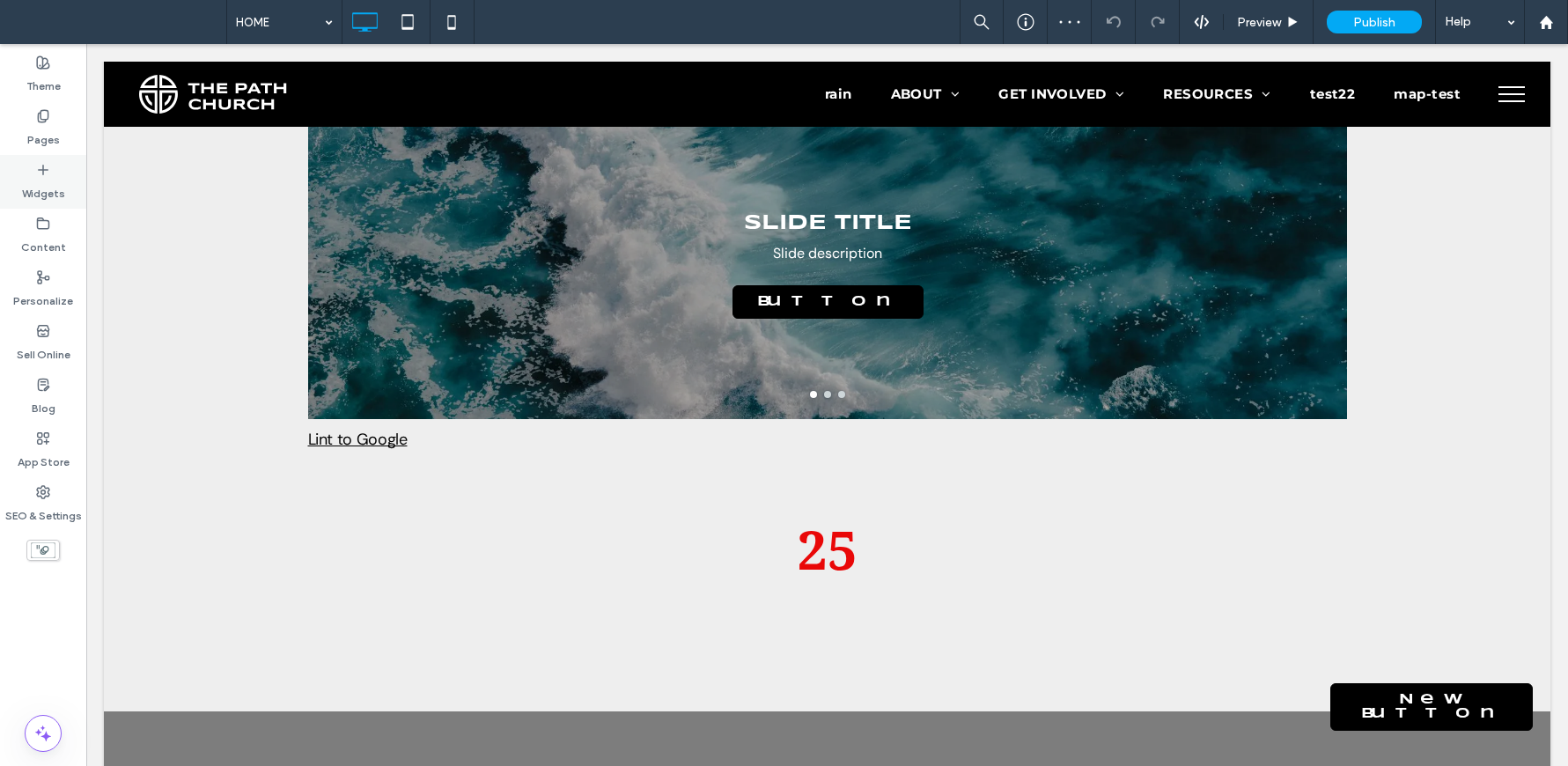
click at [56, 177] on label "Widgets" at bounding box center [44, 189] width 44 height 25
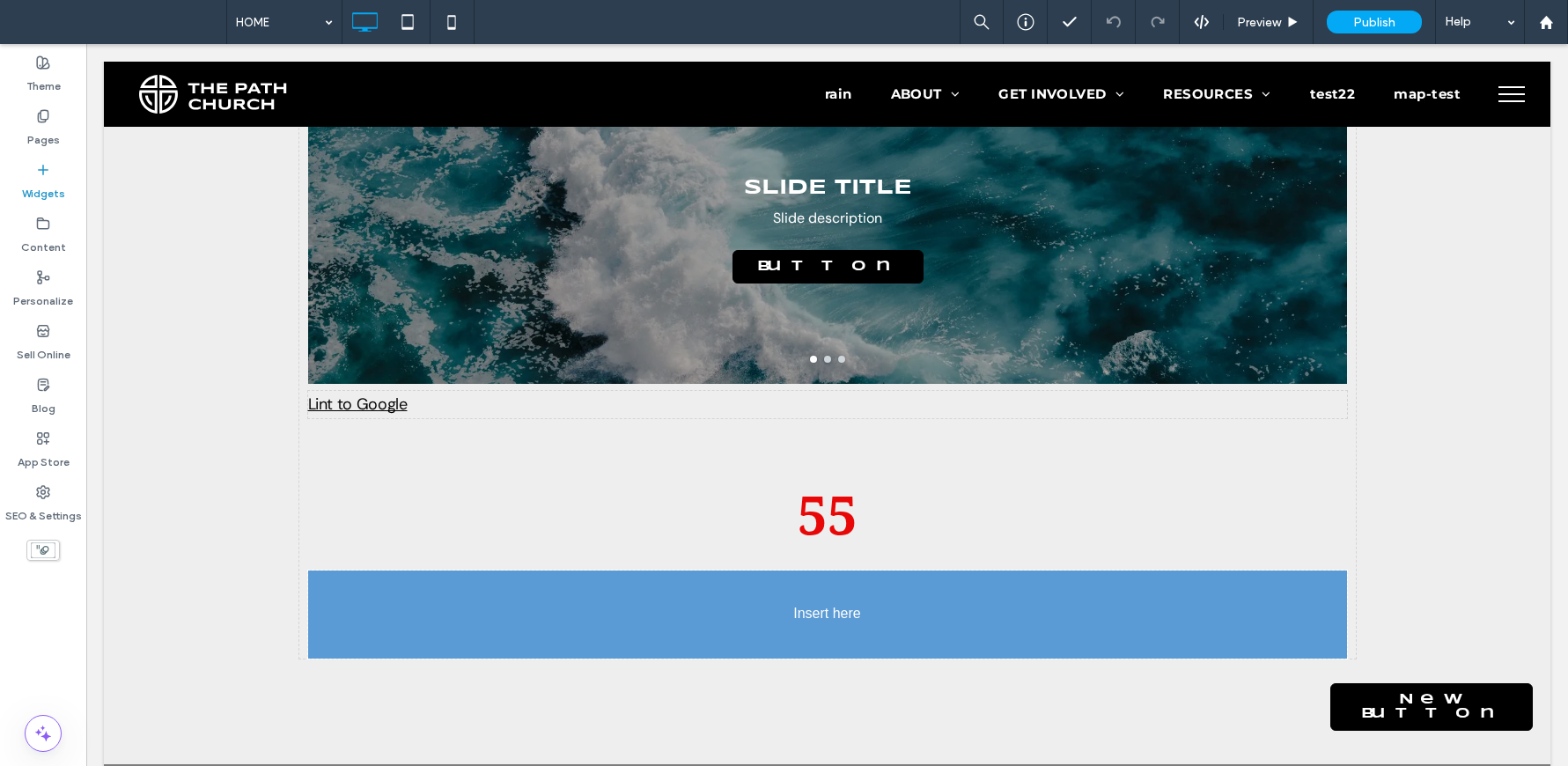
scroll to position [1068, 0]
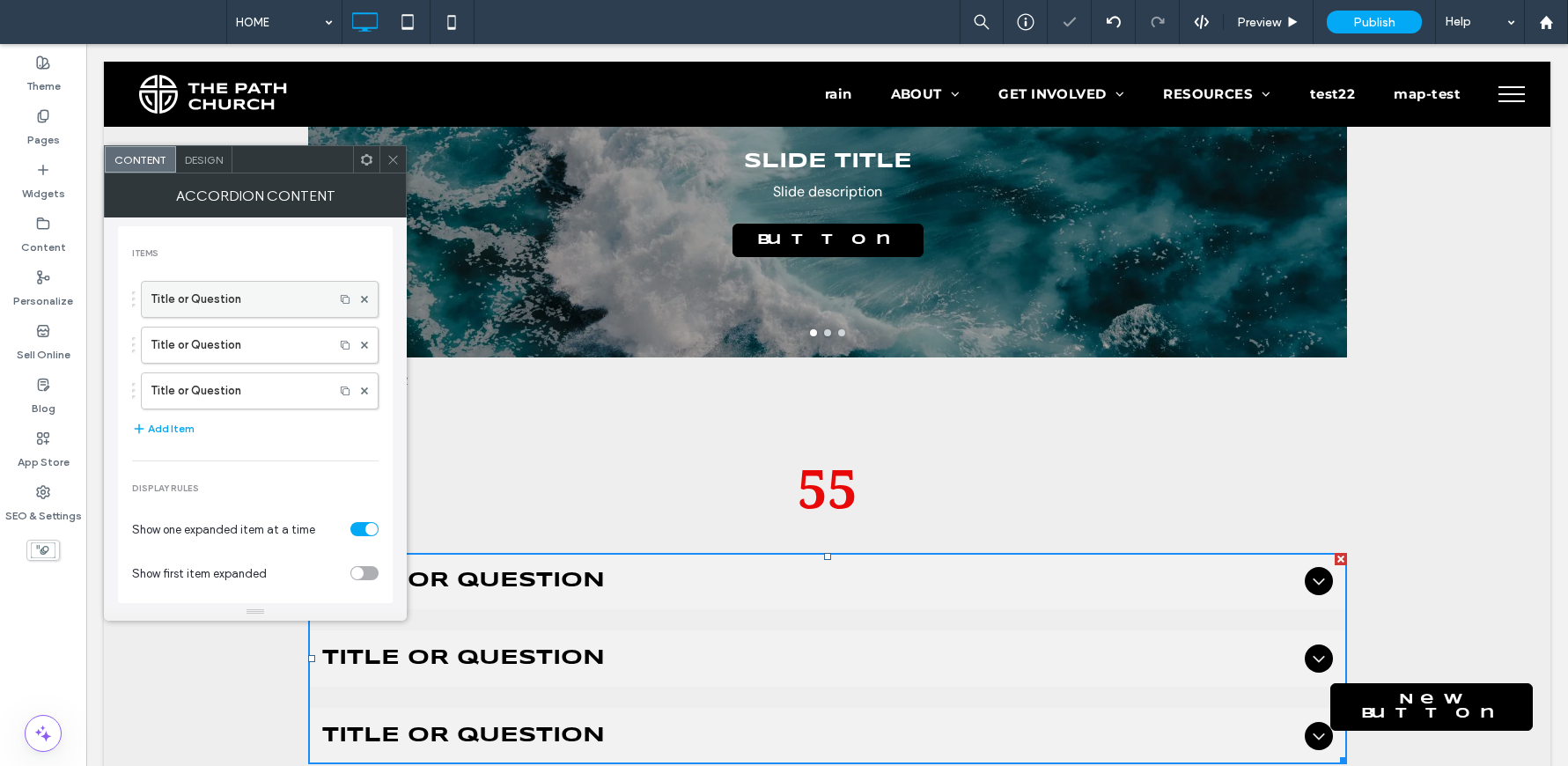
click at [255, 307] on label "Title or Question" at bounding box center [238, 299] width 174 height 35
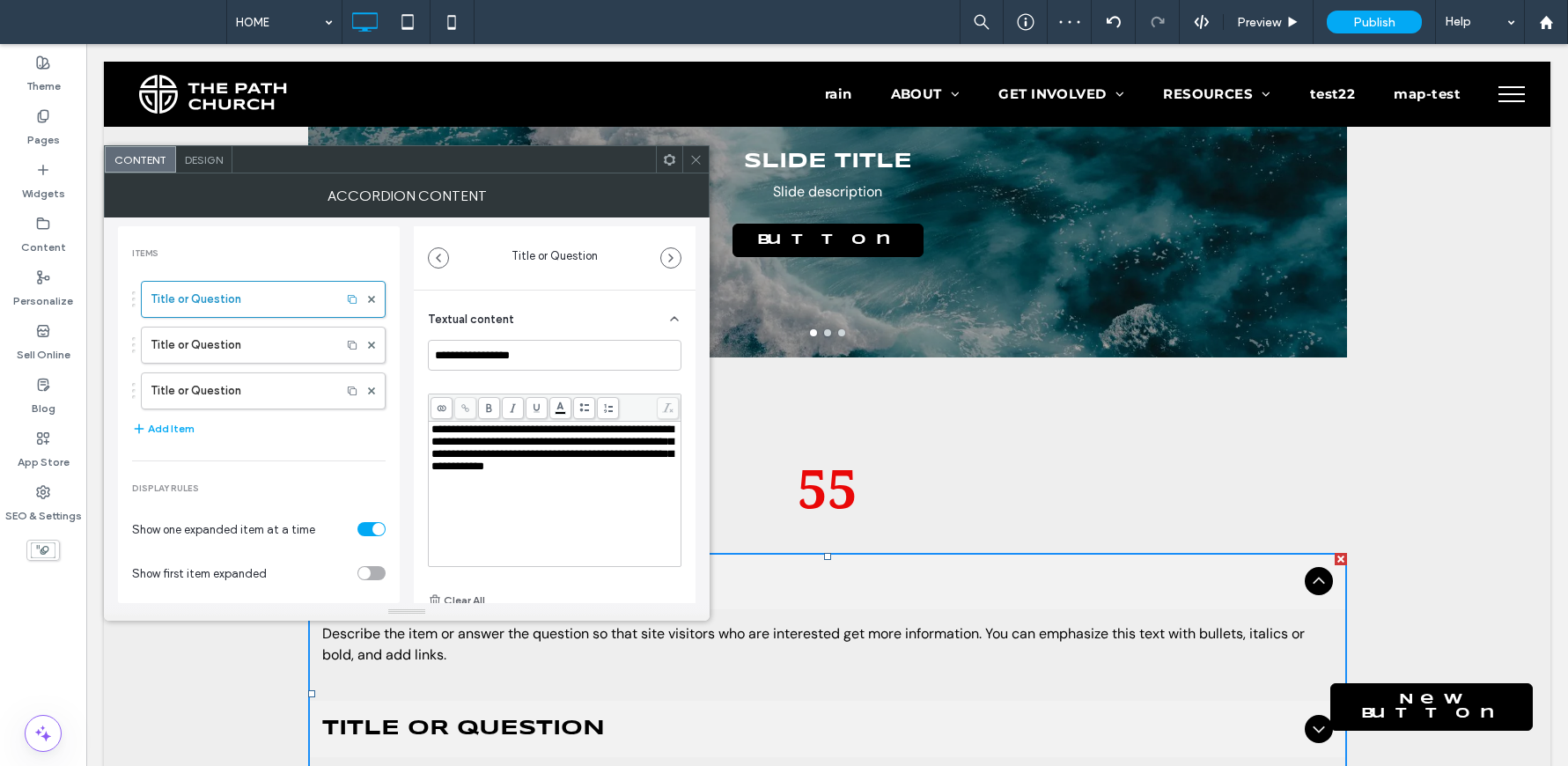
click at [536, 506] on div "**********" at bounding box center [555, 493] width 247 height 141
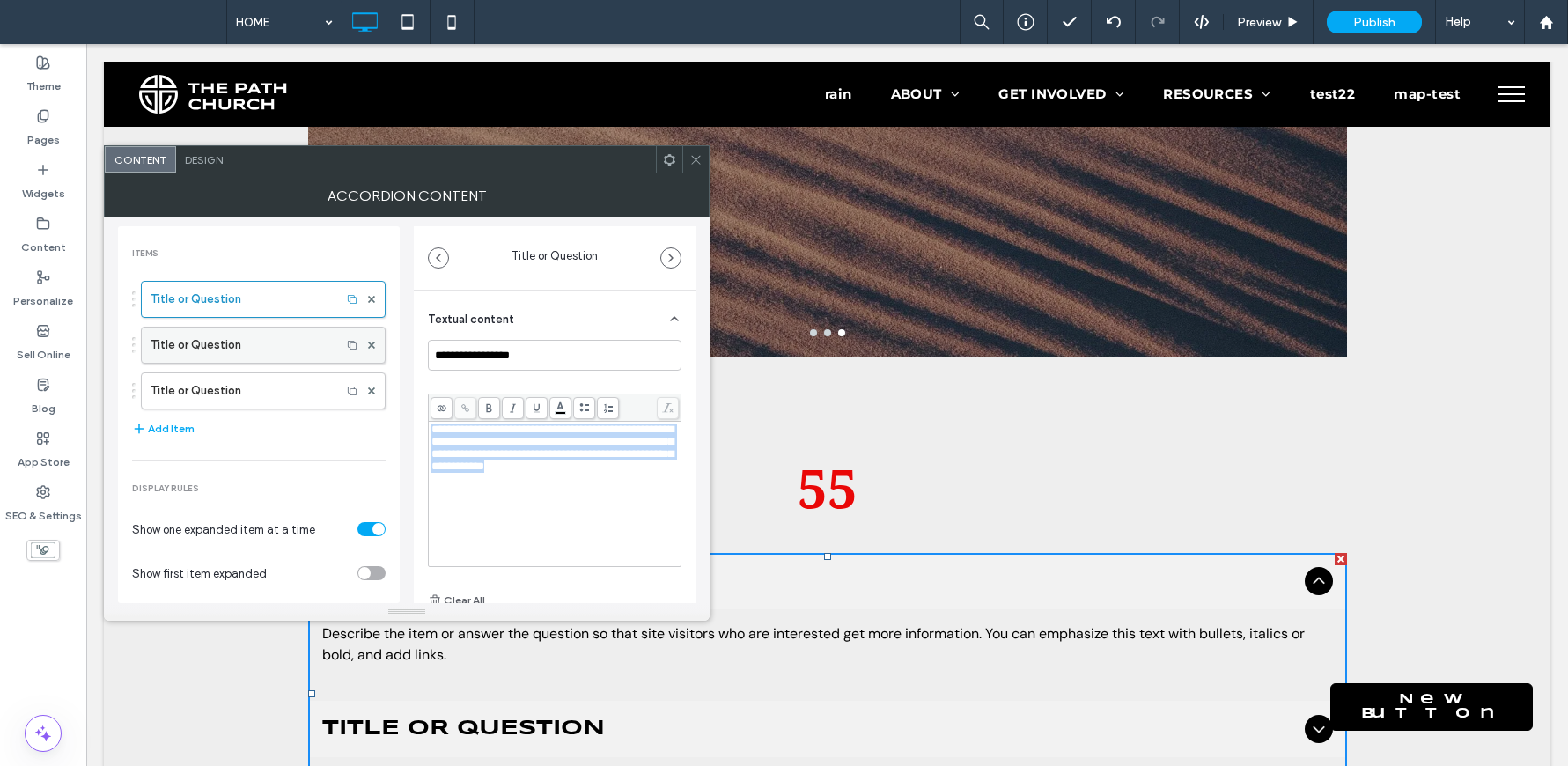
drag, startPoint x: 534, startPoint y: 514, endPoint x: 321, endPoint y: 339, distance: 275.7
click at [332, 343] on div "**********" at bounding box center [407, 409] width 577 height 386
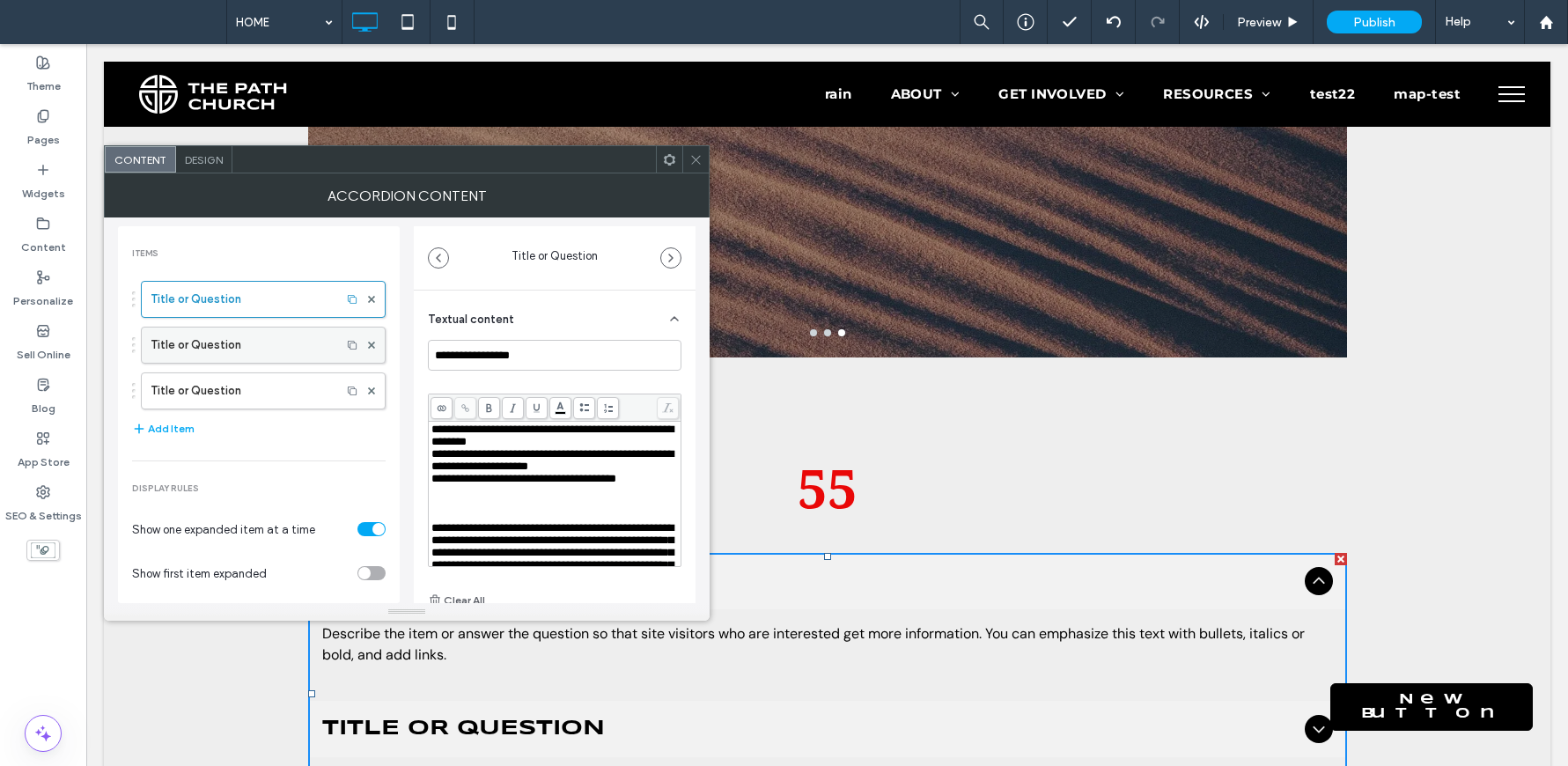
scroll to position [339, 0]
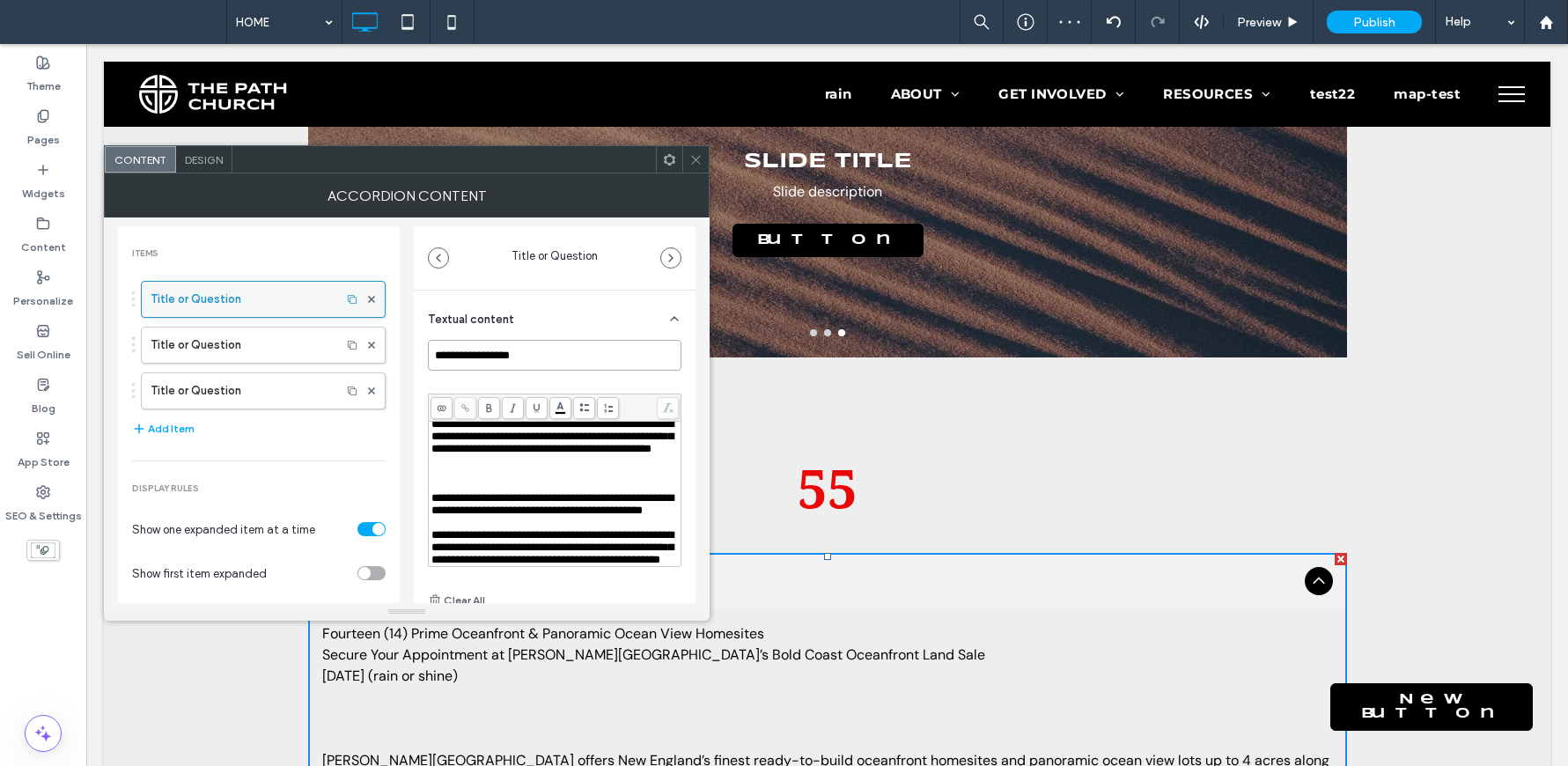
drag, startPoint x: 529, startPoint y: 349, endPoint x: 338, endPoint y: 311, distance: 194.7
click at [338, 311] on div "**********" at bounding box center [407, 409] width 577 height 386
paste input "**********"
type input "**********"
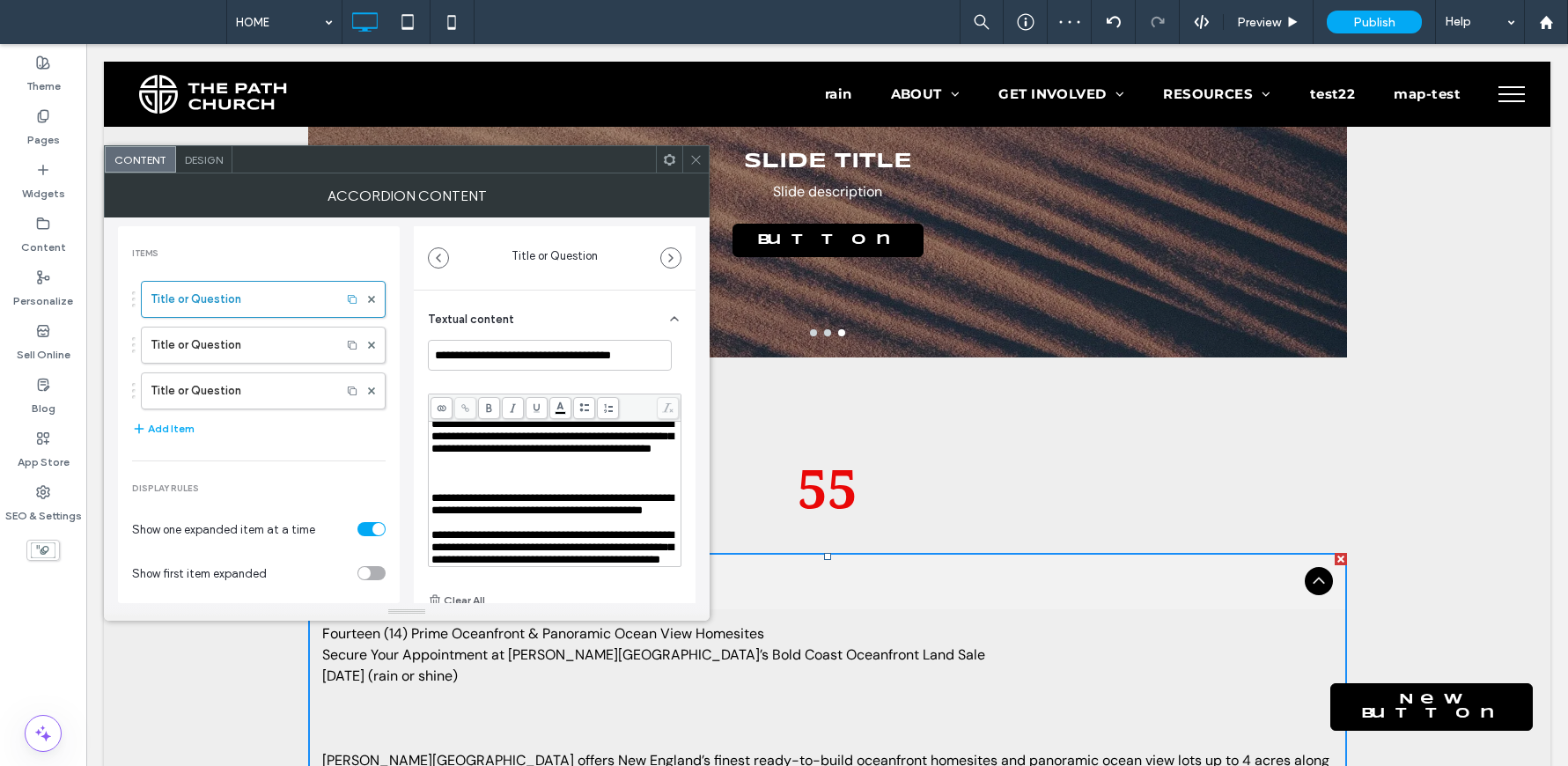
click at [429, 461] on div "**********" at bounding box center [554, 493] width 251 height 144
click at [432, 492] on span "**********" at bounding box center [552, 504] width 242 height 24
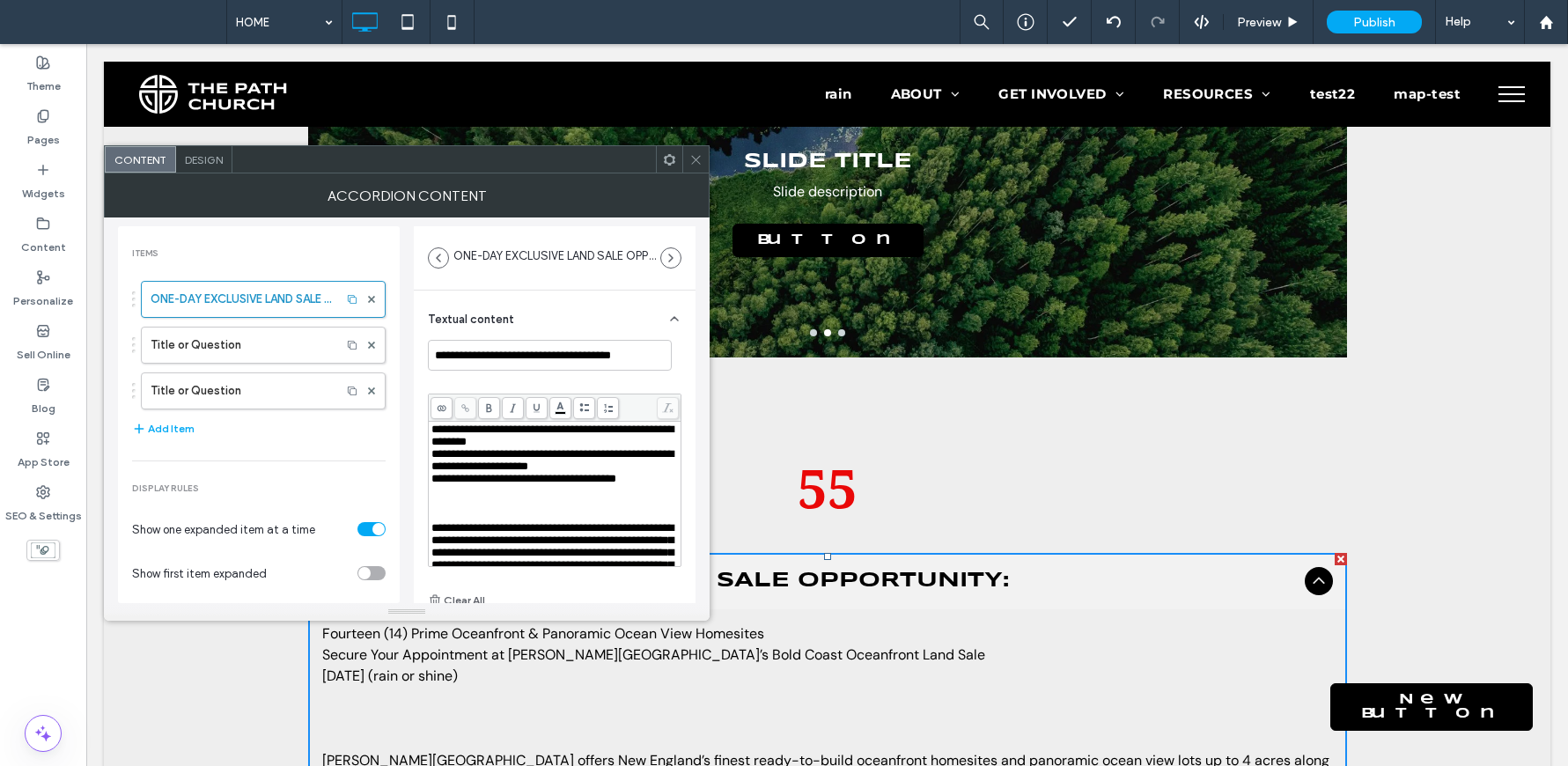
click at [557, 484] on span "**********" at bounding box center [524, 478] width 185 height 12
click at [616, 497] on div "Rich Text Editor" at bounding box center [555, 491] width 247 height 13
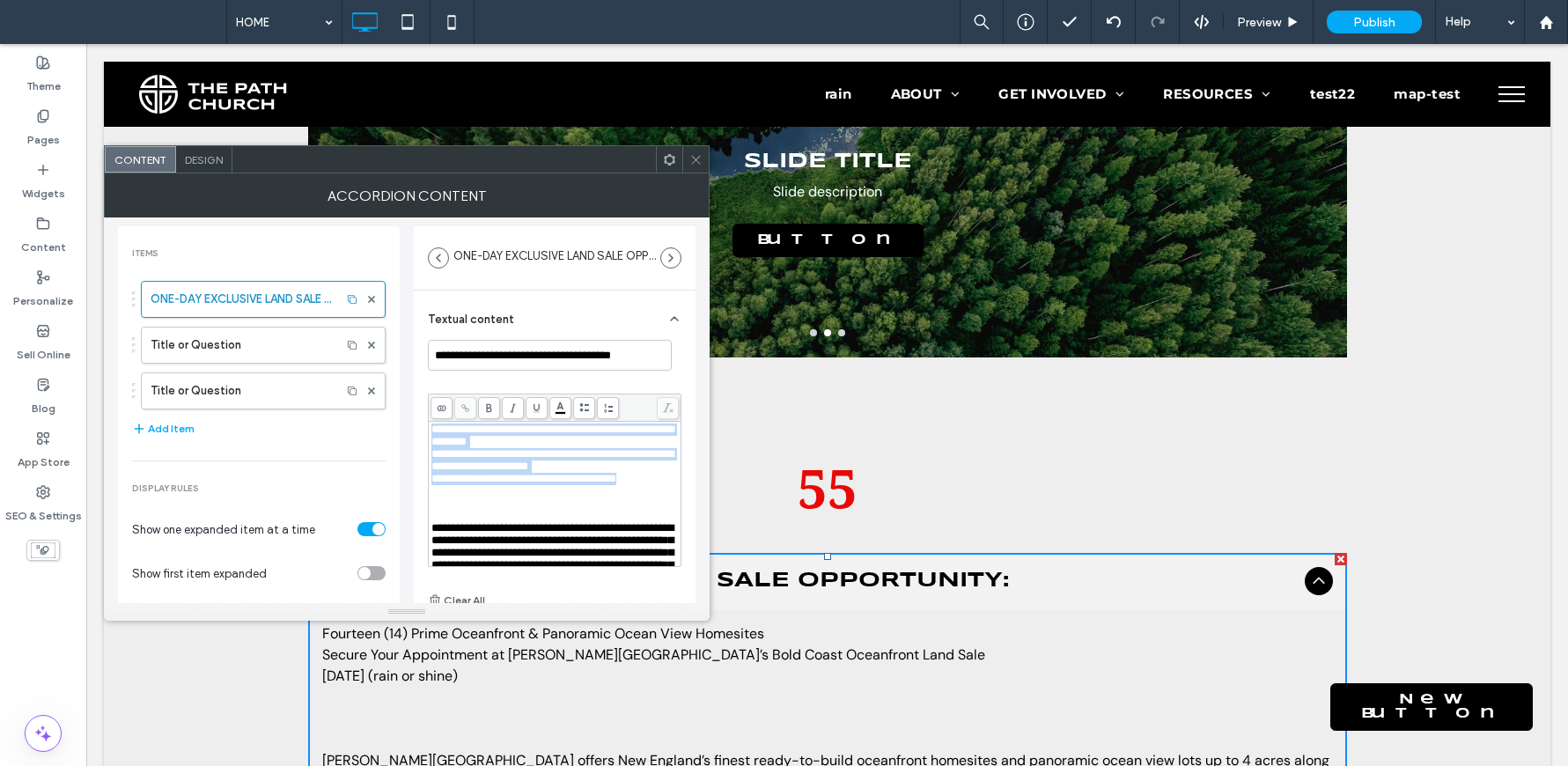
drag, startPoint x: 654, startPoint y: 504, endPoint x: 408, endPoint y: 419, distance: 260.3
click at [408, 419] on div "**********" at bounding box center [407, 409] width 577 height 386
click at [491, 406] on icon at bounding box center [488, 408] width 10 height 10
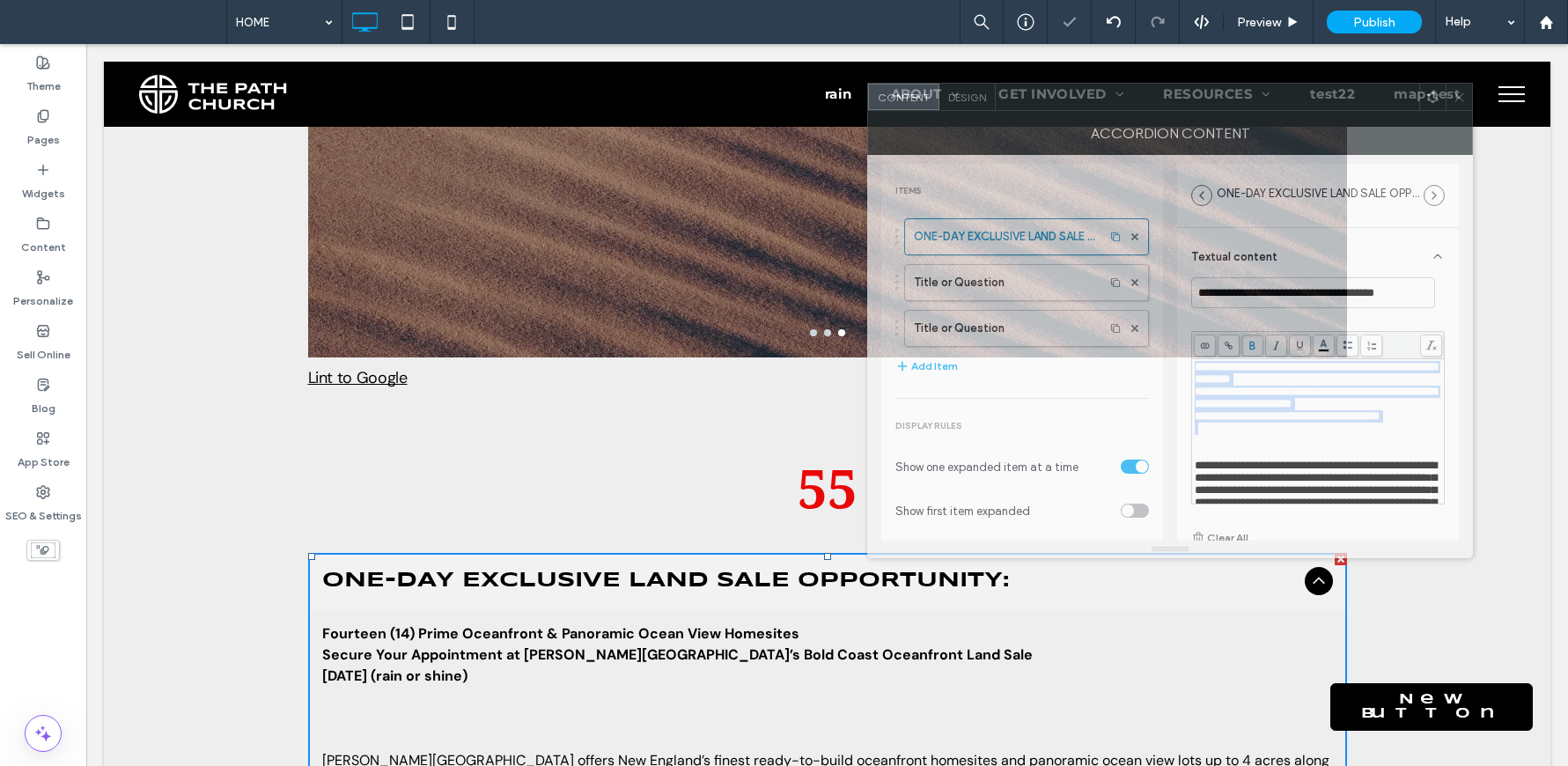
drag, startPoint x: 478, startPoint y: 172, endPoint x: 1205, endPoint y: 110, distance: 729.6
click at [1205, 104] on div at bounding box center [1208, 96] width 423 height 26
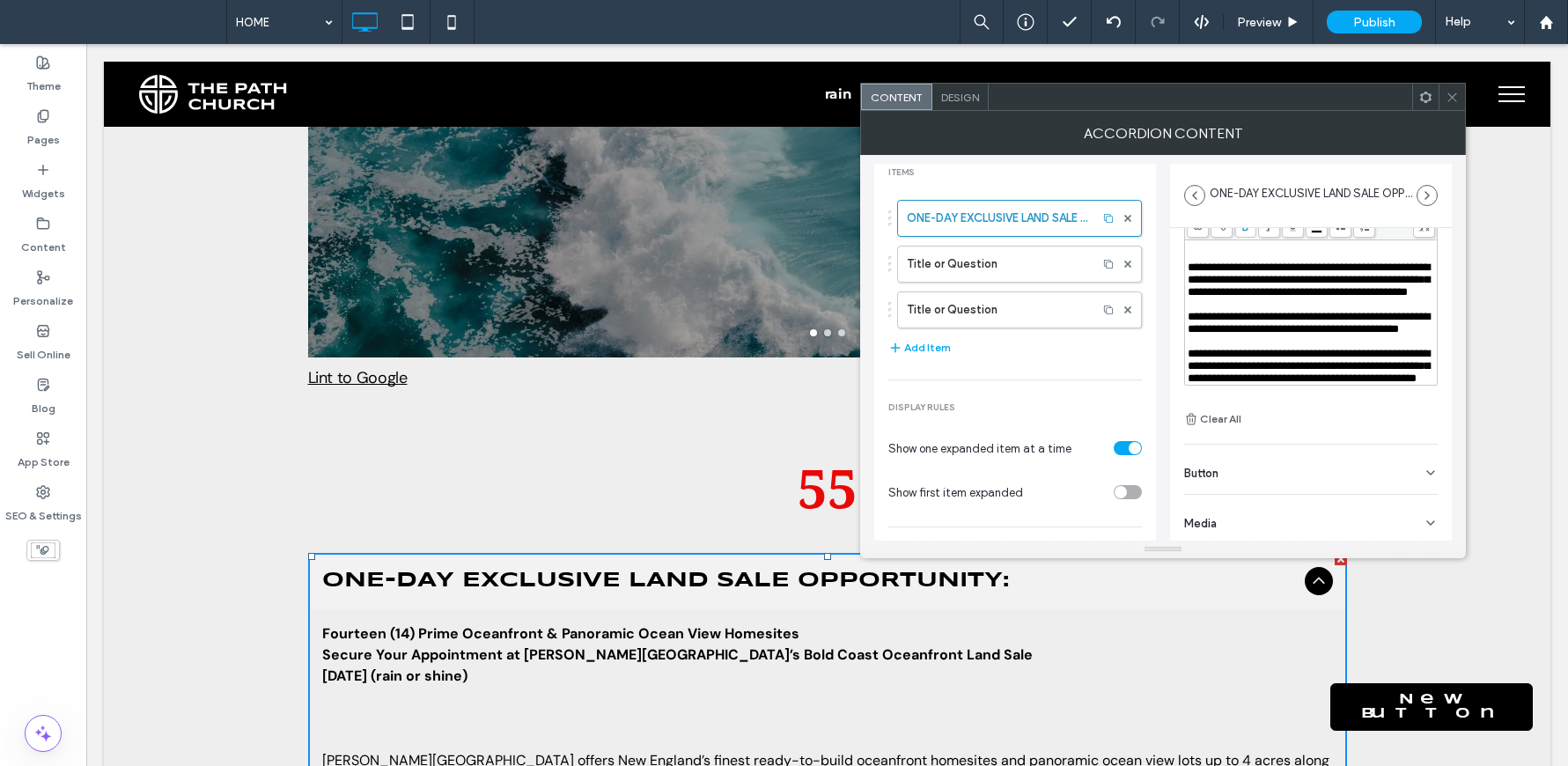
scroll to position [123, 0]
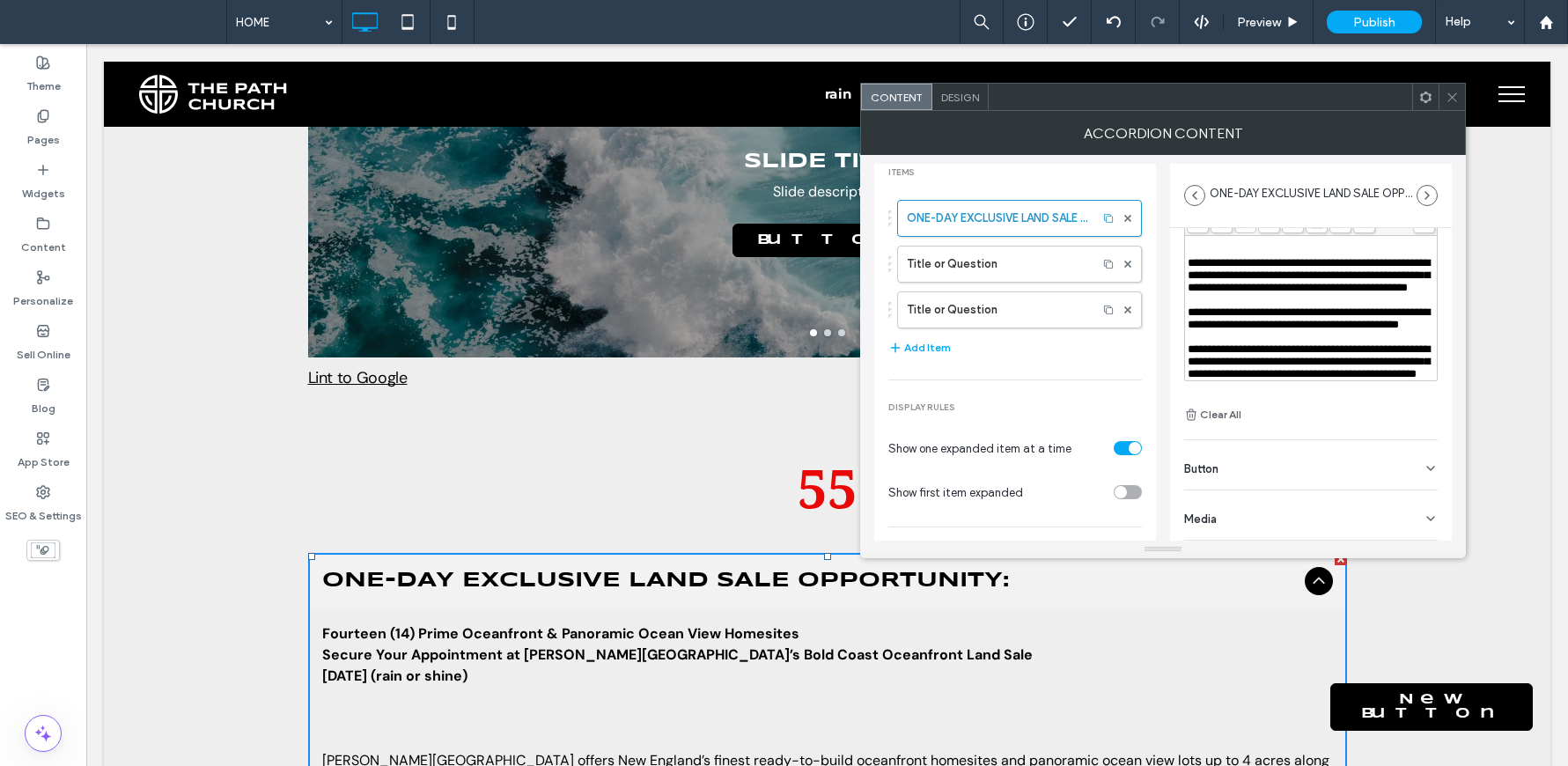
click at [1405, 355] on div "**********" at bounding box center [1311, 361] width 247 height 37
drag, startPoint x: 1402, startPoint y: 362, endPoint x: 1180, endPoint y: 313, distance: 227.3
click at [1180, 313] on div "**********" at bounding box center [1311, 322] width 281 height 436
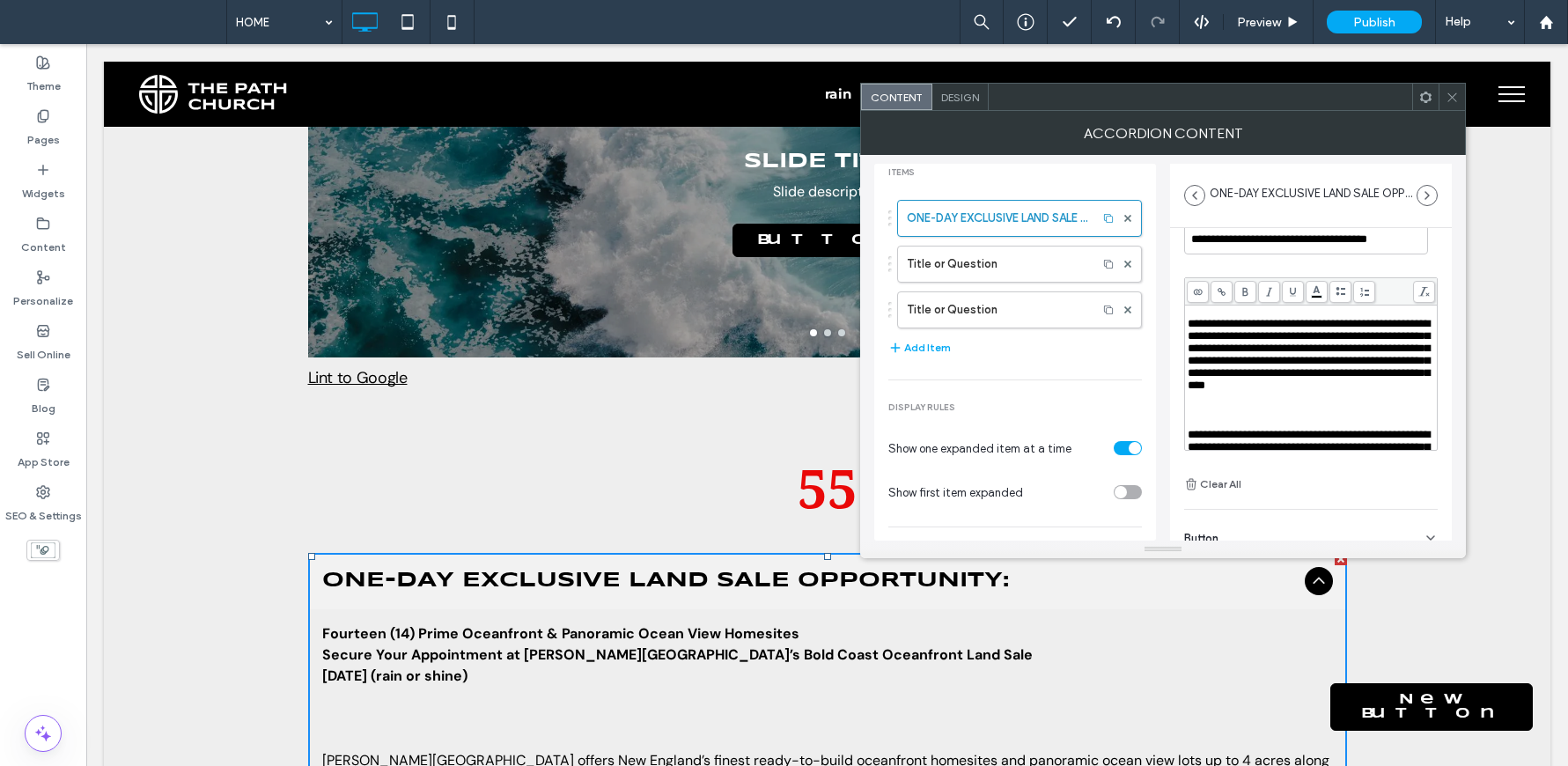
scroll to position [0, 0]
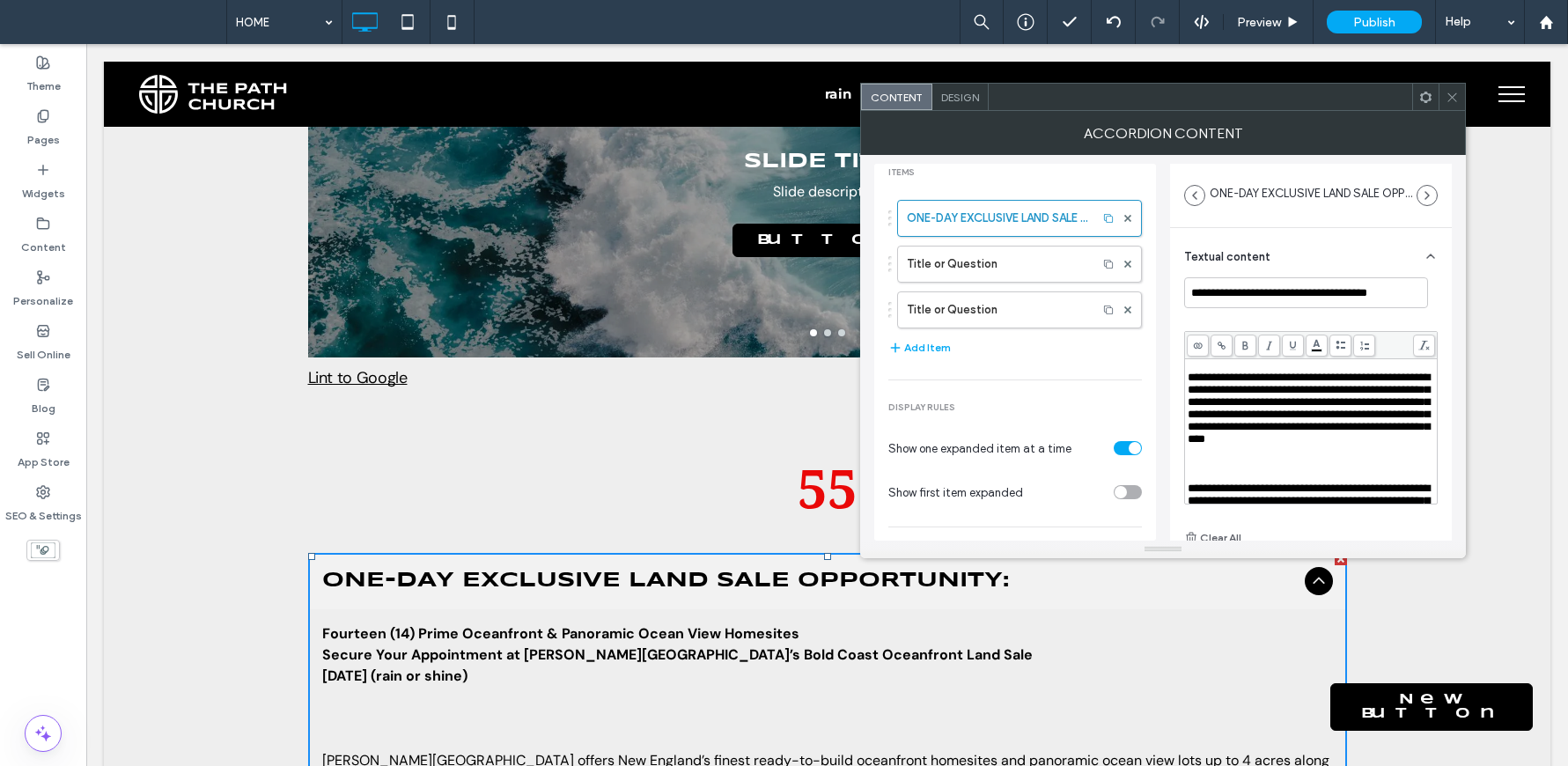
click at [1247, 335] on span at bounding box center [1245, 345] width 22 height 22
click at [965, 97] on span "Design" at bounding box center [960, 97] width 38 height 14
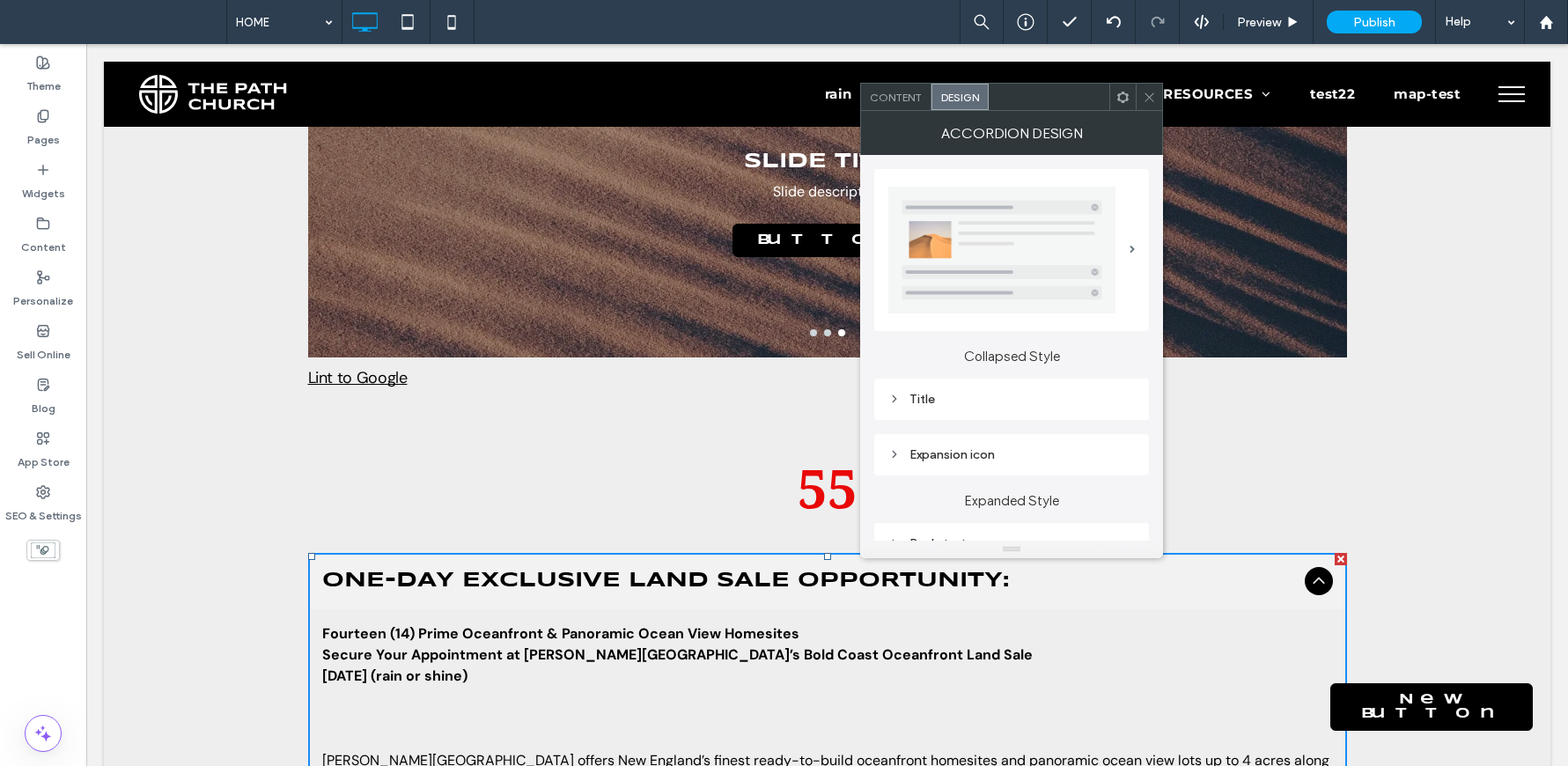
click at [904, 396] on div "Title" at bounding box center [1011, 398] width 246 height 15
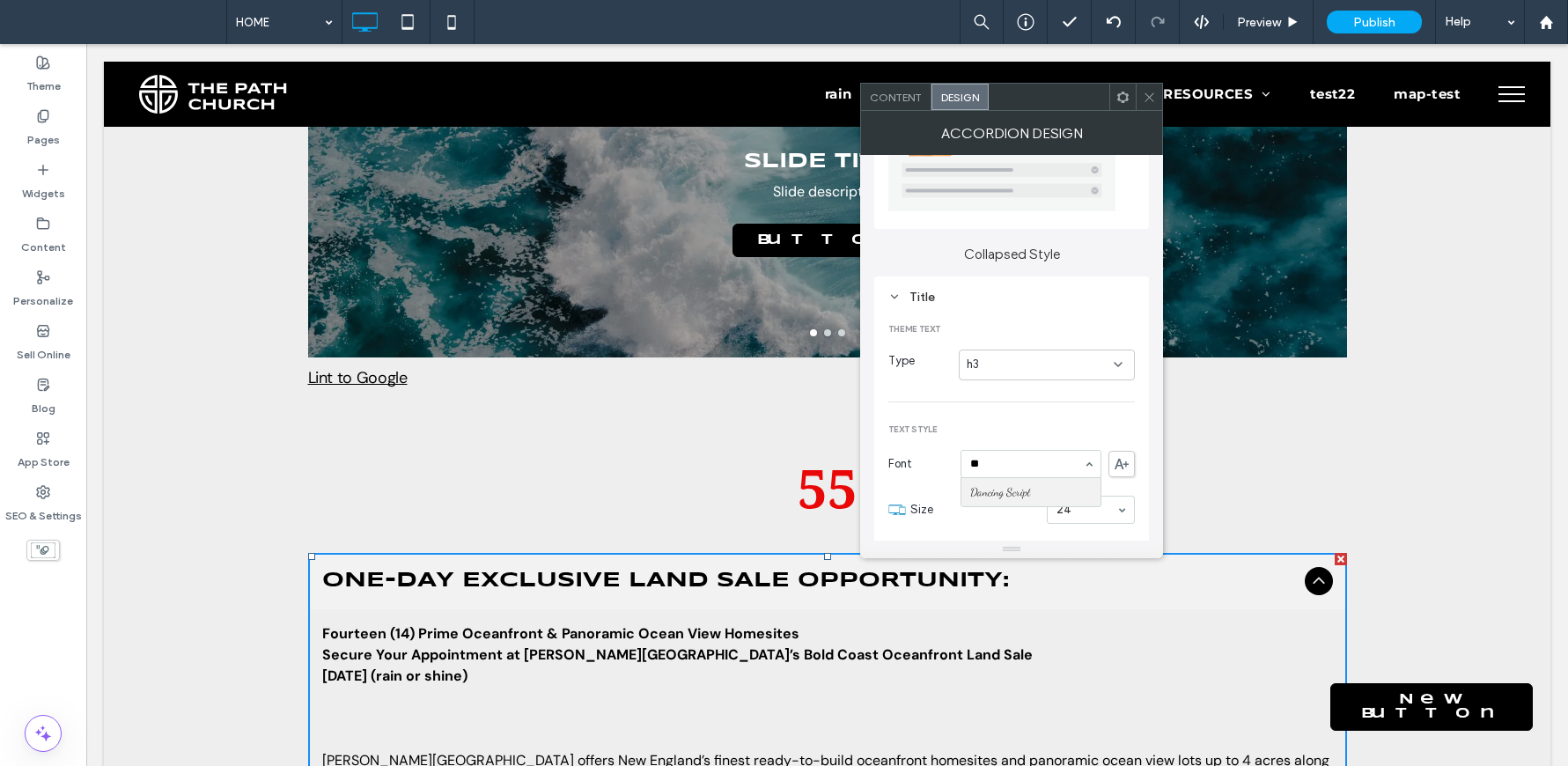
type input "*"
click at [1129, 470] on span at bounding box center [1121, 463] width 26 height 26
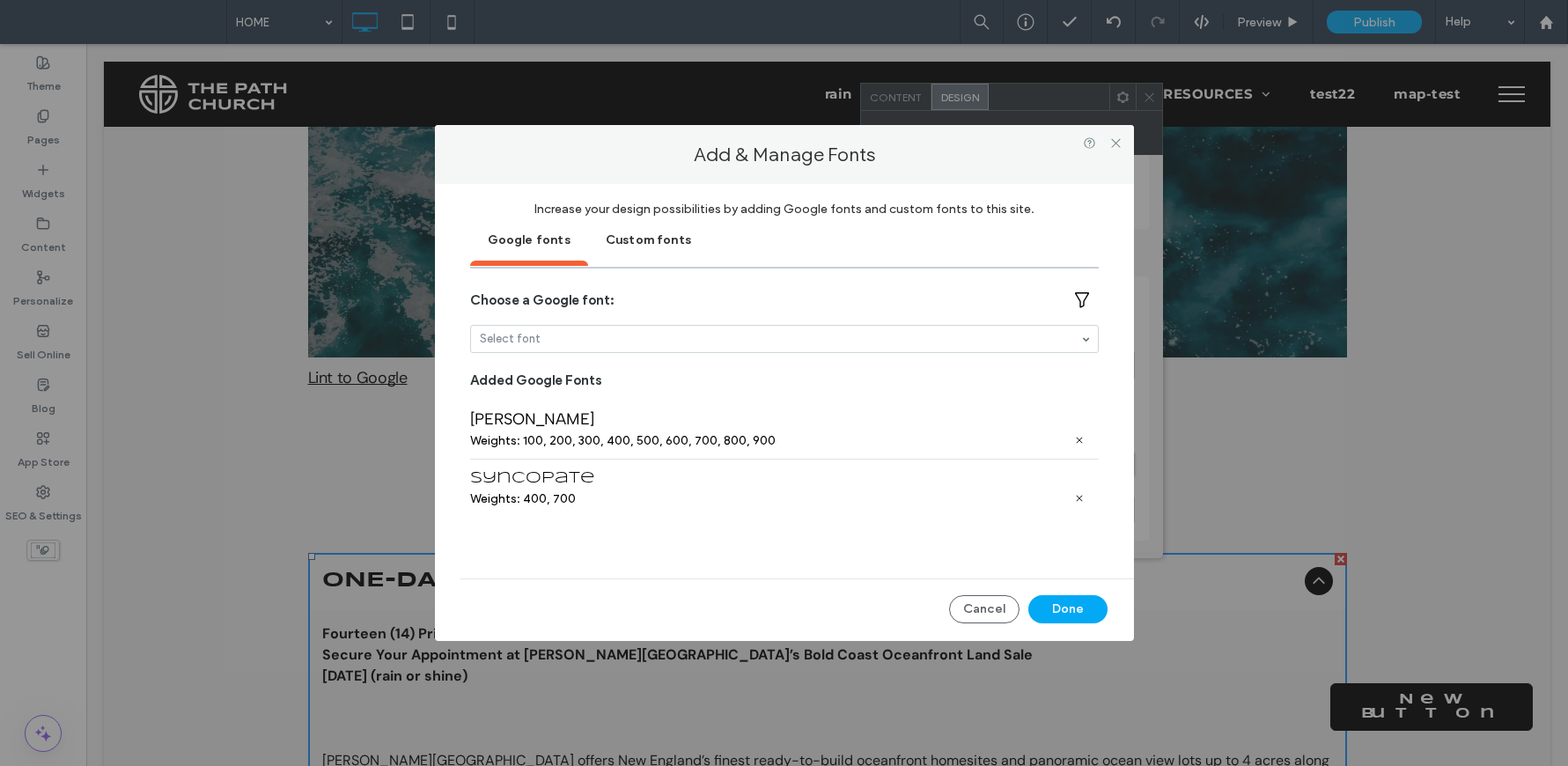
click at [668, 342] on input at bounding box center [779, 339] width 600 height 13
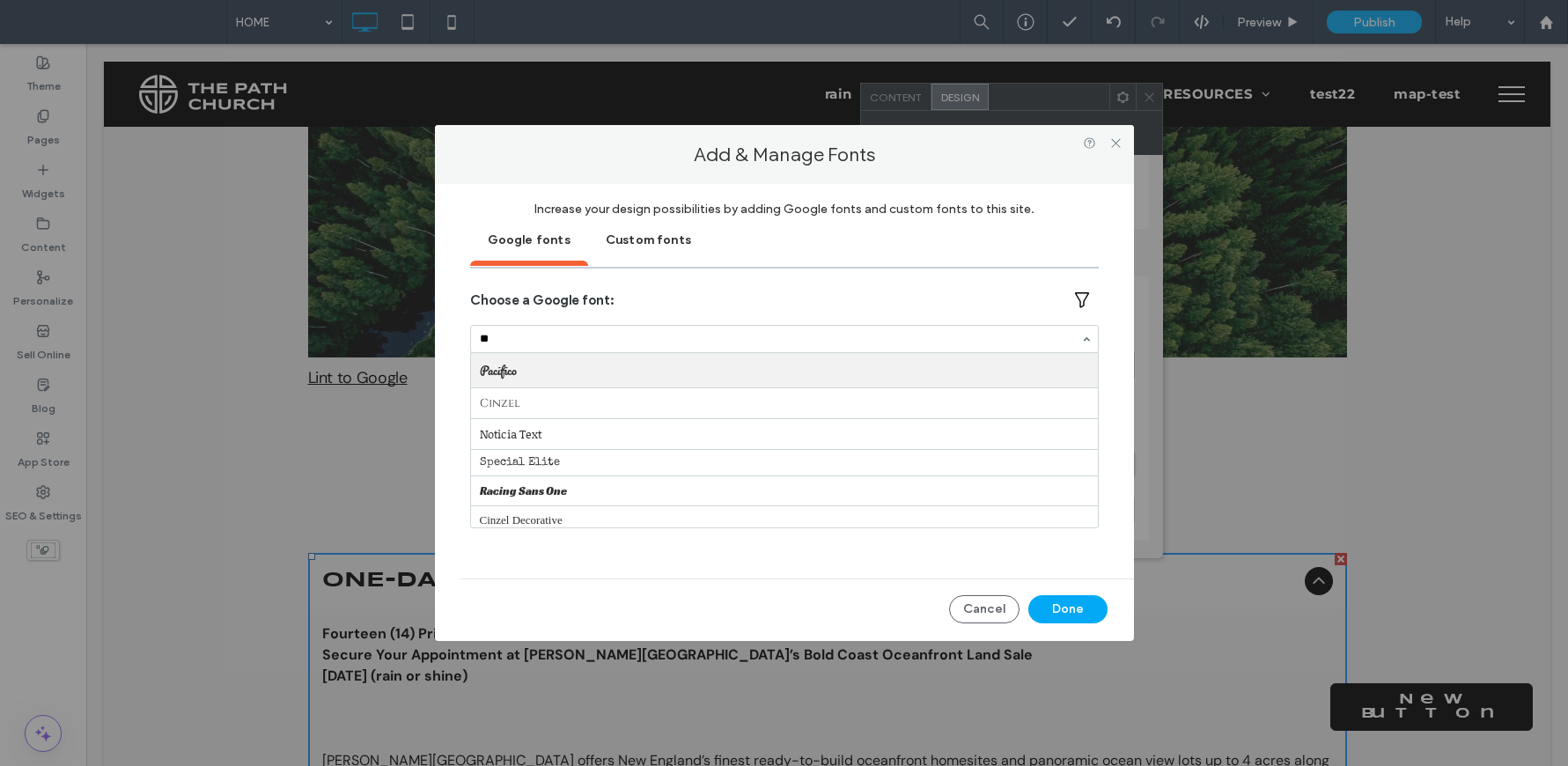
type input "***"
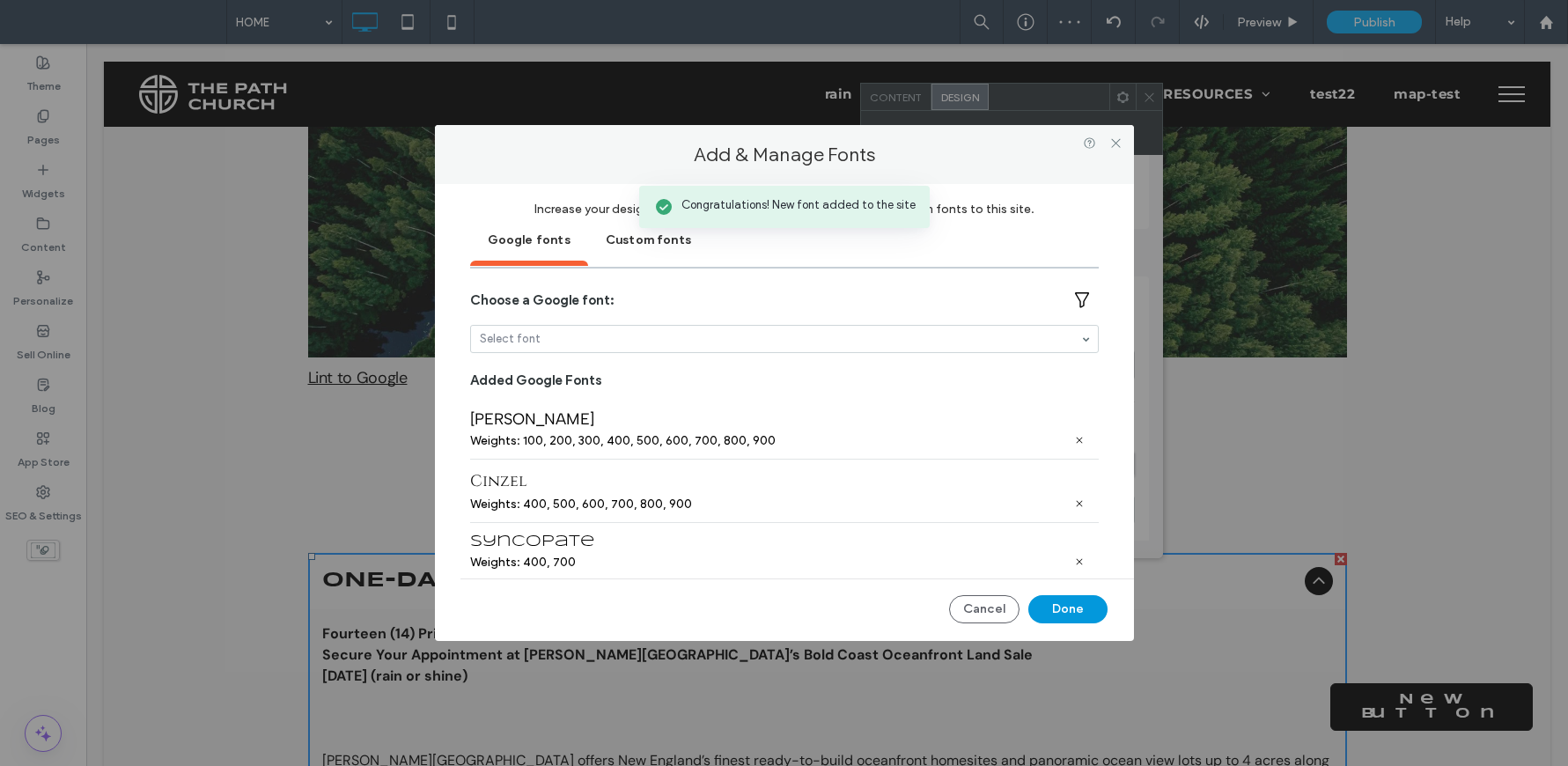
click at [1079, 618] on button "Done" at bounding box center [1067, 608] width 79 height 28
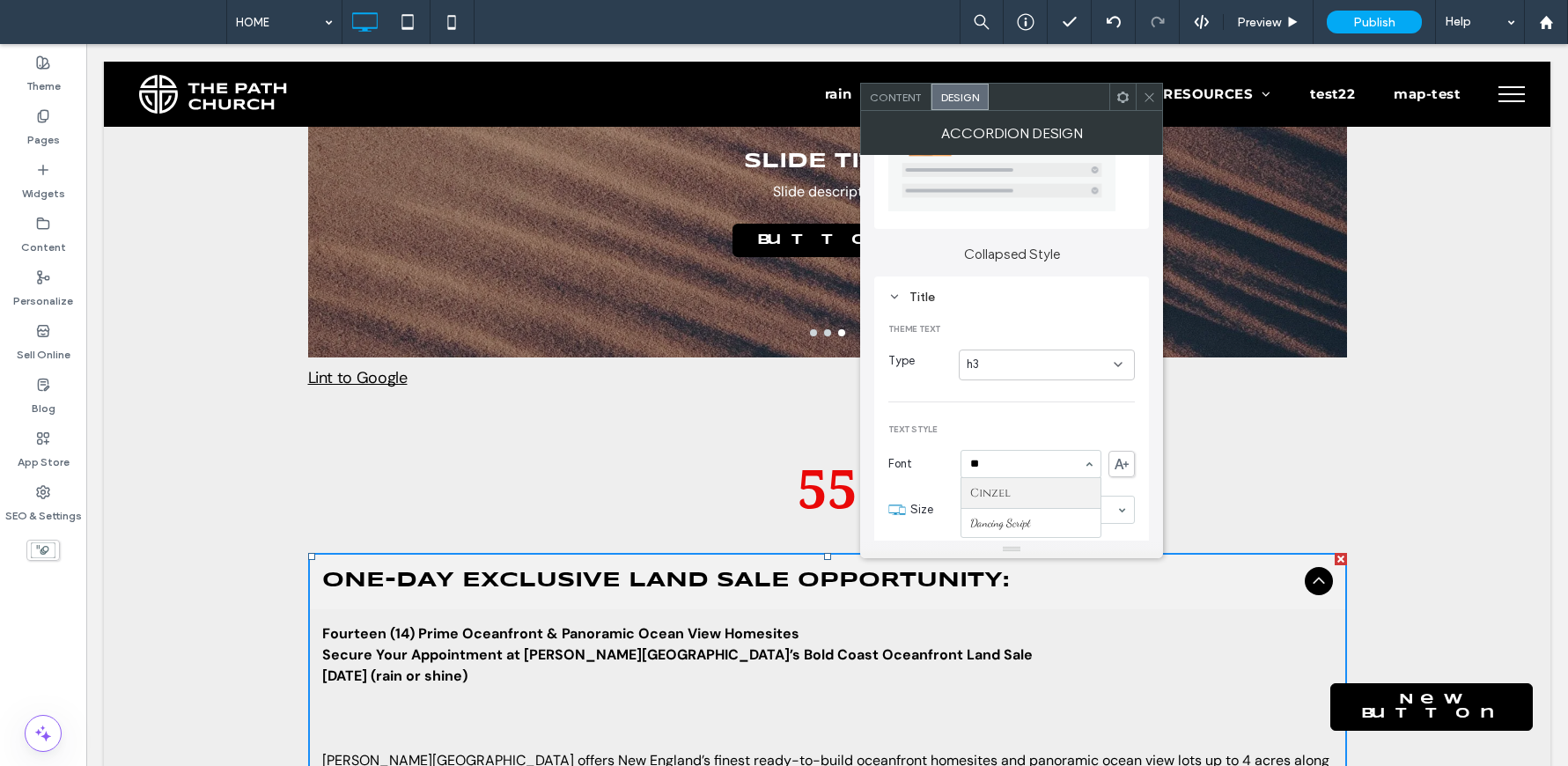
type input "***"
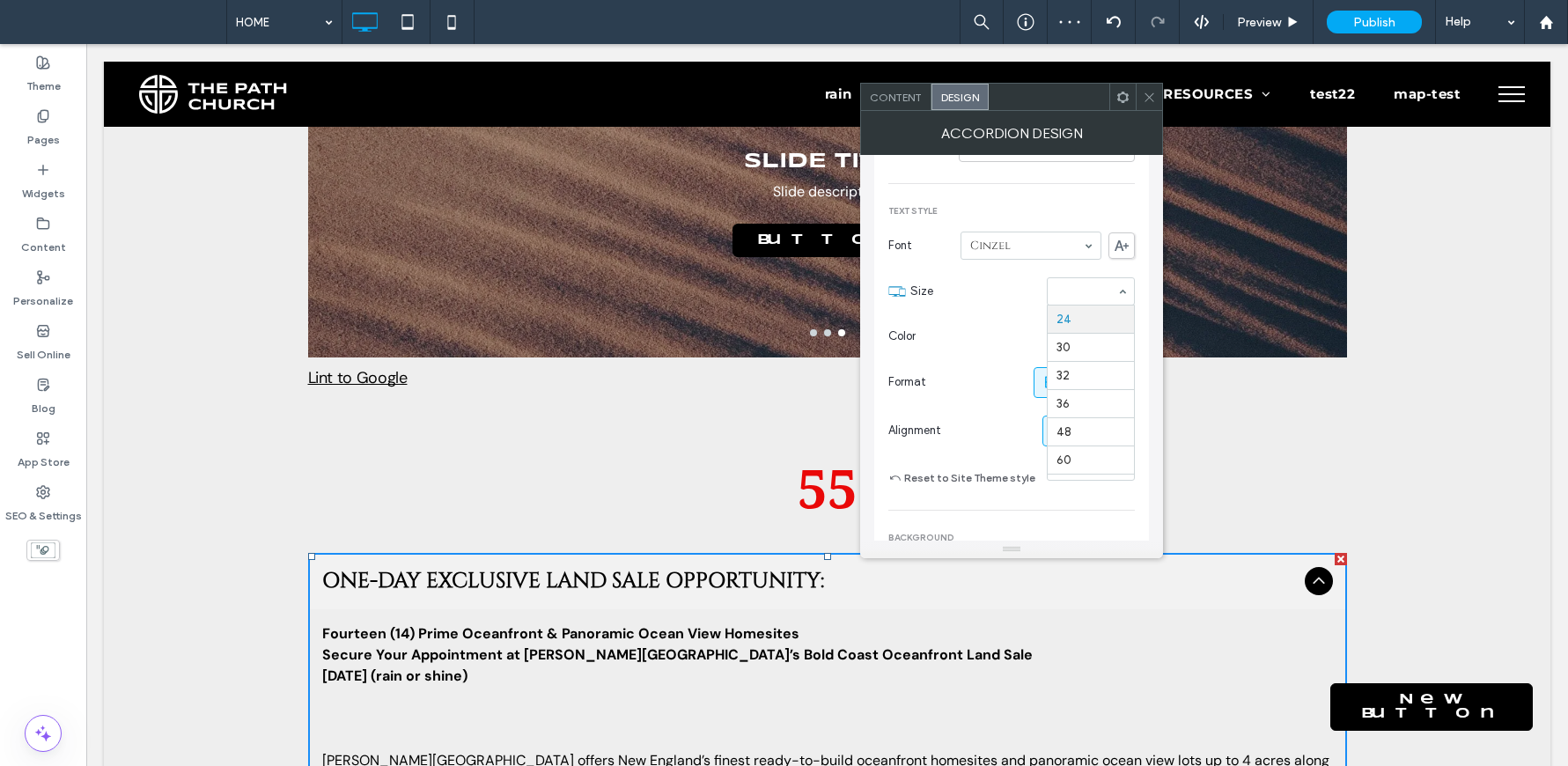
scroll to position [323, 0]
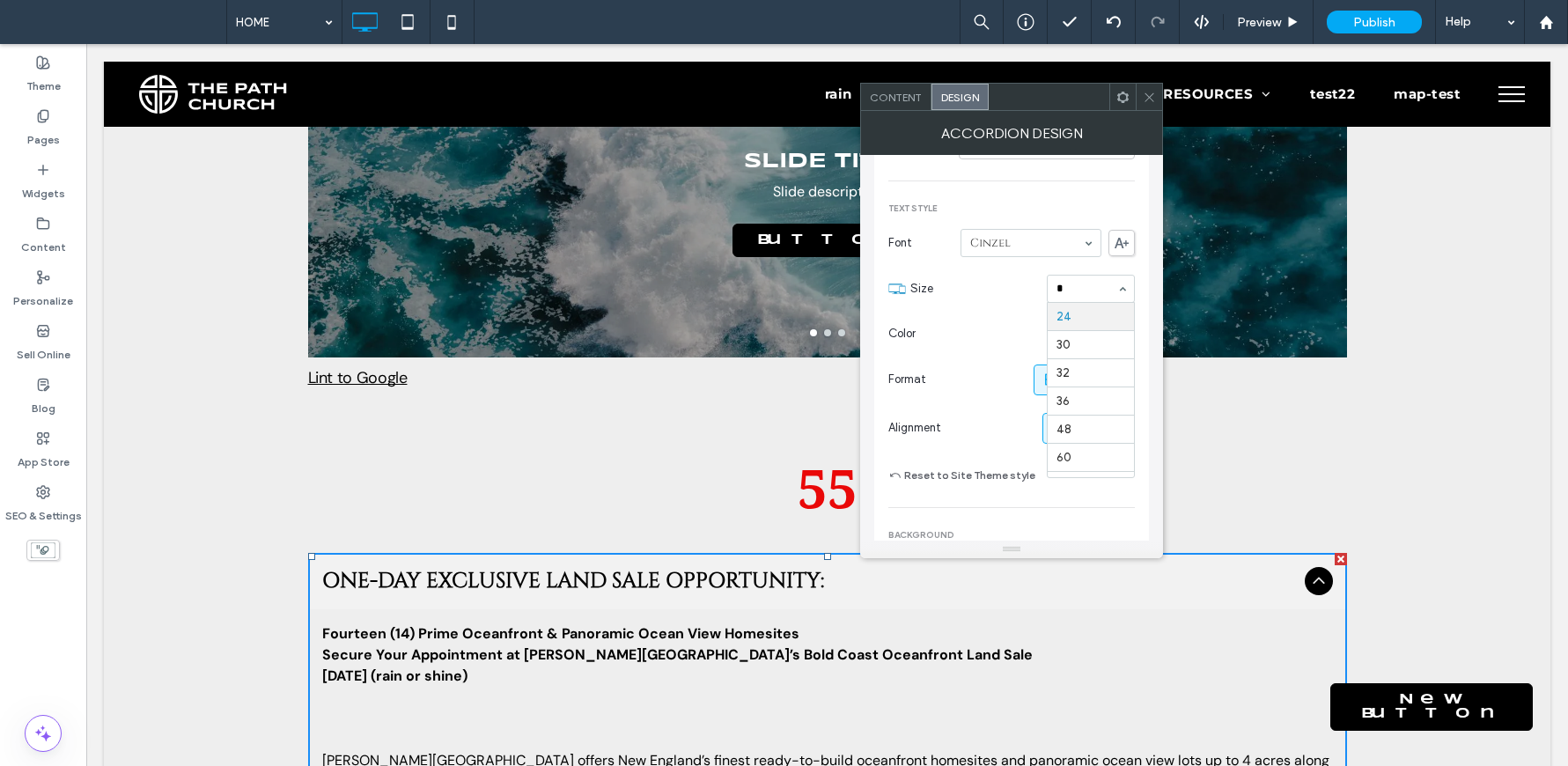
type input "**"
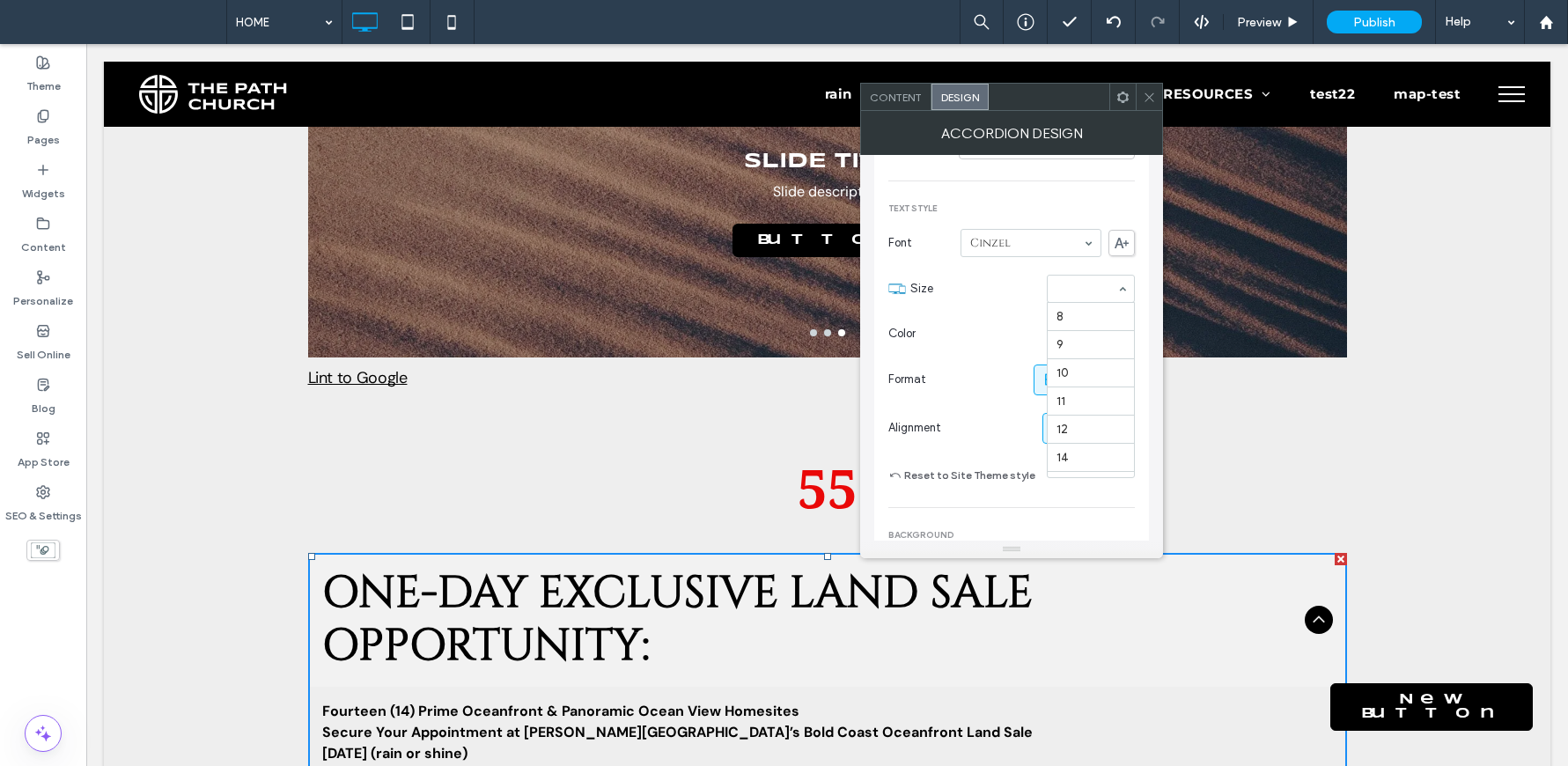
scroll to position [225, 0]
click at [1152, 110] on div "Content Design" at bounding box center [1011, 96] width 303 height 28
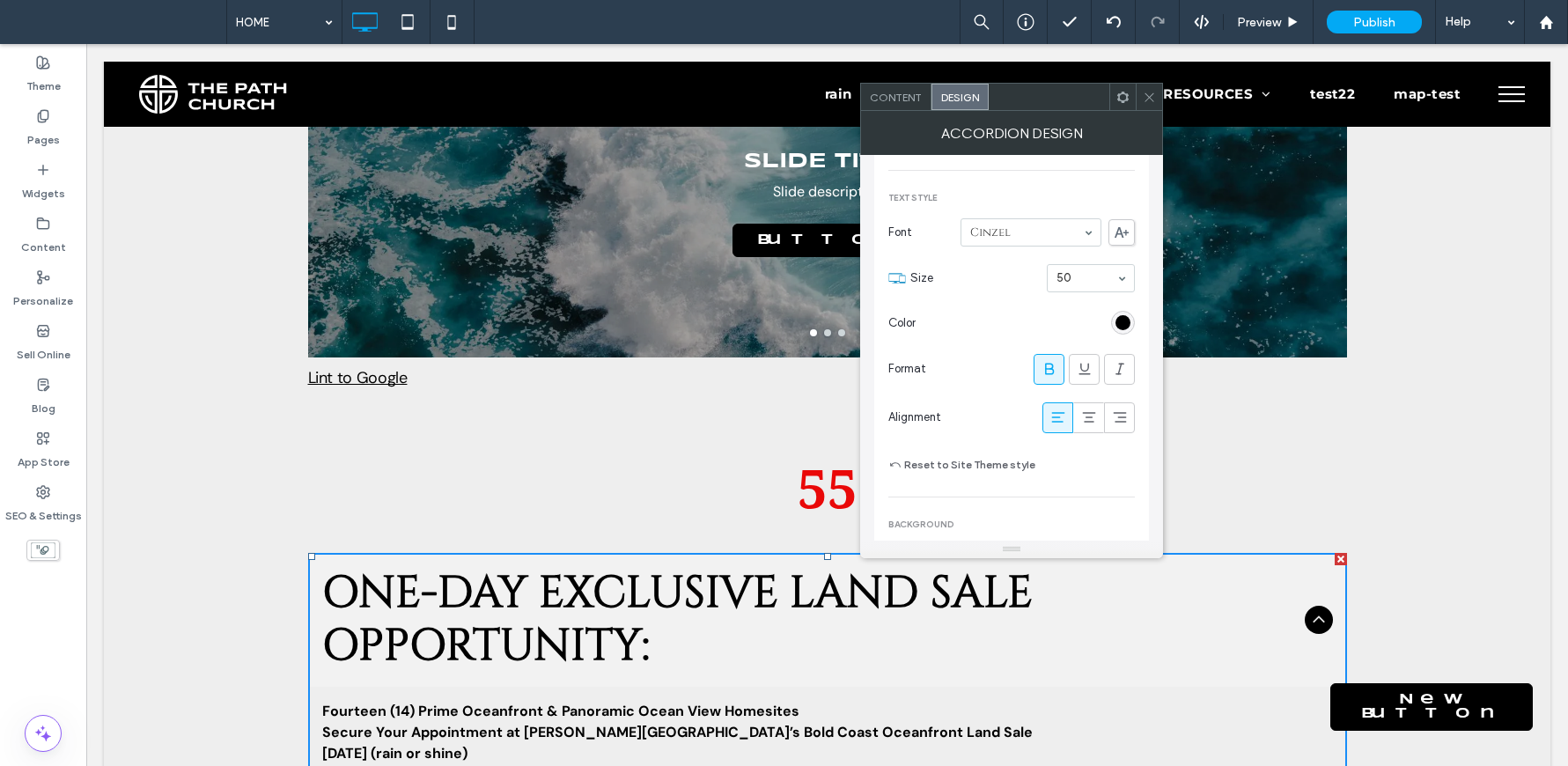
scroll to position [349, 0]
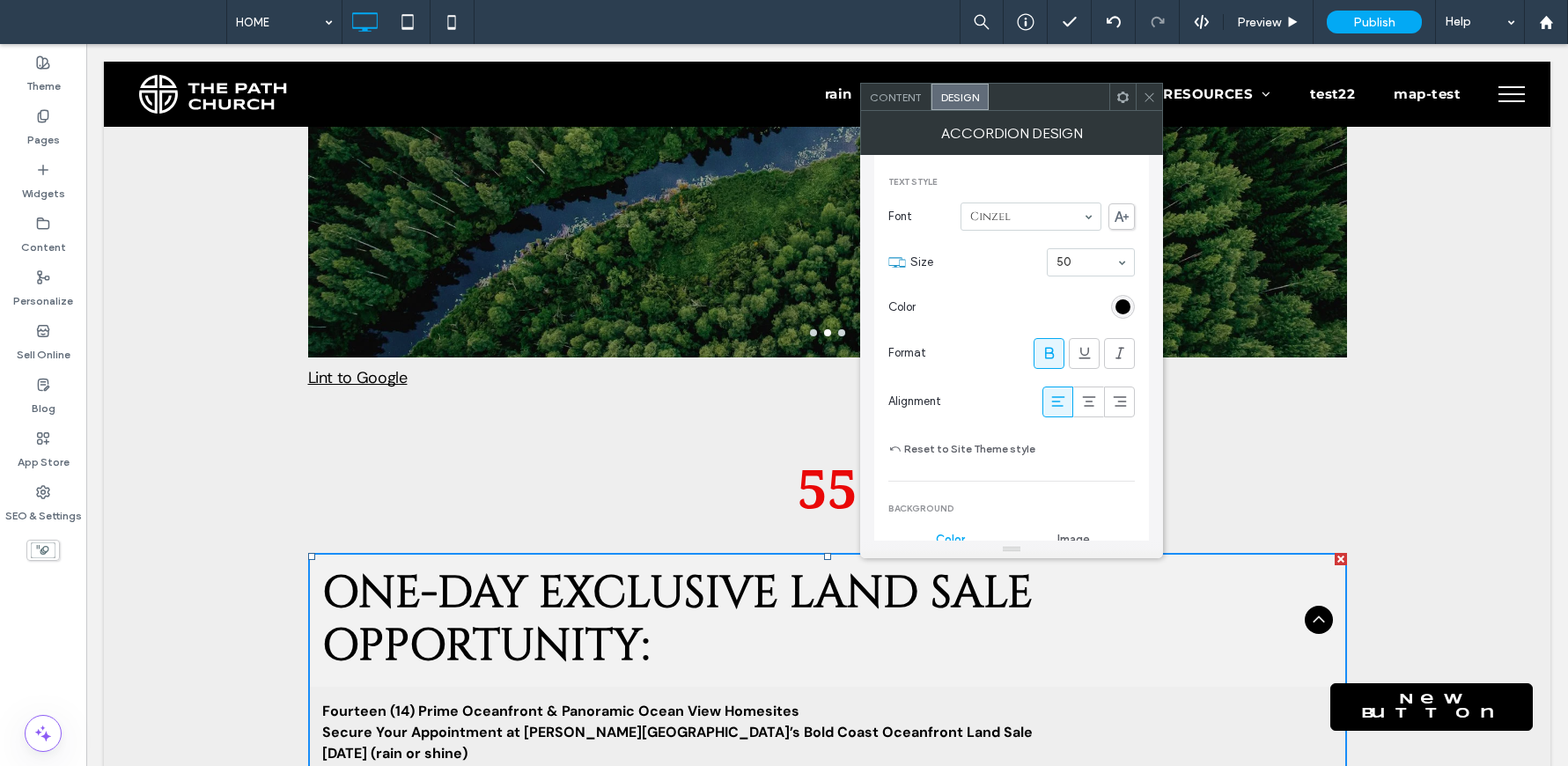
click at [1145, 94] on icon at bounding box center [1149, 97] width 14 height 14
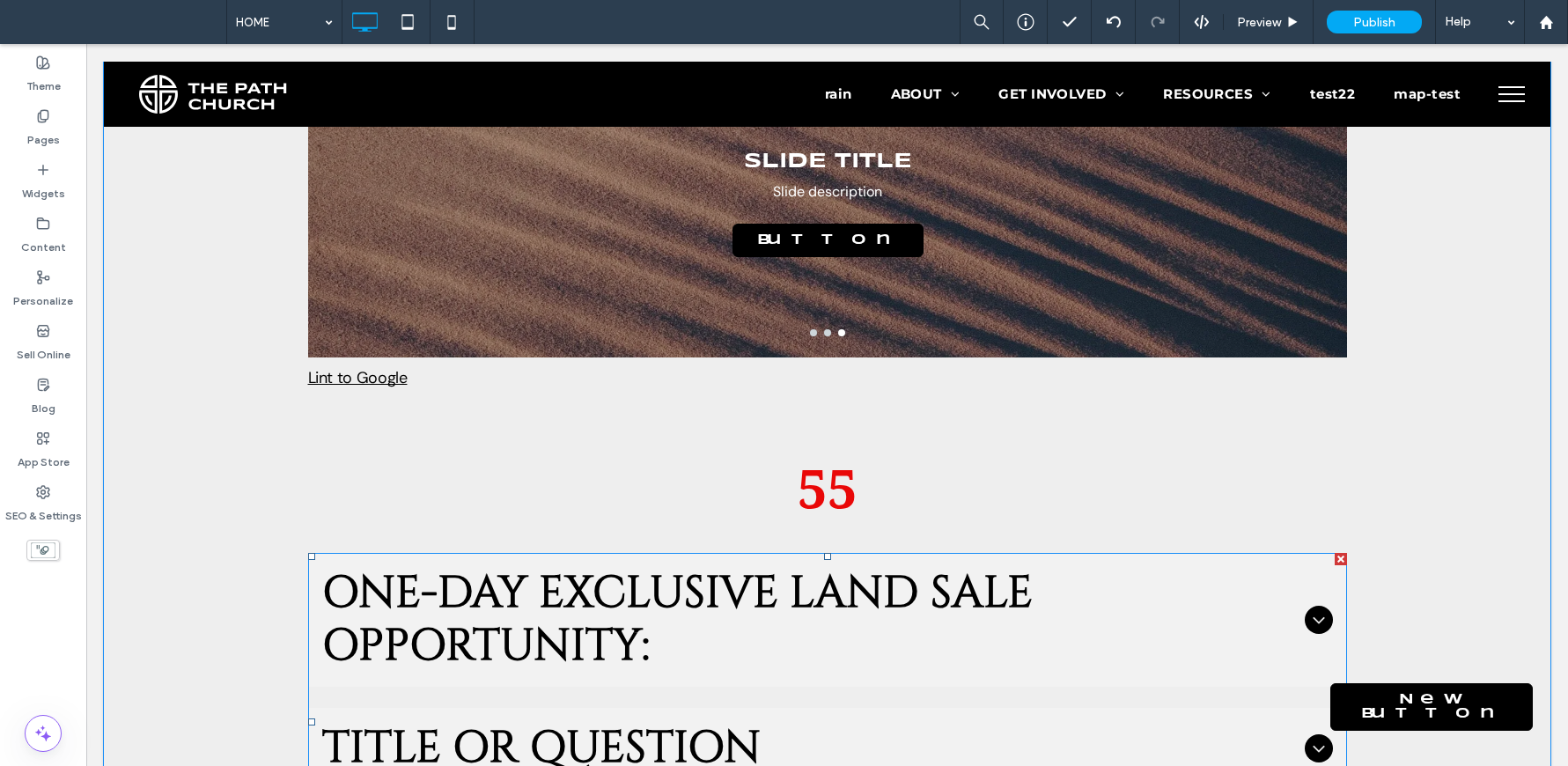
click at [823, 566] on span "ONE-DAY EXCLUSIVE LAND SALE OPPORTUNITY:" at bounding box center [810, 619] width 975 height 105
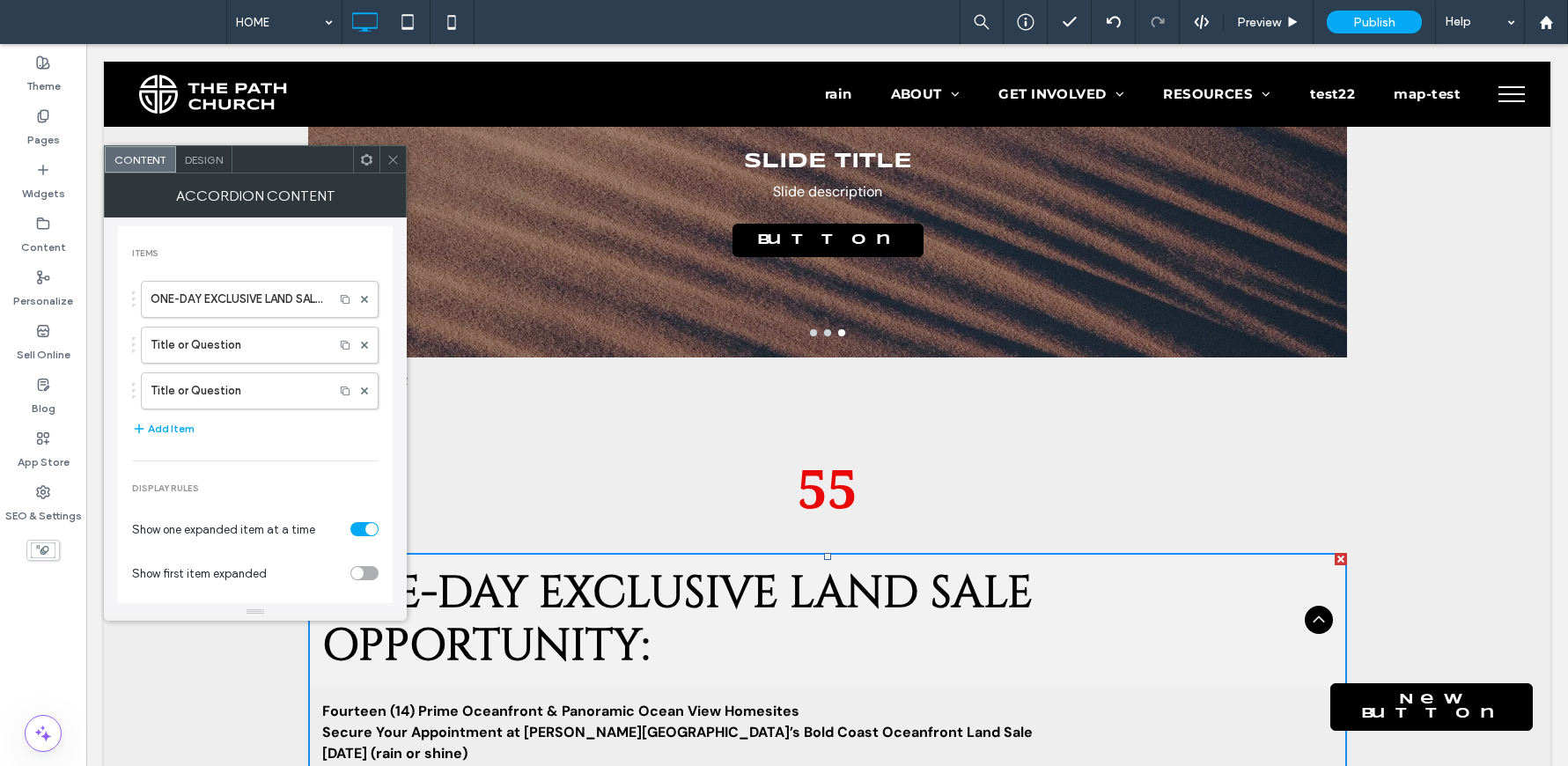
click at [192, 152] on div "Design" at bounding box center [204, 159] width 56 height 26
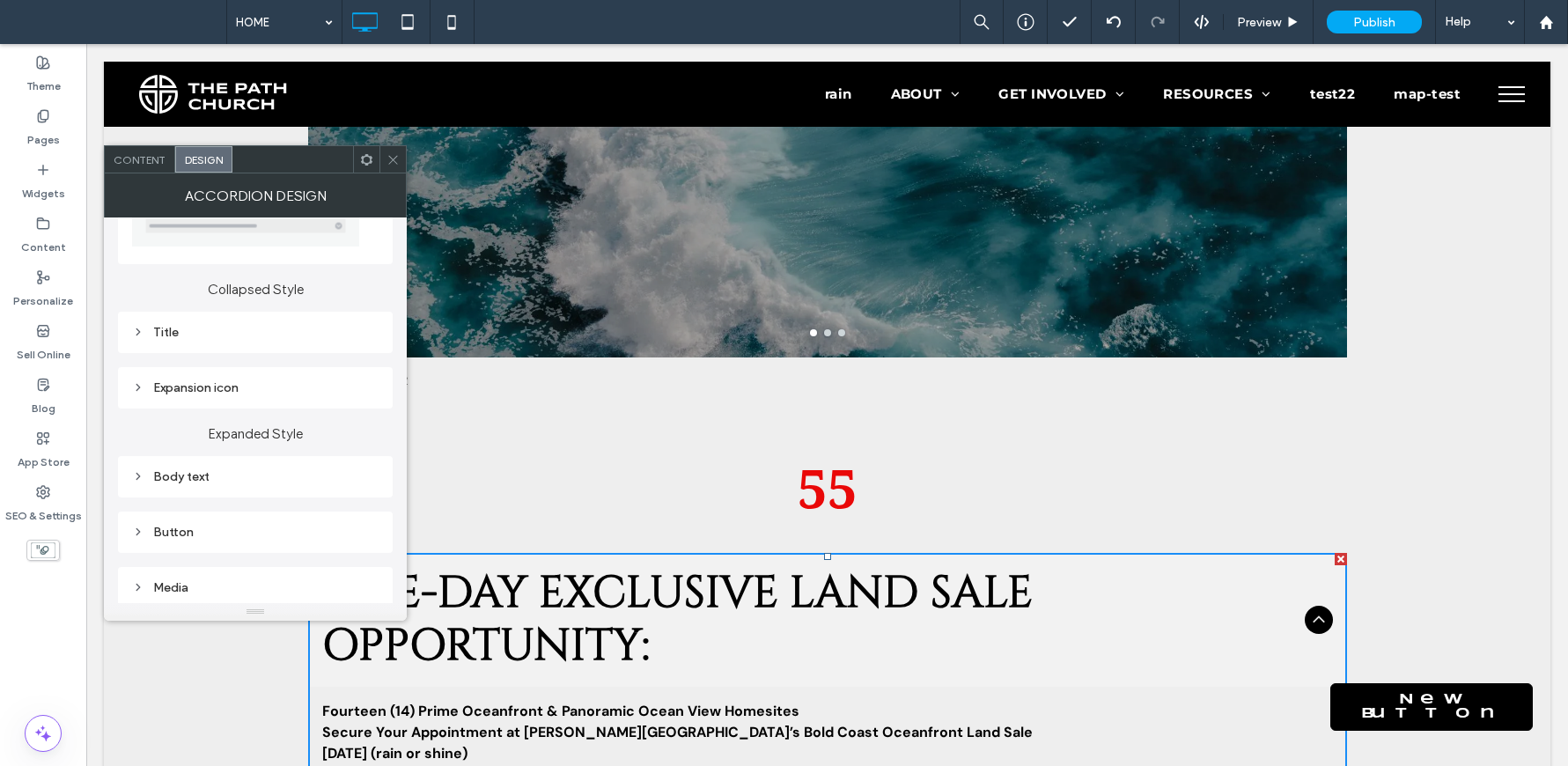
scroll to position [133, 0]
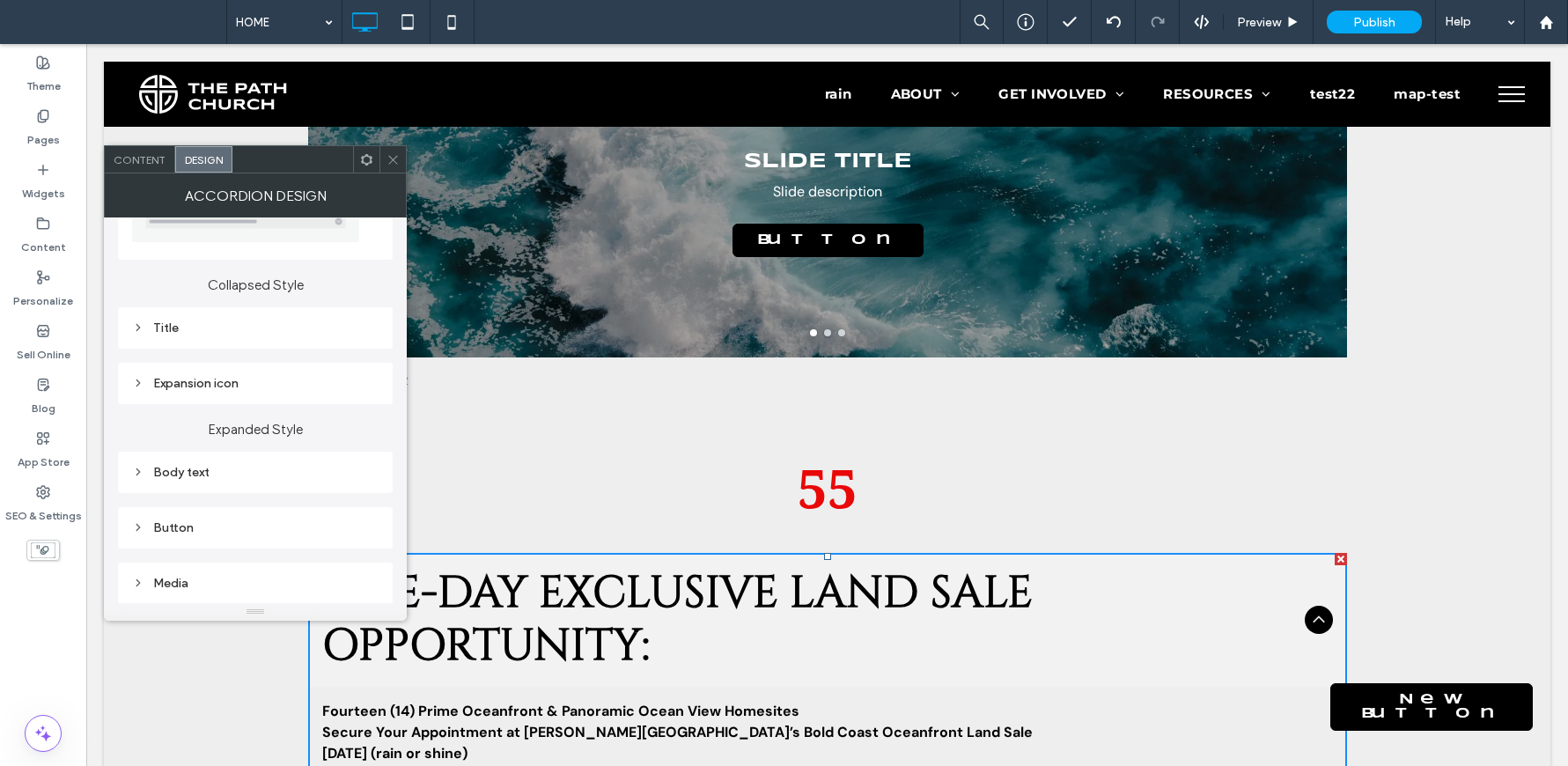
click at [165, 485] on div "Body text" at bounding box center [255, 472] width 275 height 42
click at [182, 479] on div "Body text" at bounding box center [254, 472] width 246 height 24
type input "***"
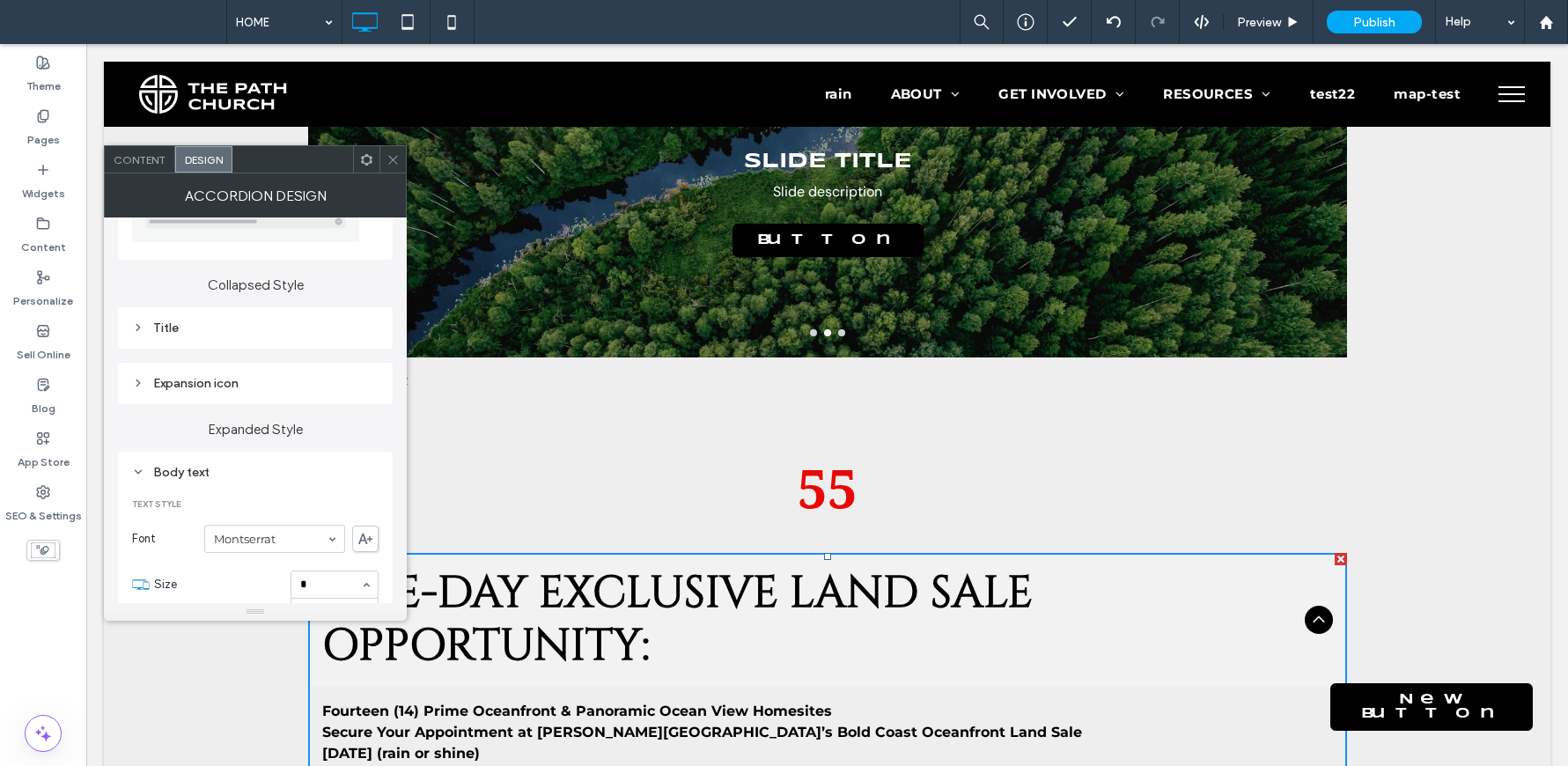
type input "**"
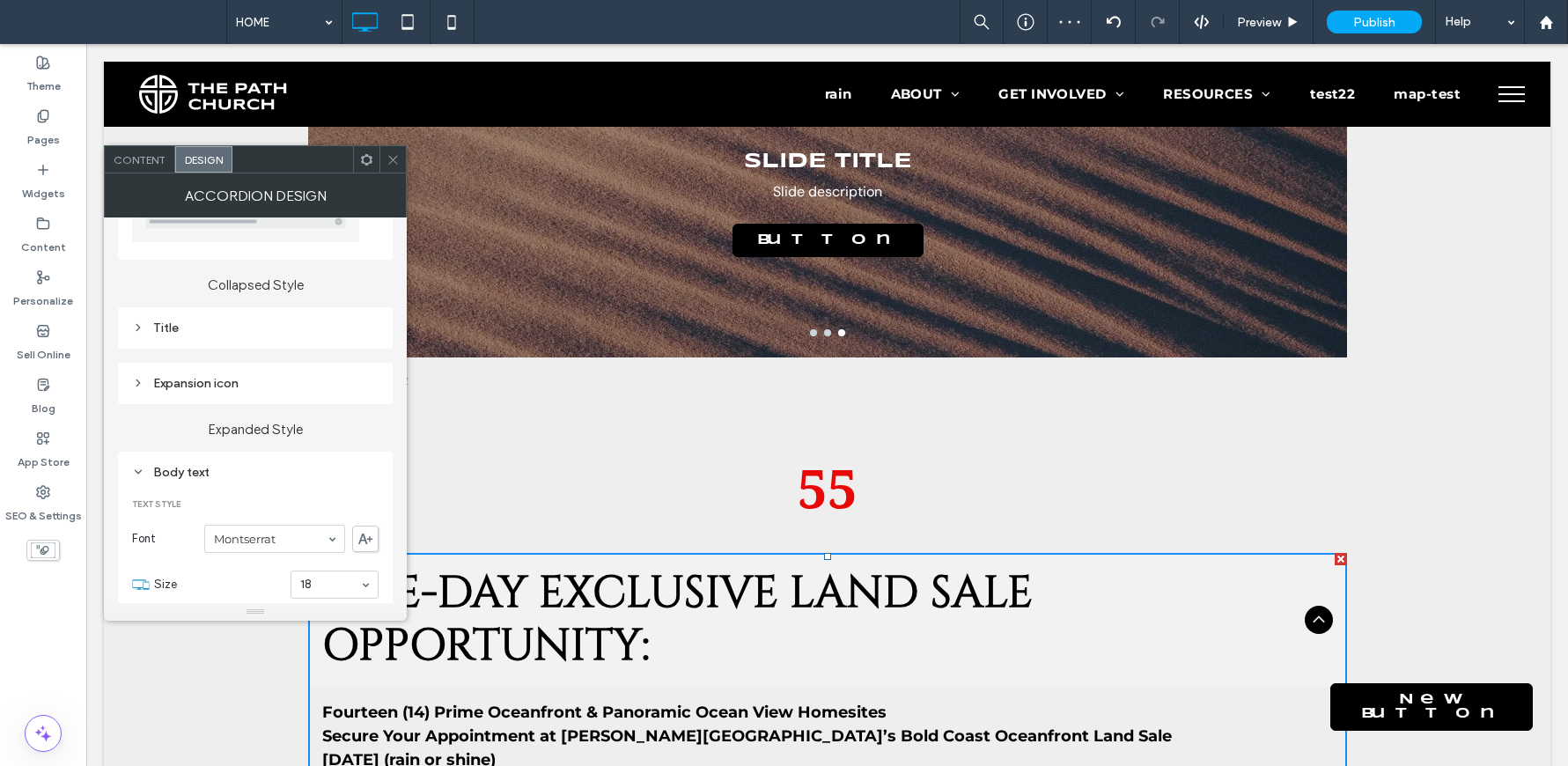
click at [385, 167] on div at bounding box center [392, 159] width 26 height 26
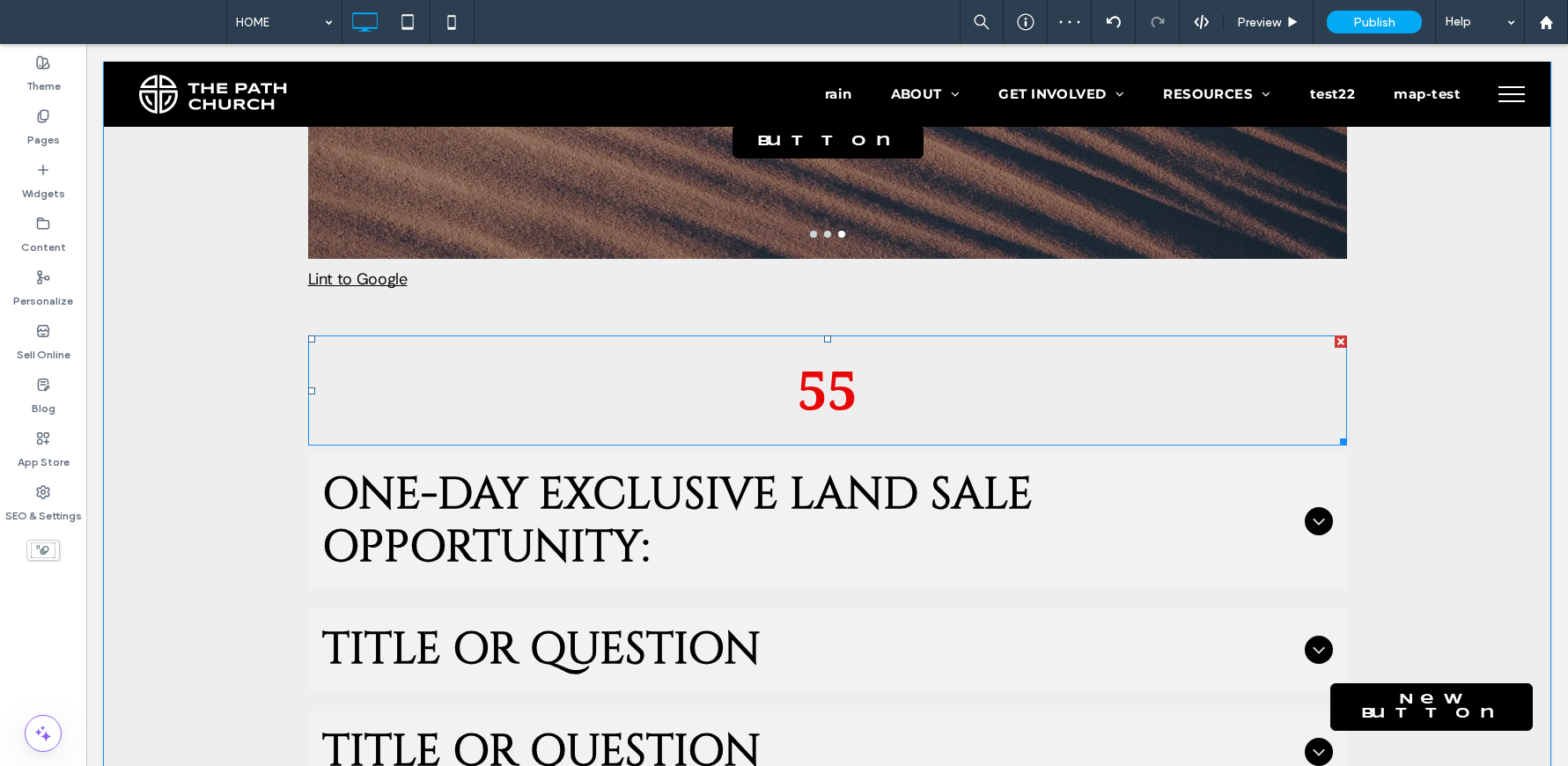
scroll to position [1278, 0]
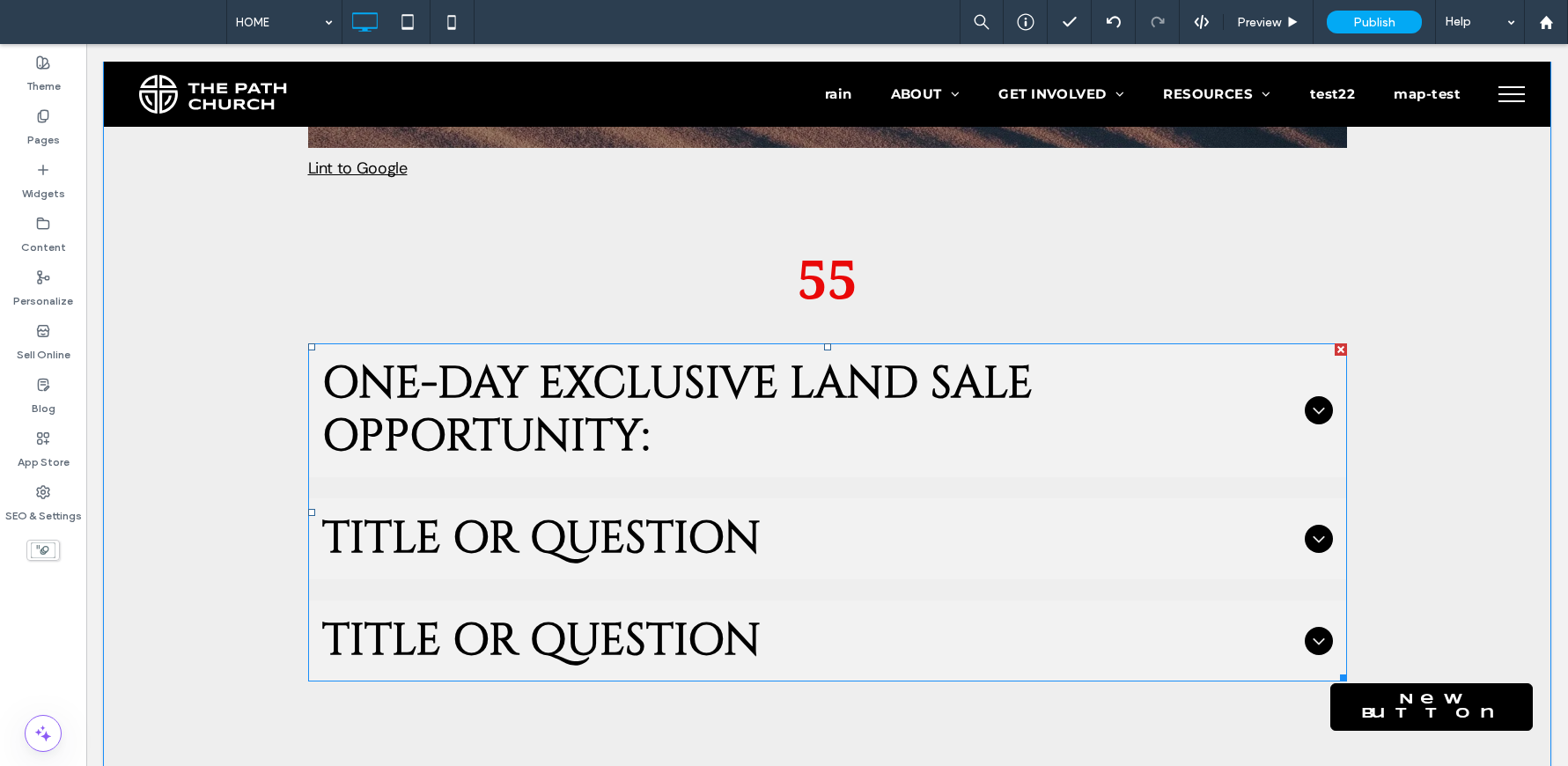
click at [974, 358] on span "ONE-DAY EXCLUSIVE LAND SALE OPPORTUNITY:" at bounding box center [810, 410] width 975 height 105
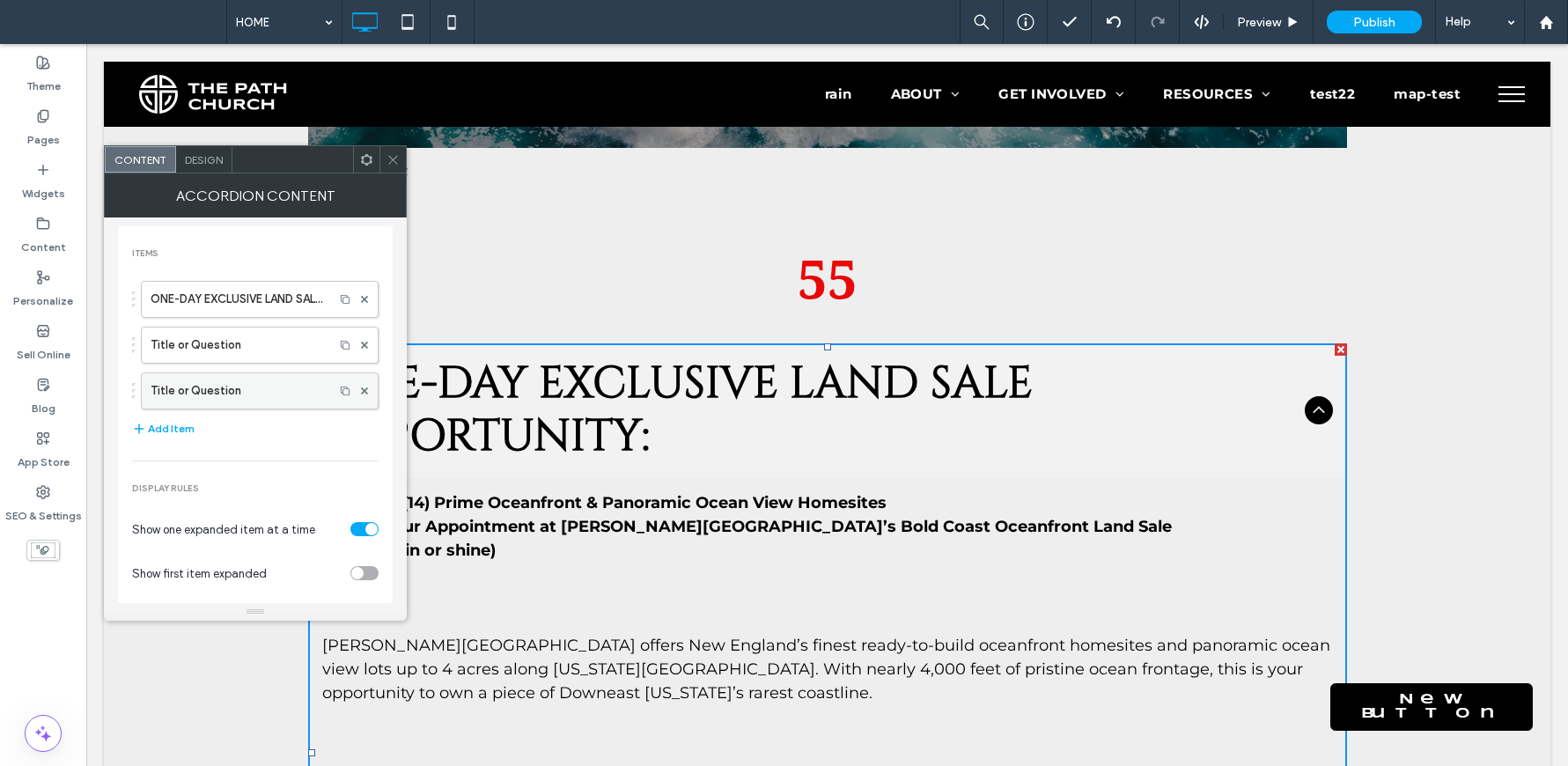
click at [360, 392] on div at bounding box center [364, 390] width 26 height 26
click at [361, 343] on use at bounding box center [365, 345] width 7 height 7
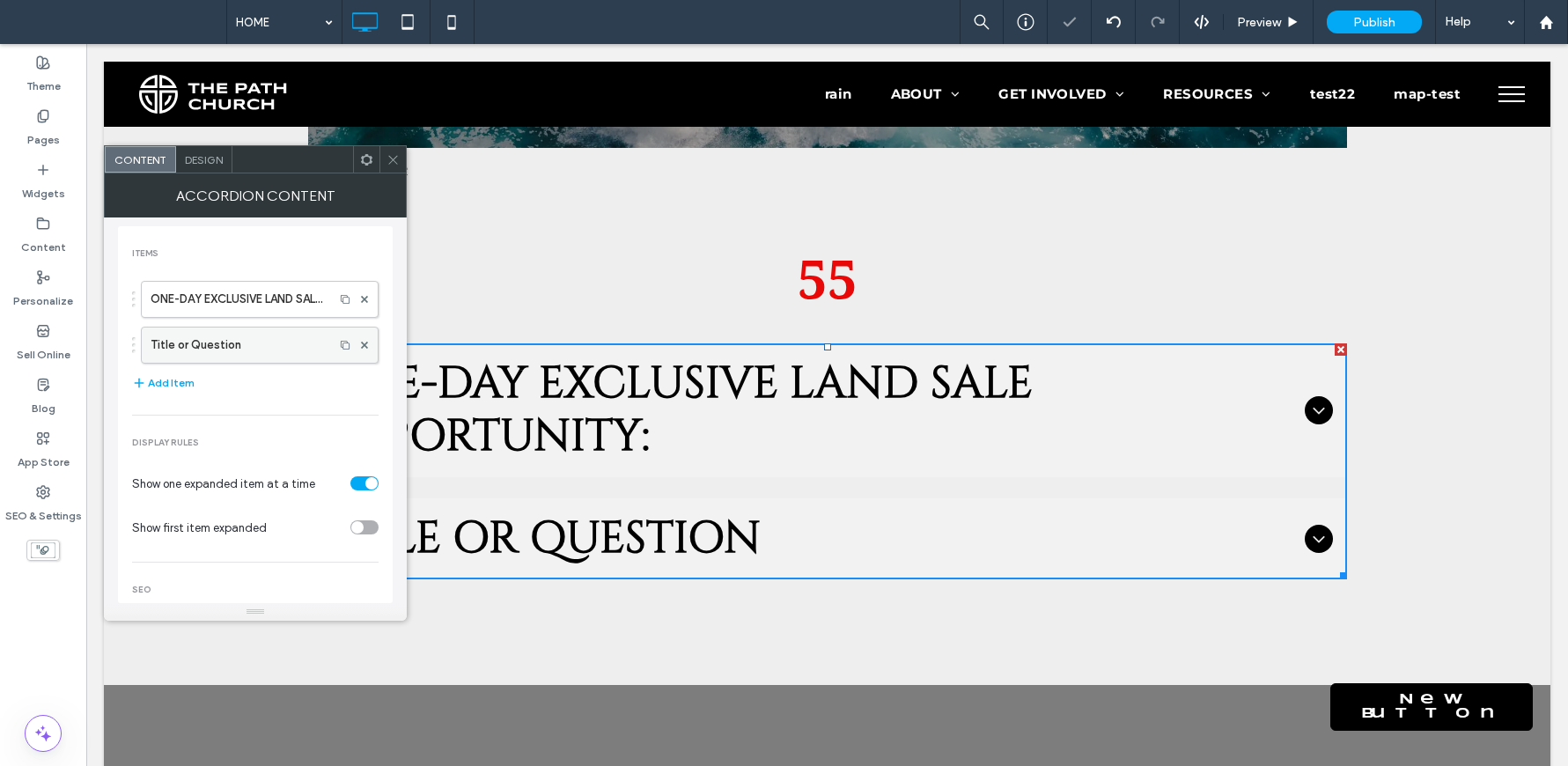
click at [360, 339] on div at bounding box center [364, 345] width 26 height 26
drag, startPoint x: 360, startPoint y: 339, endPoint x: 358, endPoint y: 352, distance: 13.2
click at [360, 340] on div at bounding box center [364, 345] width 26 height 26
click at [361, 346] on icon at bounding box center [365, 345] width 7 height 7
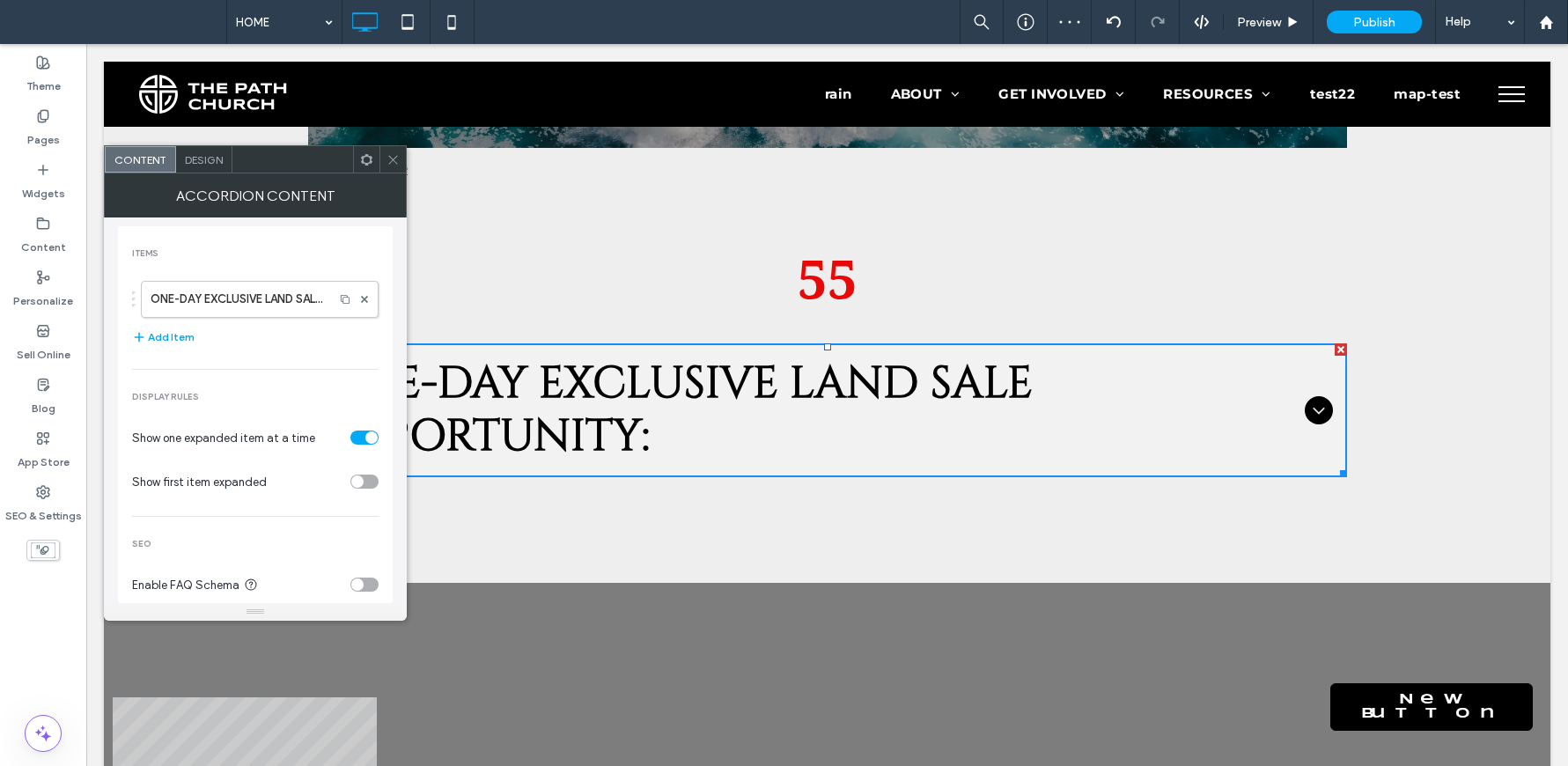
click at [397, 159] on icon at bounding box center [393, 160] width 14 height 14
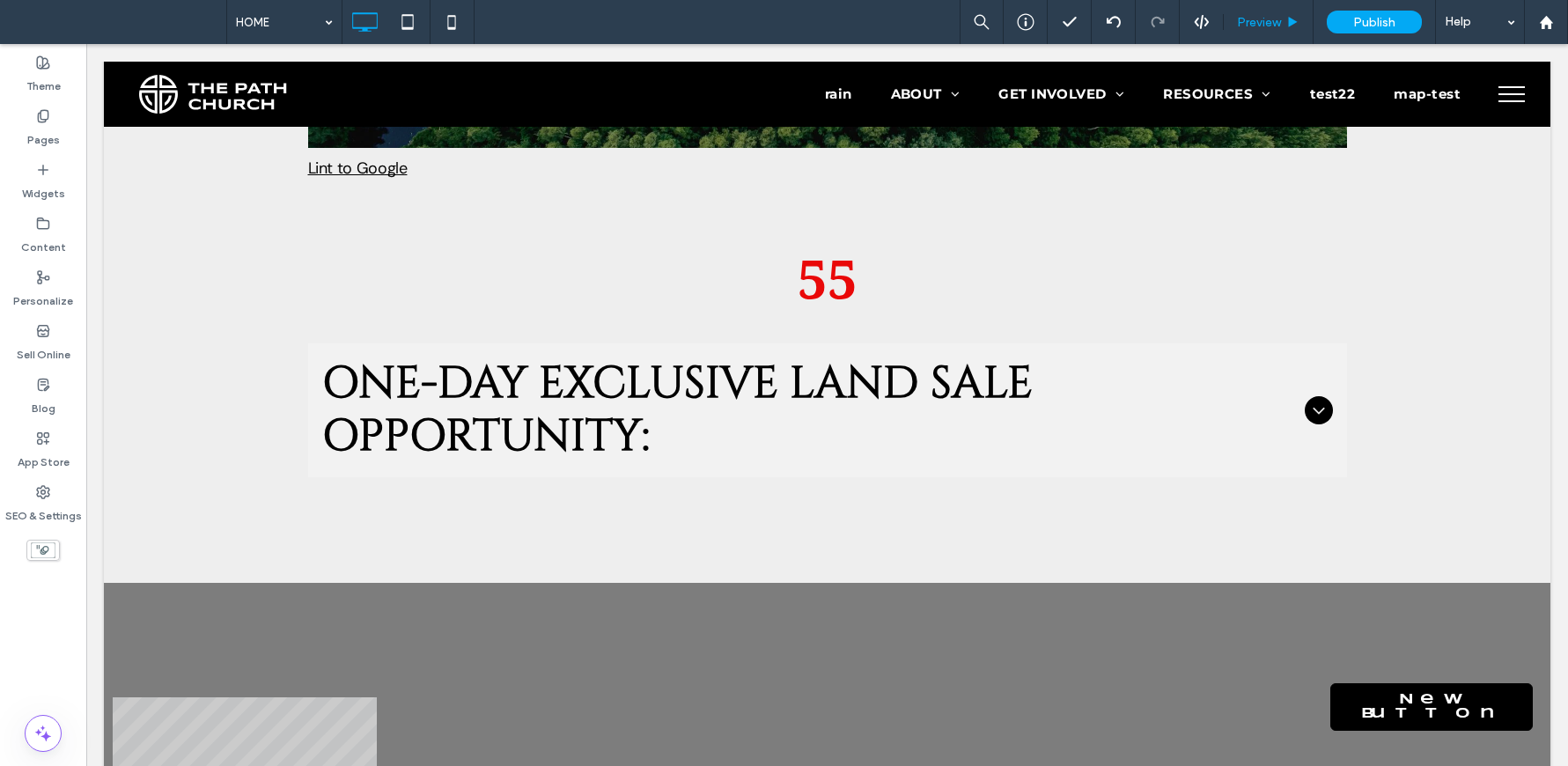
click at [1266, 11] on div "Preview" at bounding box center [1268, 22] width 90 height 44
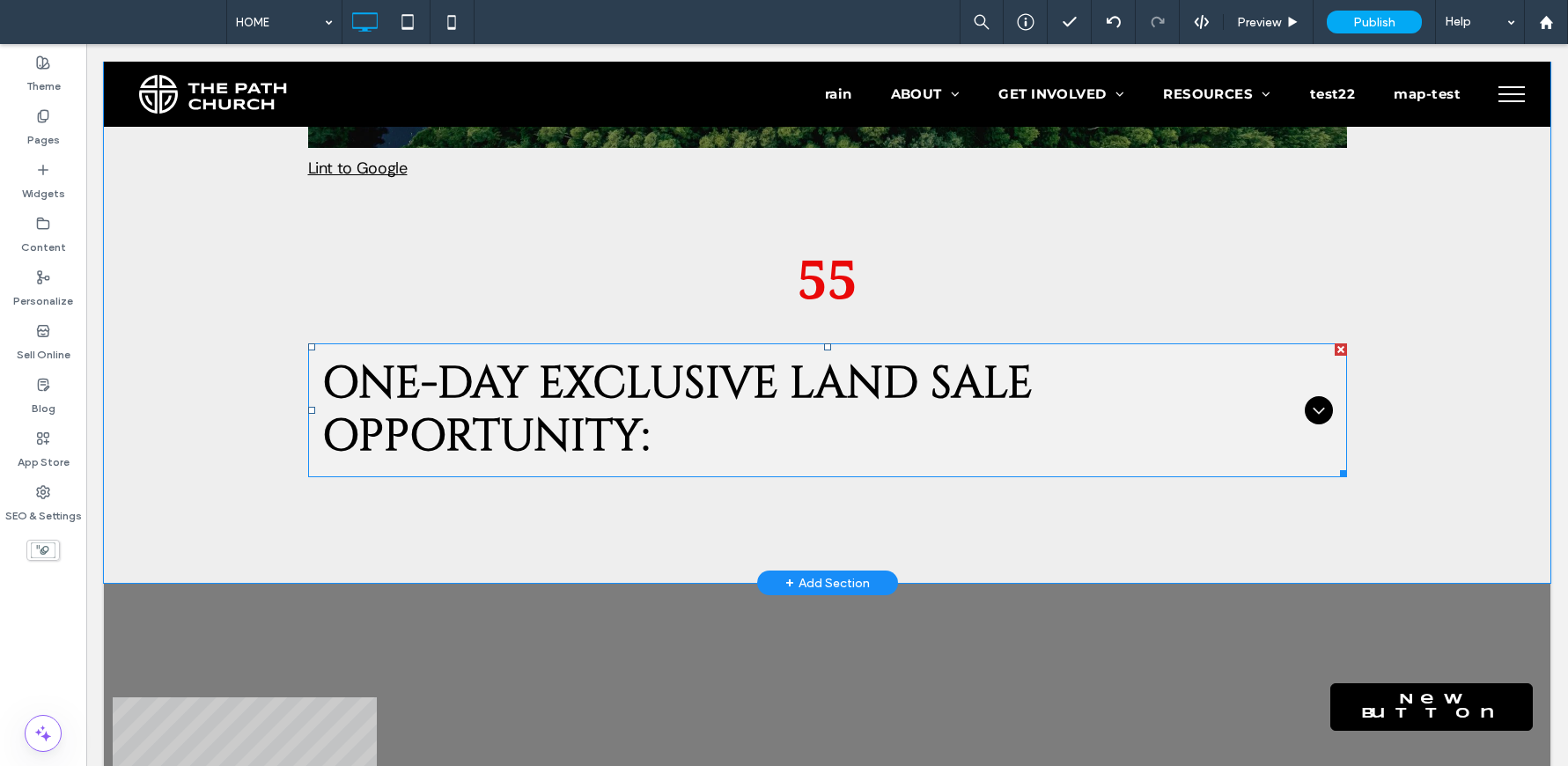
click at [1313, 399] on icon at bounding box center [1318, 409] width 21 height 21
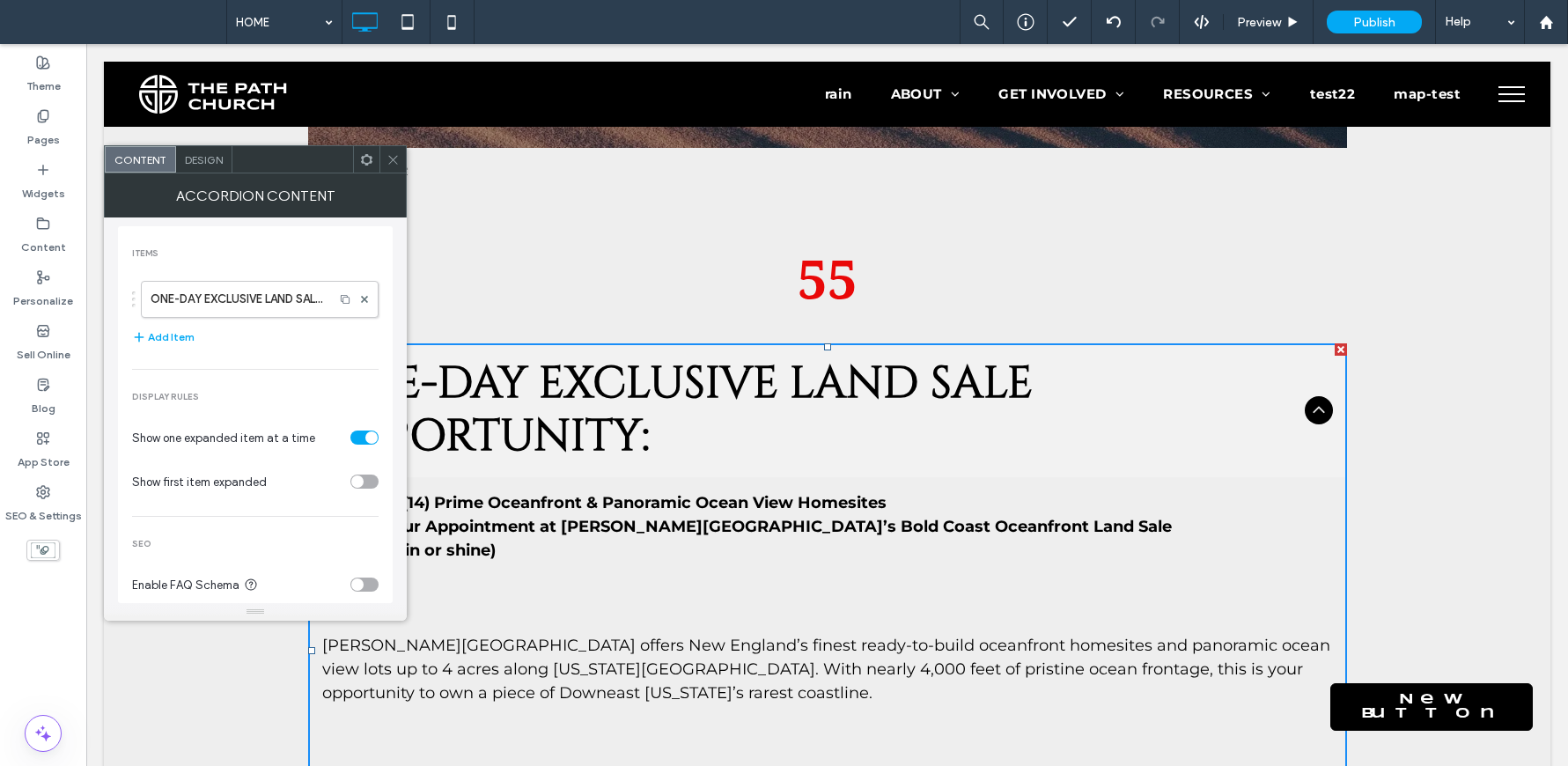
click at [391, 156] on icon at bounding box center [393, 160] width 14 height 14
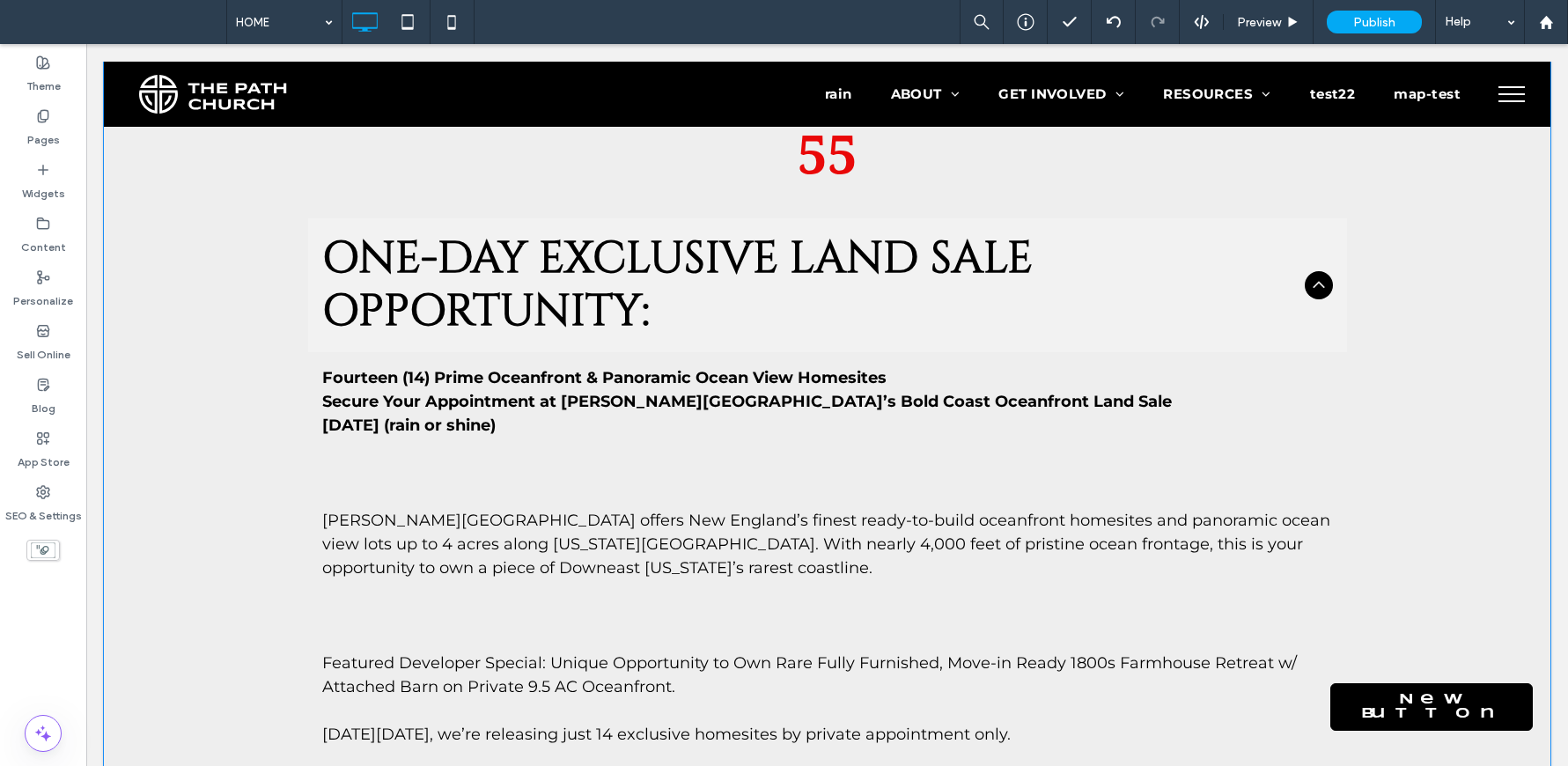
scroll to position [1406, 0]
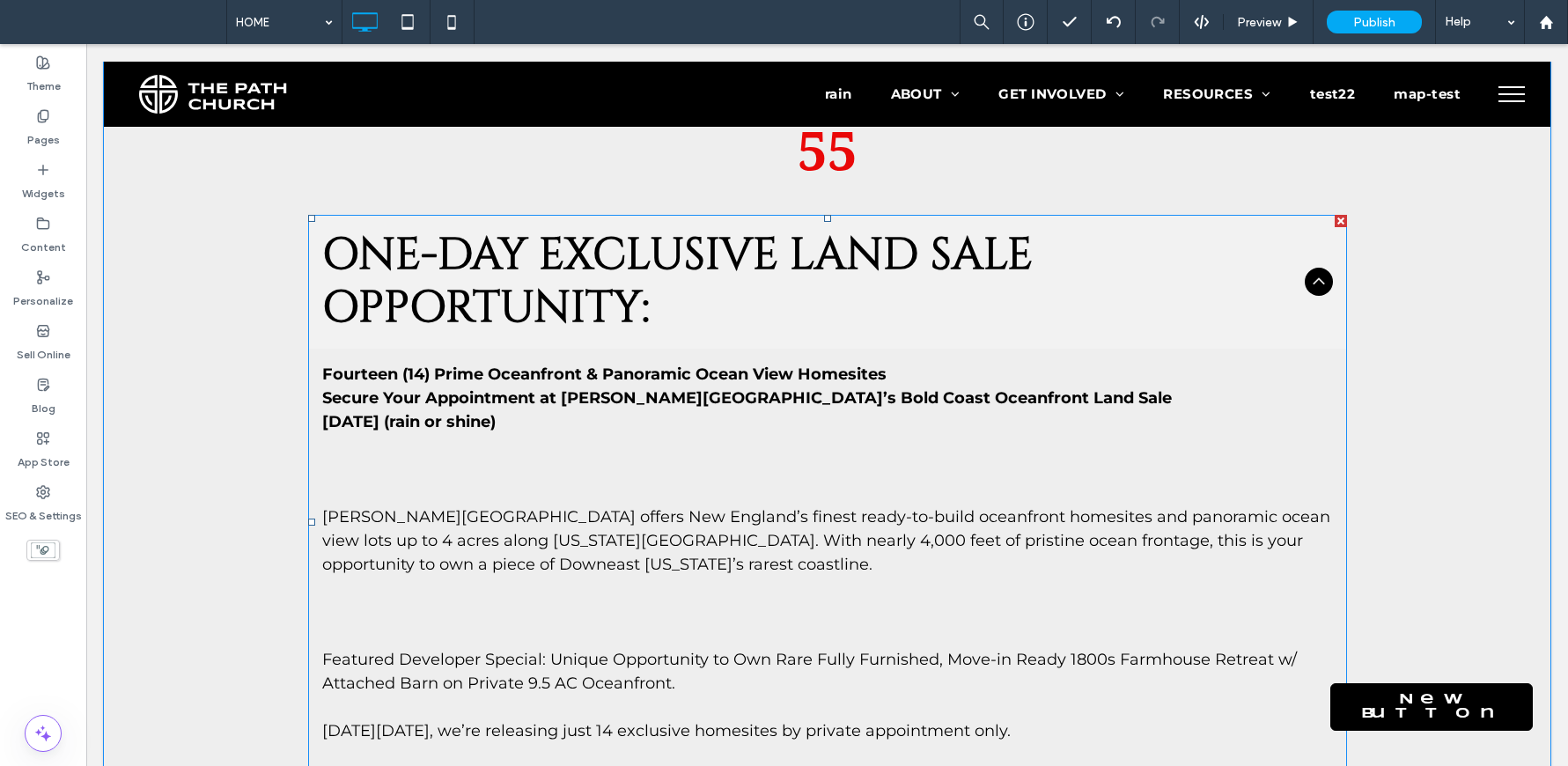
click at [533, 229] on span "ONE-DAY EXCLUSIVE LAND SALE OPPORTUNITY:" at bounding box center [810, 281] width 975 height 105
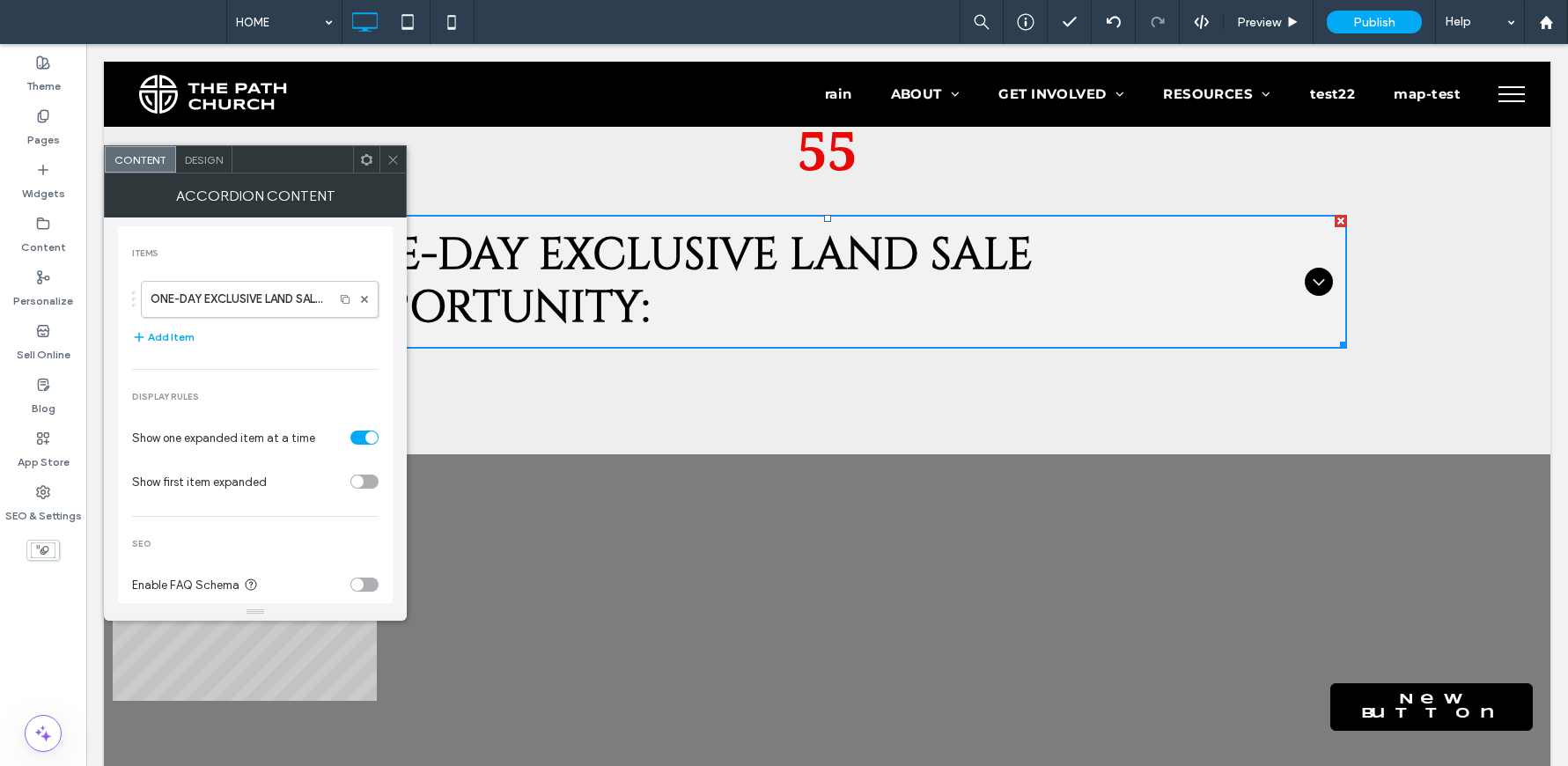
click at [390, 167] on span at bounding box center [393, 159] width 14 height 26
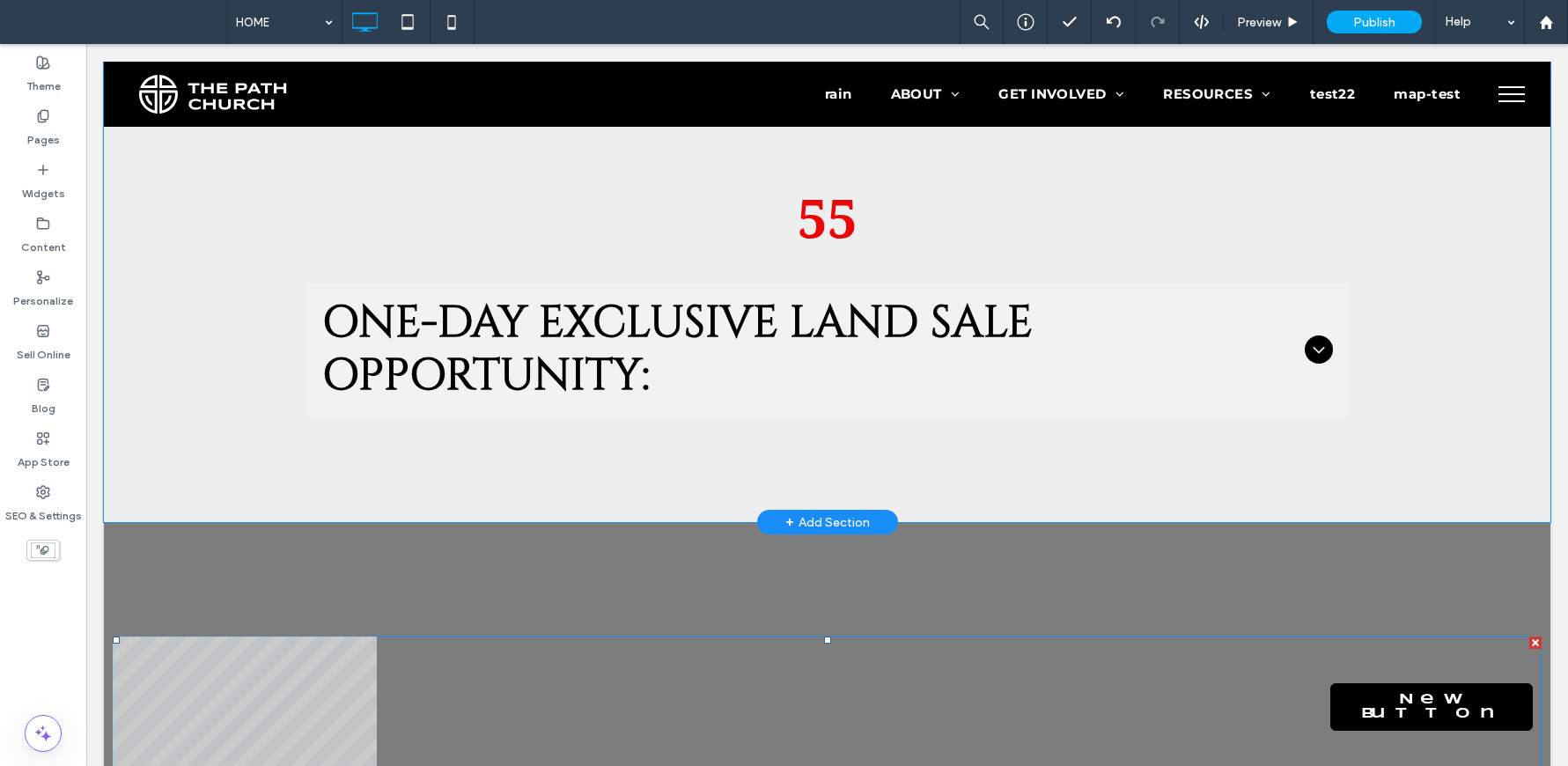
scroll to position [1206, 0]
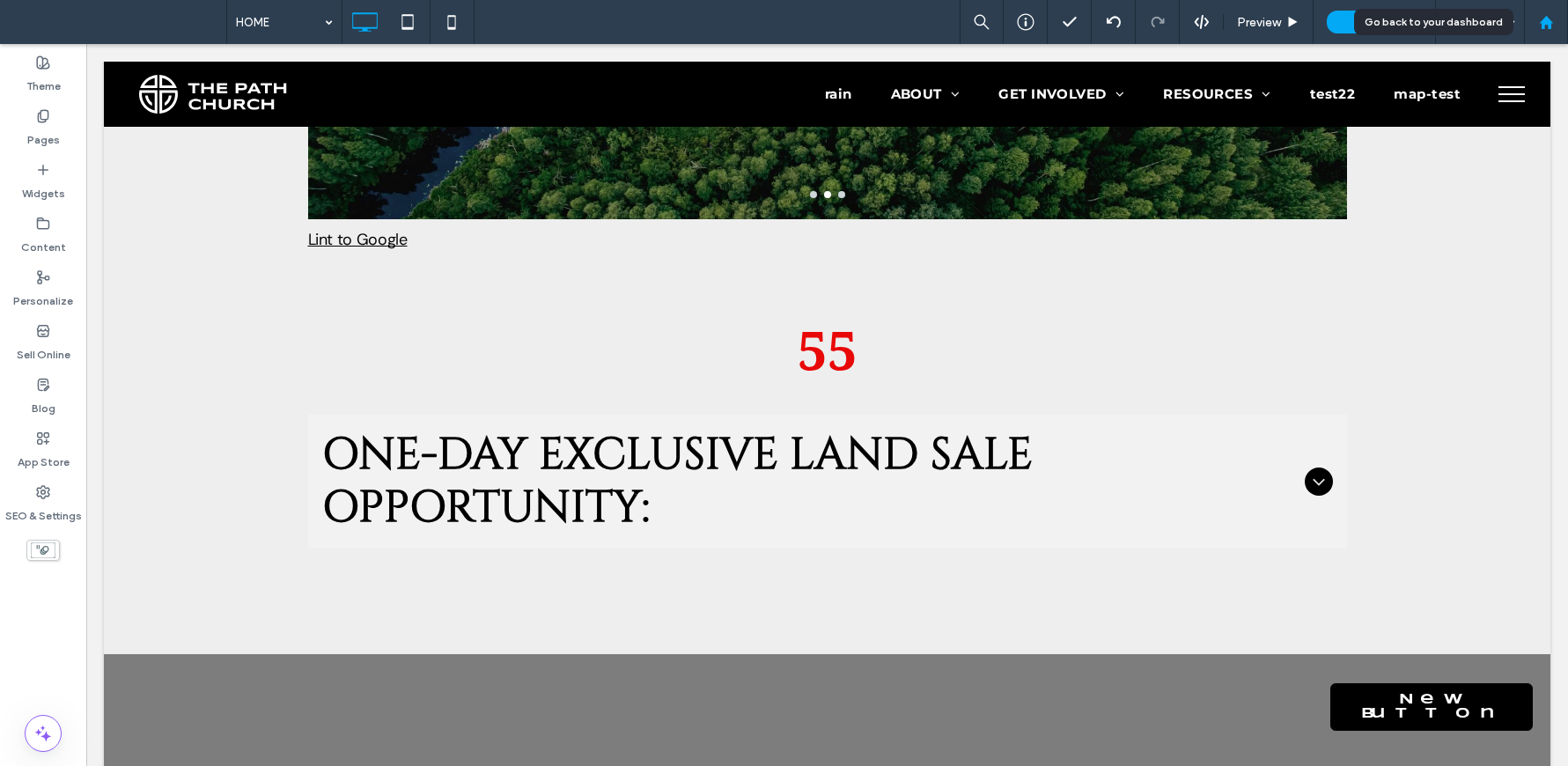
click at [1539, 29] on icon at bounding box center [1546, 22] width 15 height 15
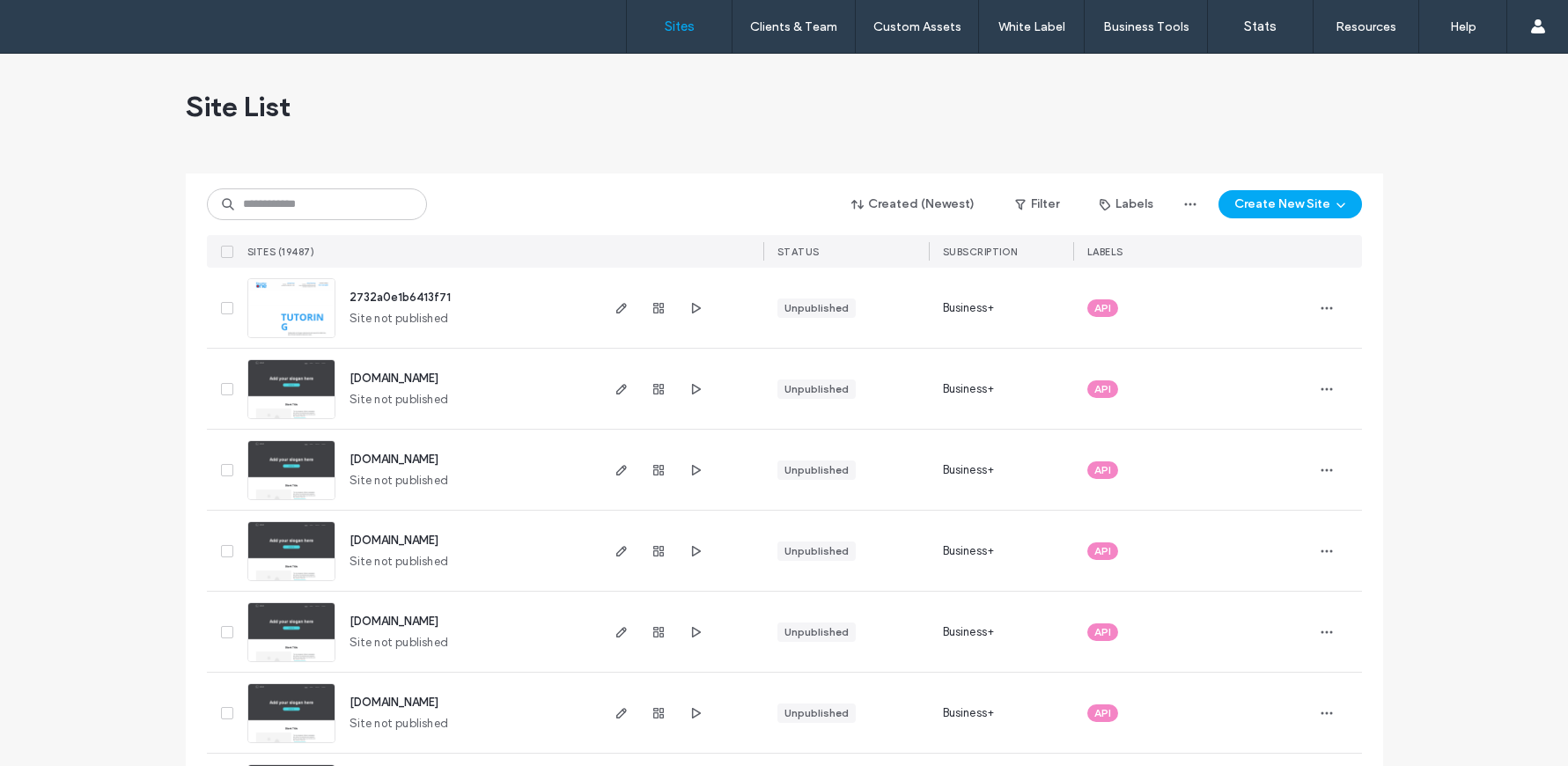
click at [292, 185] on div "Created (Newest) Filter Labels Create New Site SITES (19487) STATUS SUBSCRIPTIO…" at bounding box center [784, 221] width 1155 height 94
click at [302, 199] on input at bounding box center [317, 203] width 220 height 32
paste input "**********"
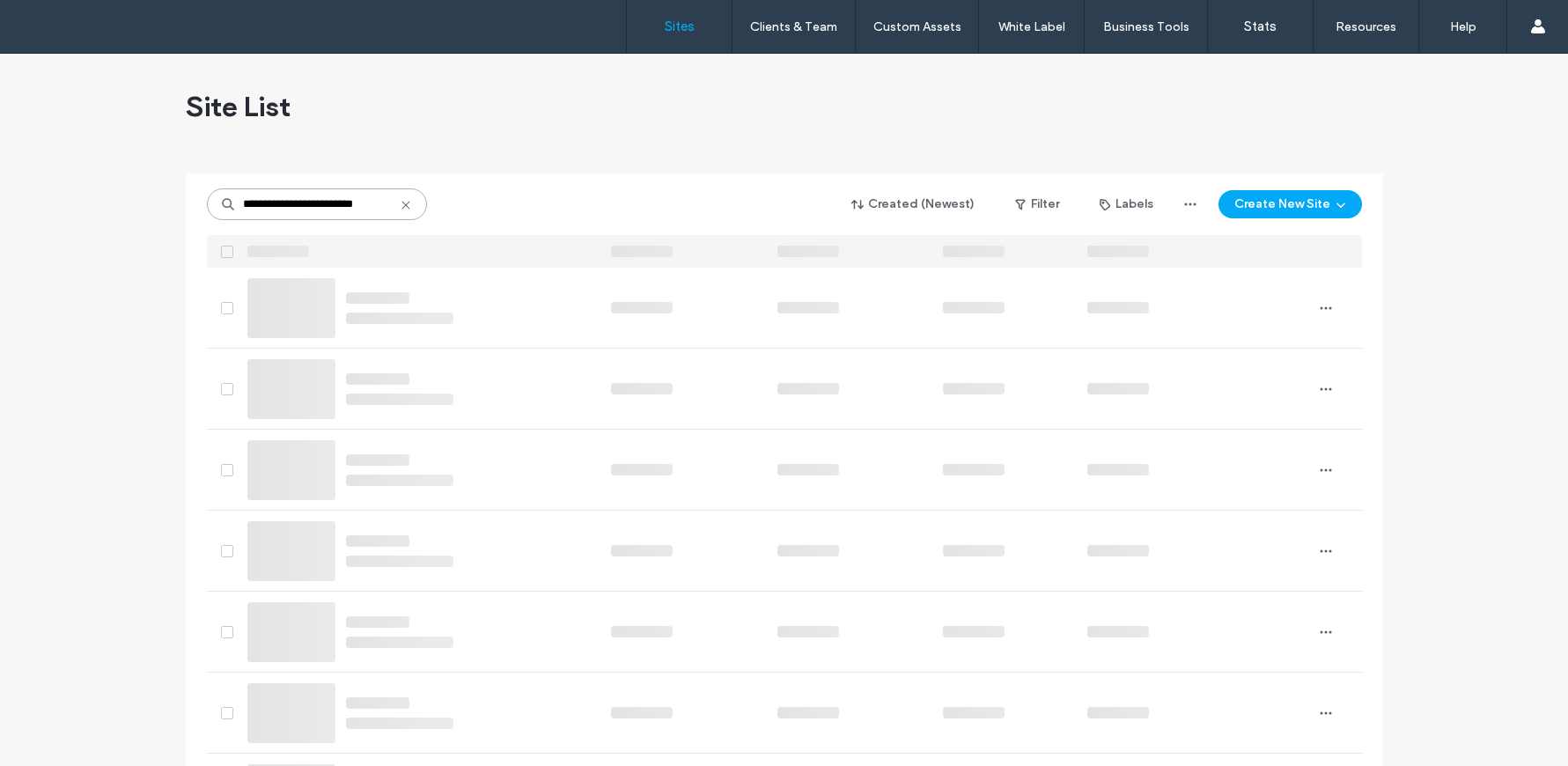
type input "**********"
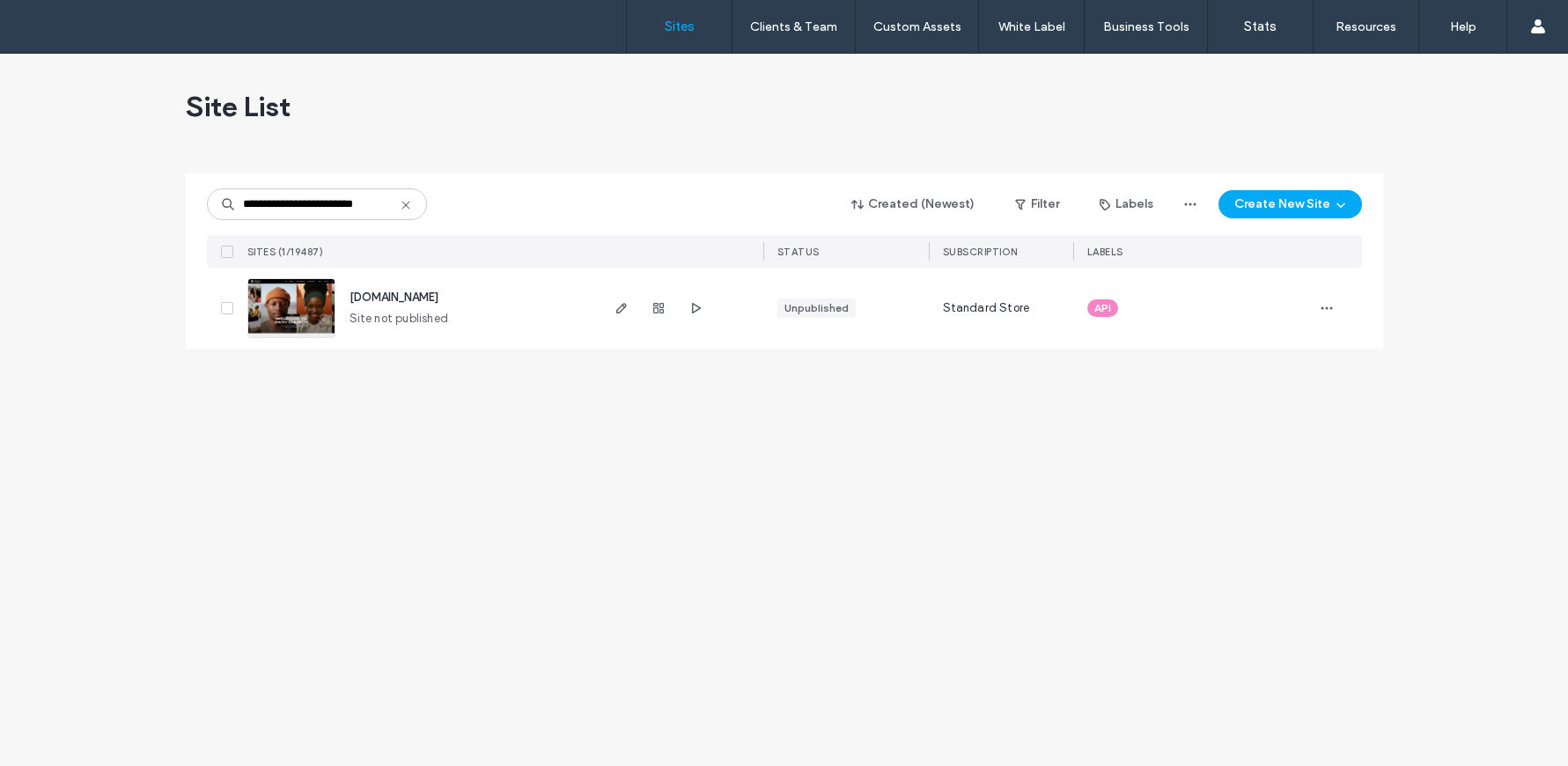
click at [293, 305] on img at bounding box center [291, 339] width 86 height 120
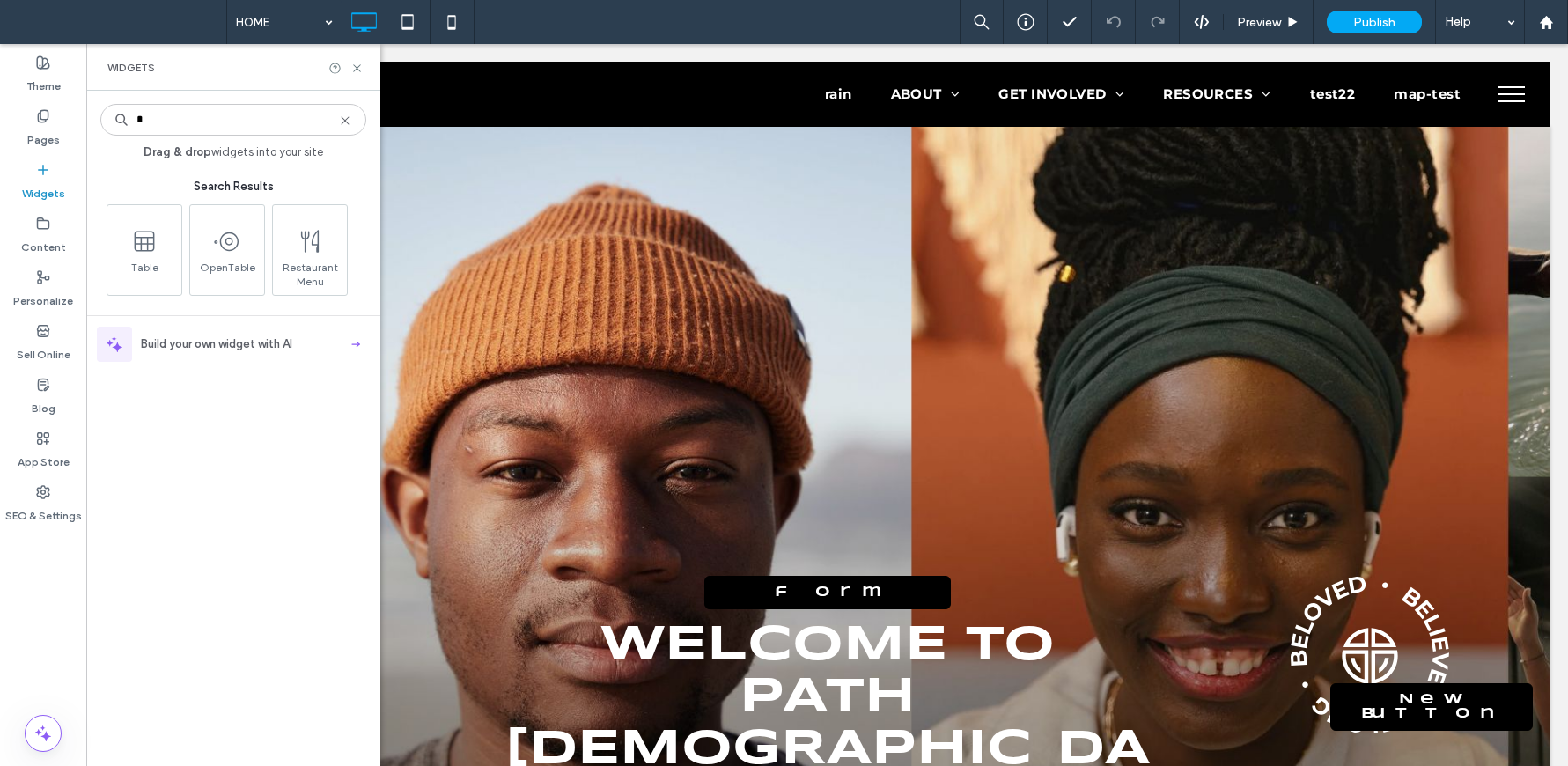
type input "*"
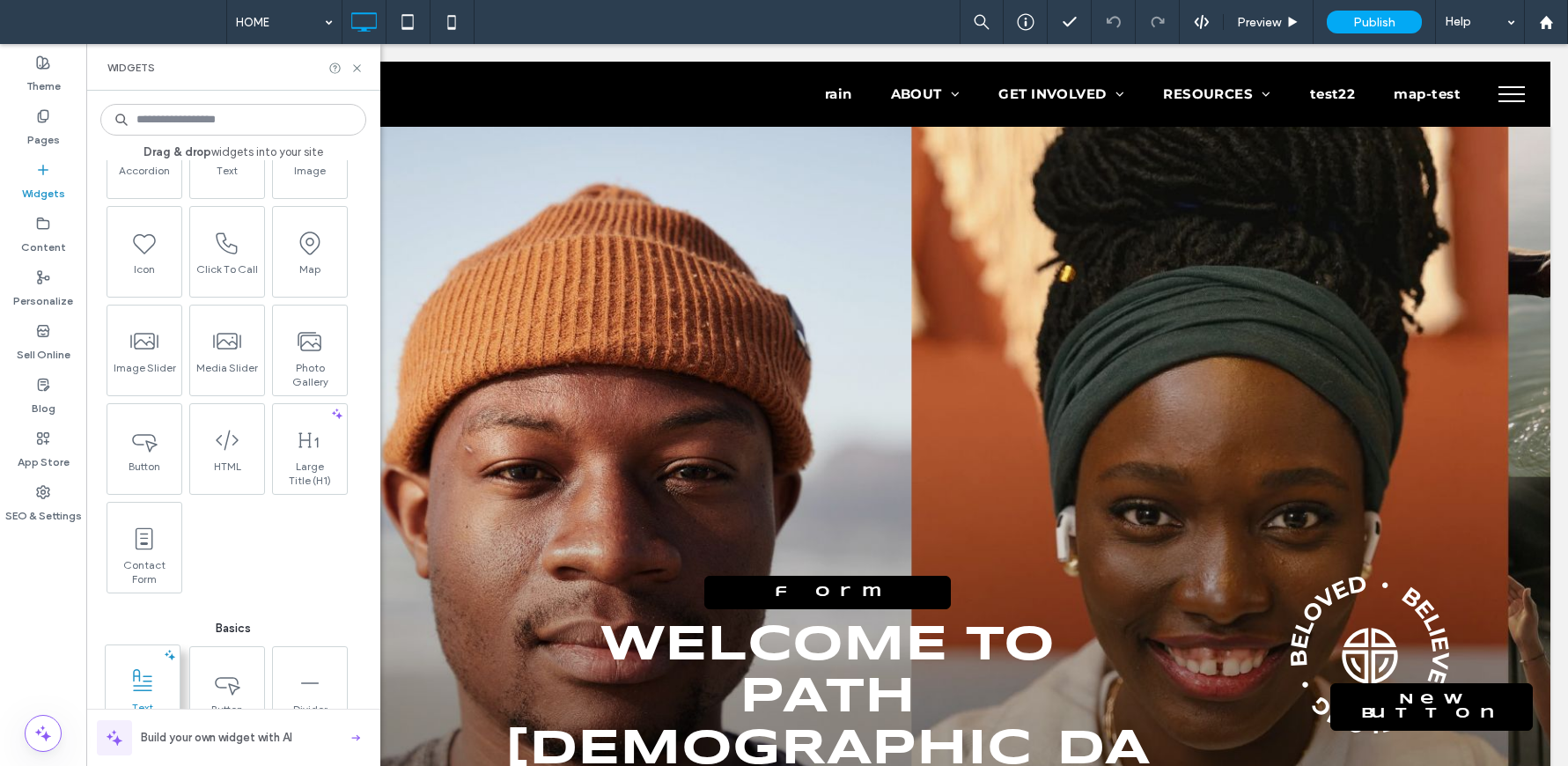
scroll to position [633, 0]
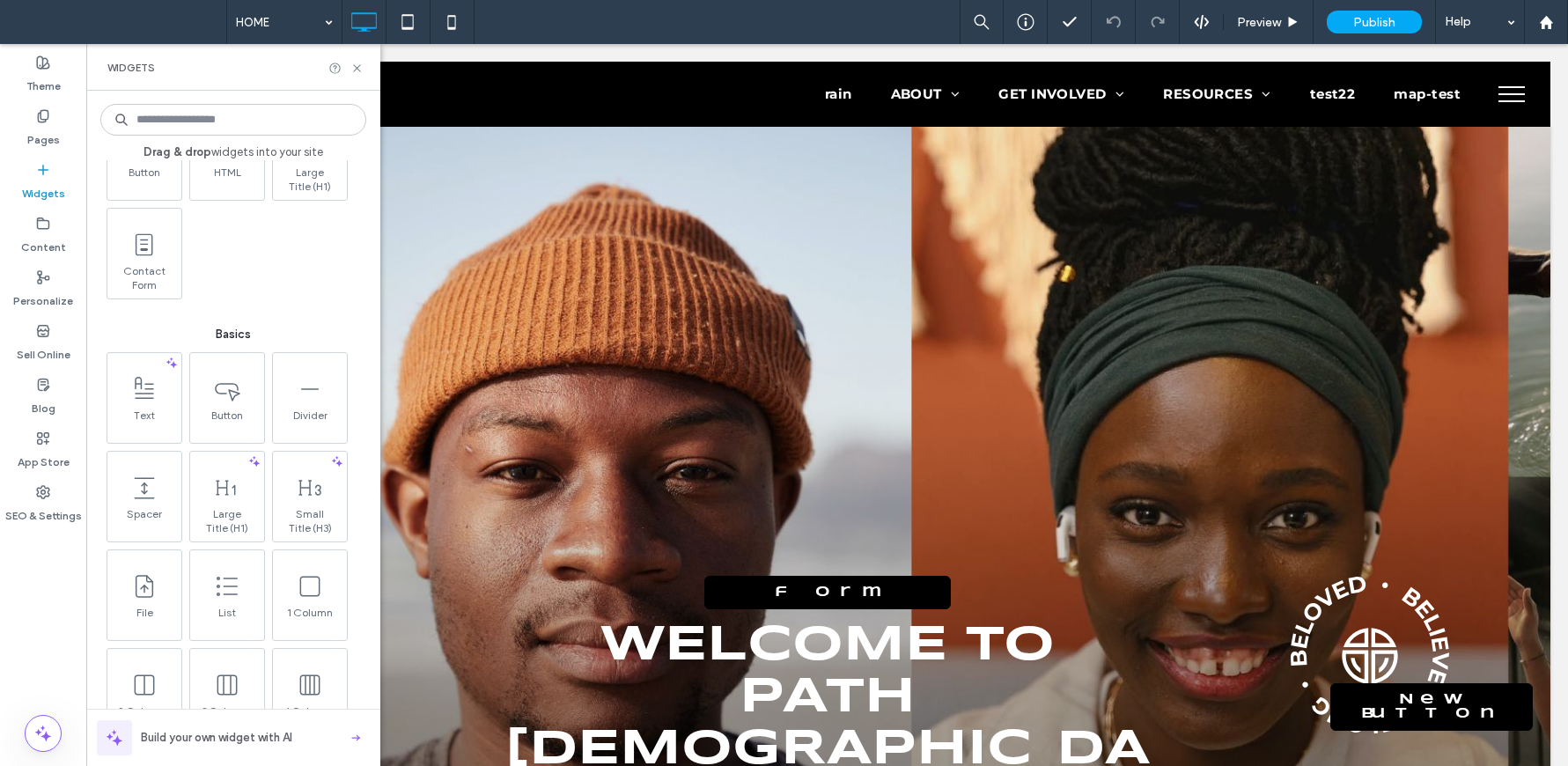
click at [208, 123] on input at bounding box center [233, 119] width 266 height 32
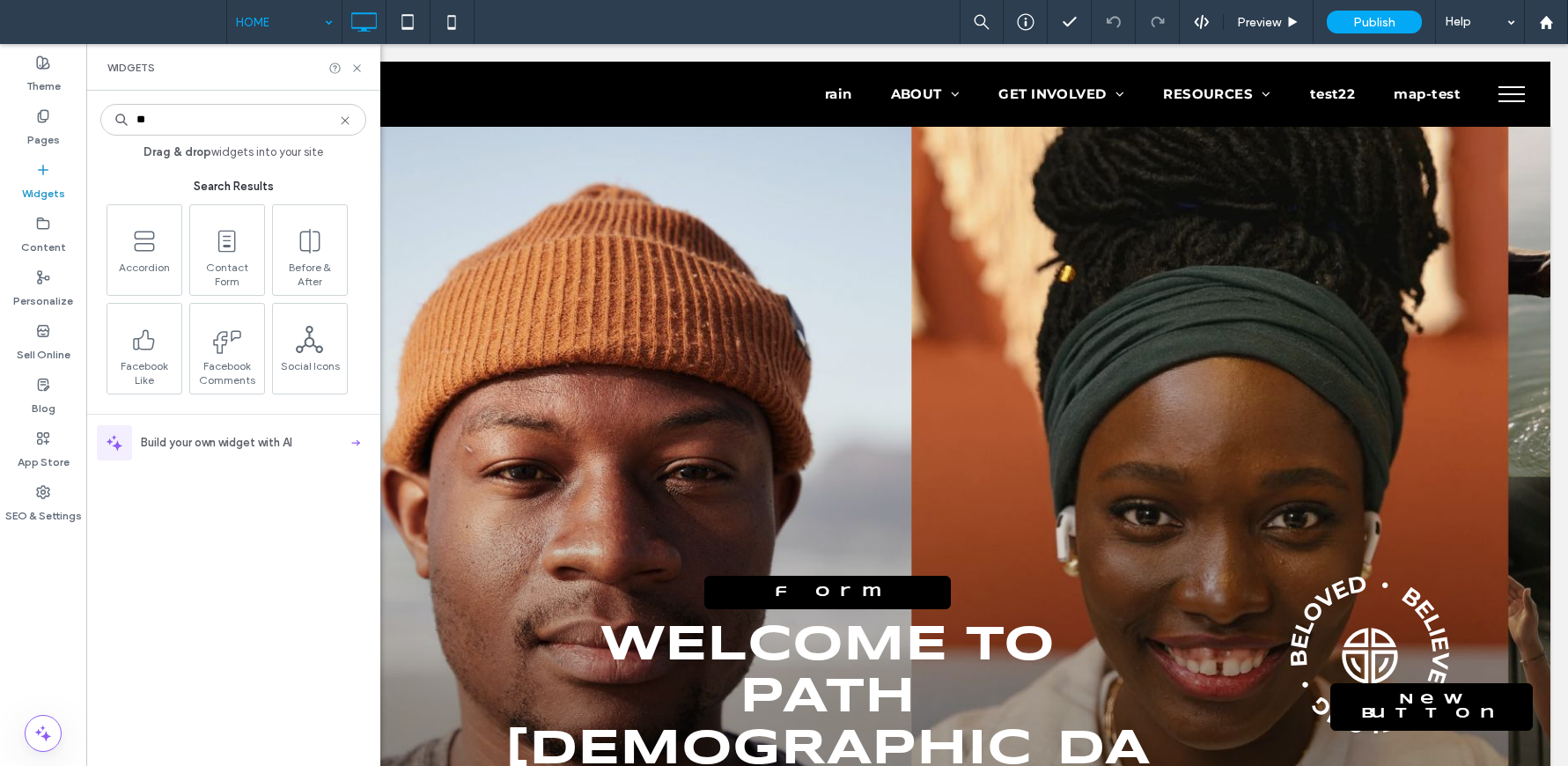
scroll to position [0, 0]
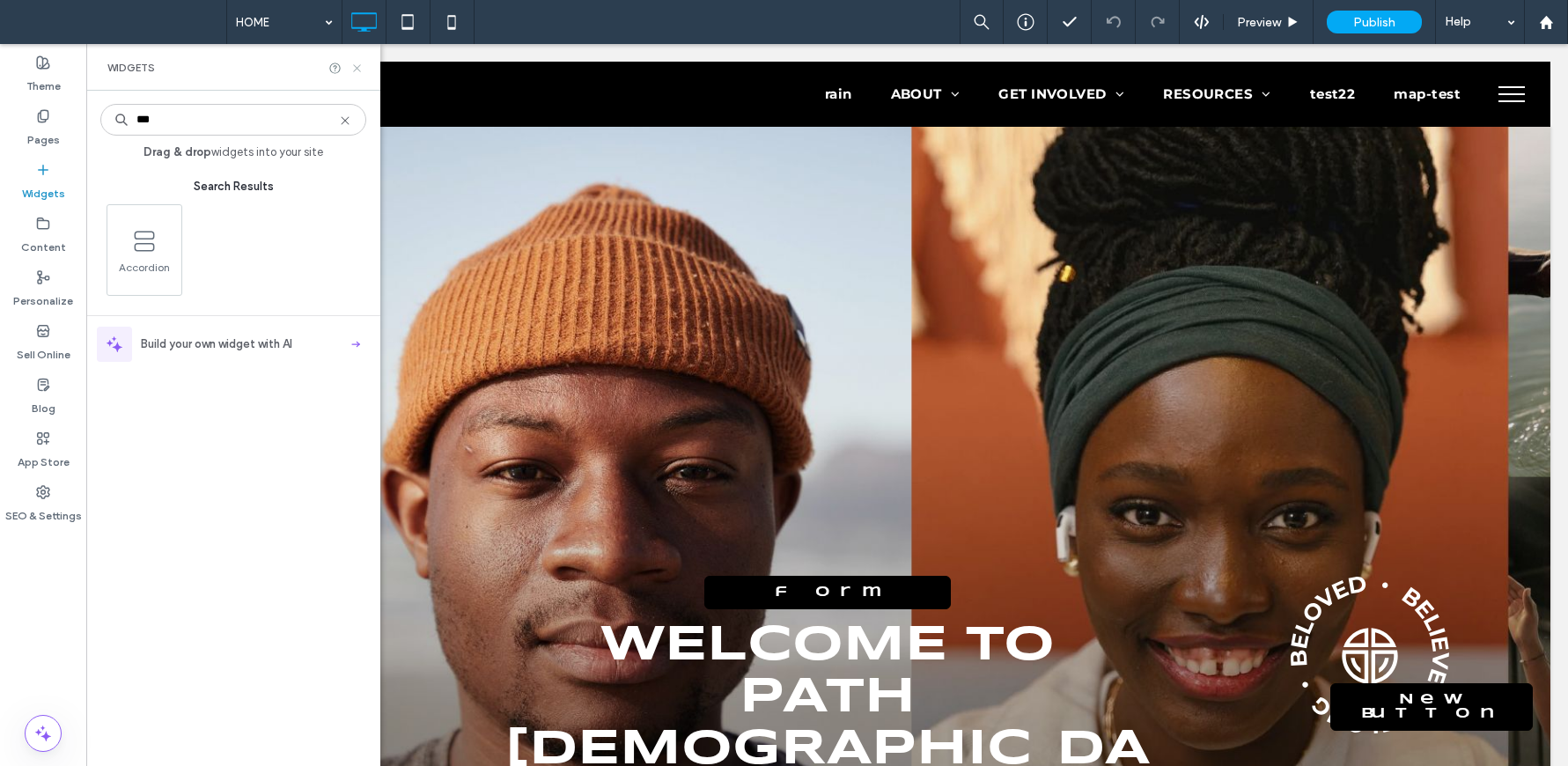
type input "***"
click at [361, 71] on icon at bounding box center [357, 68] width 14 height 14
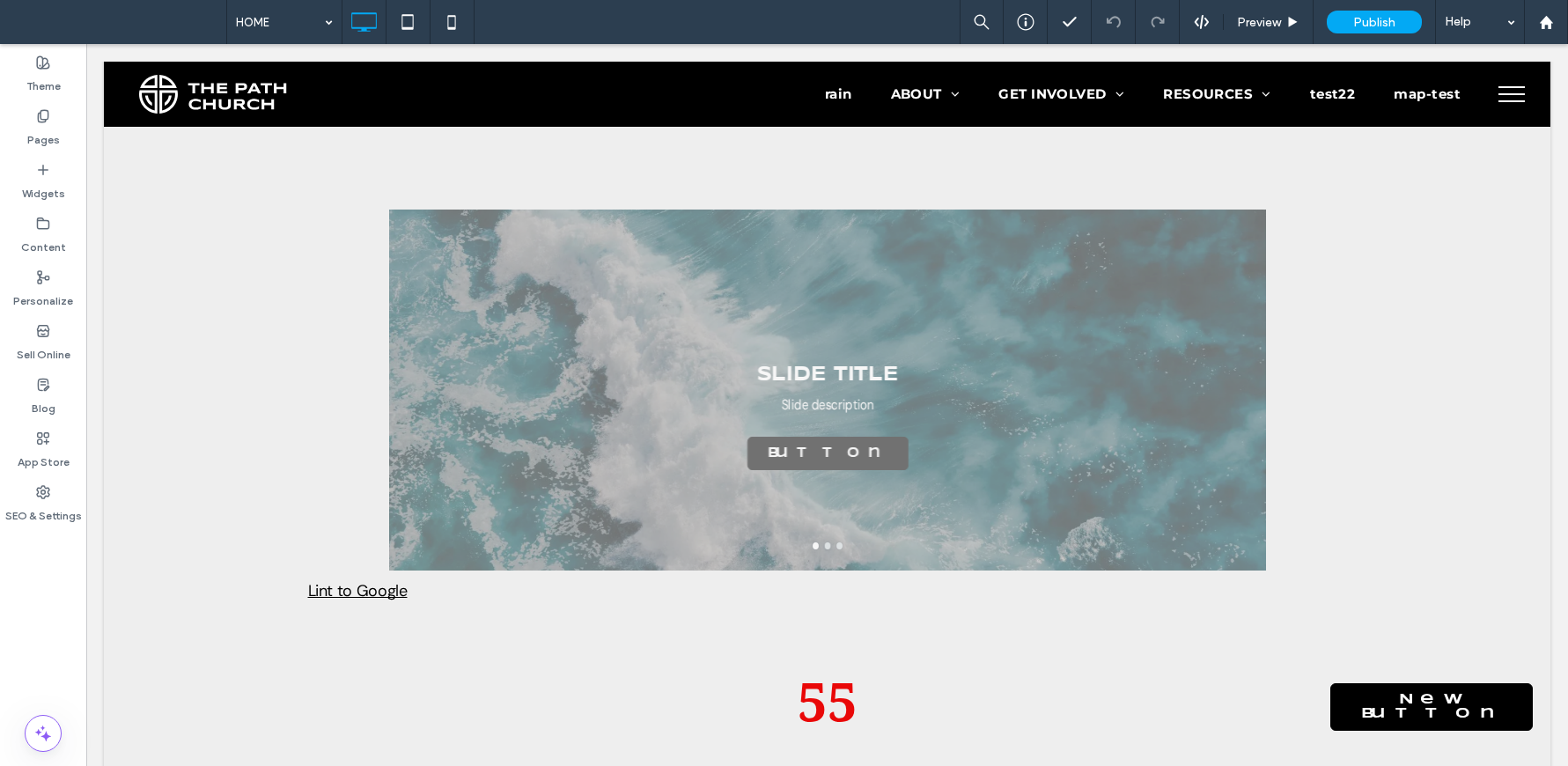
scroll to position [1037, 0]
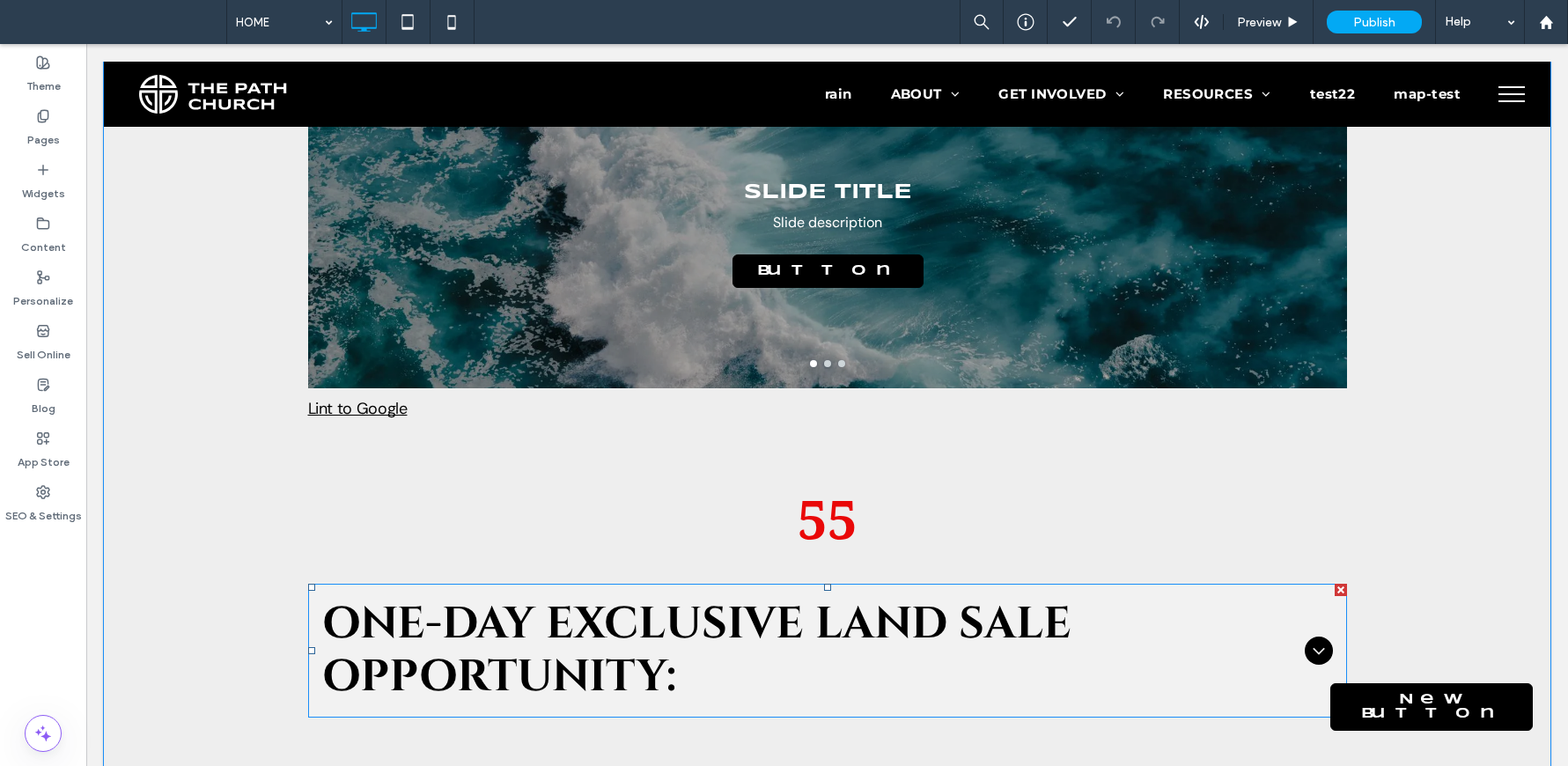
click at [548, 597] on span "ONE-DAY EXCLUSIVE LAND SALE OPPORTUNITY:" at bounding box center [810, 650] width 975 height 105
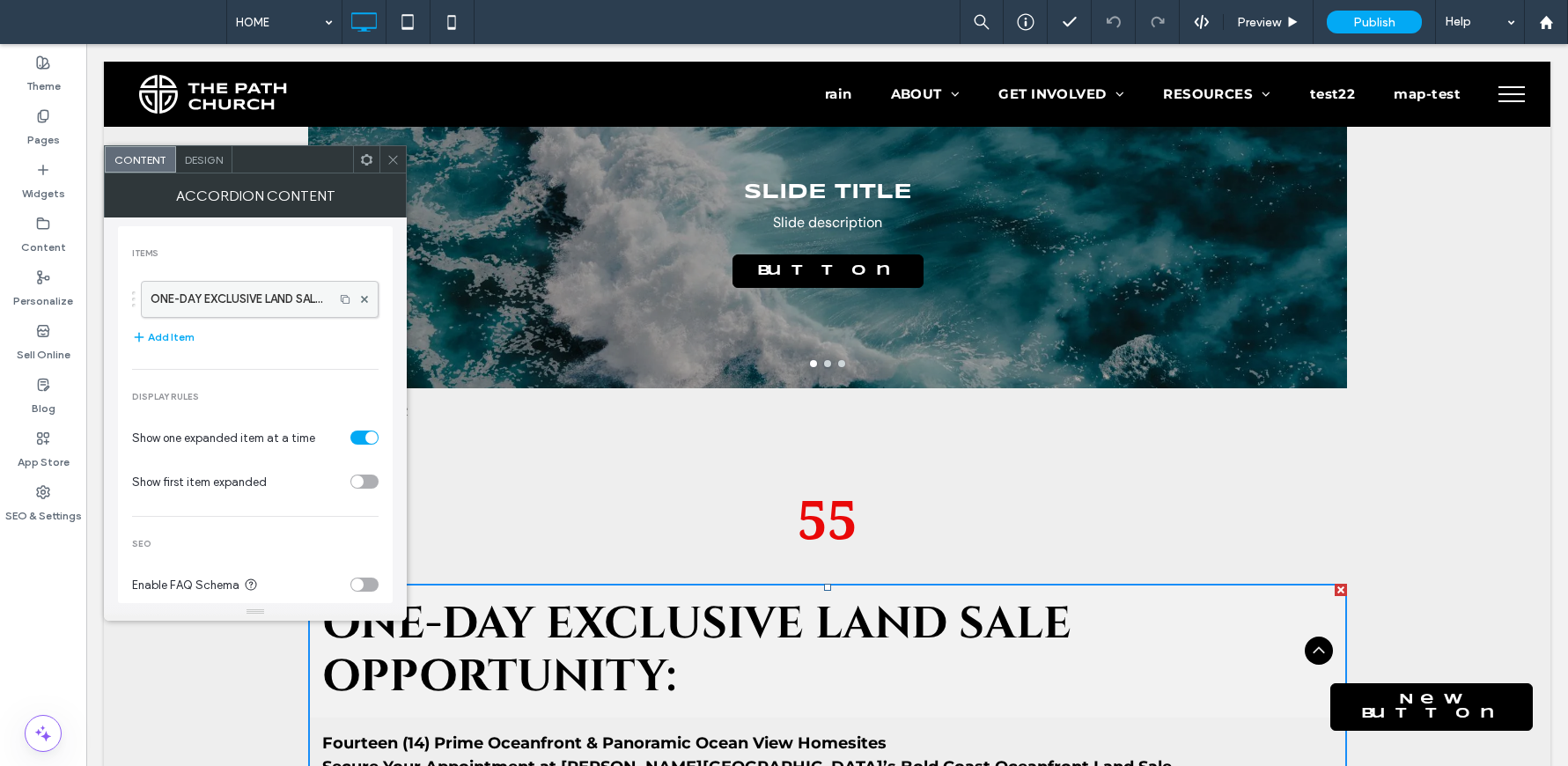
click at [212, 298] on label "ONE-DAY EXCLUSIVE LAND SALE OPPORTUNITY:" at bounding box center [238, 299] width 174 height 35
